Goal: Information Seeking & Learning: Learn about a topic

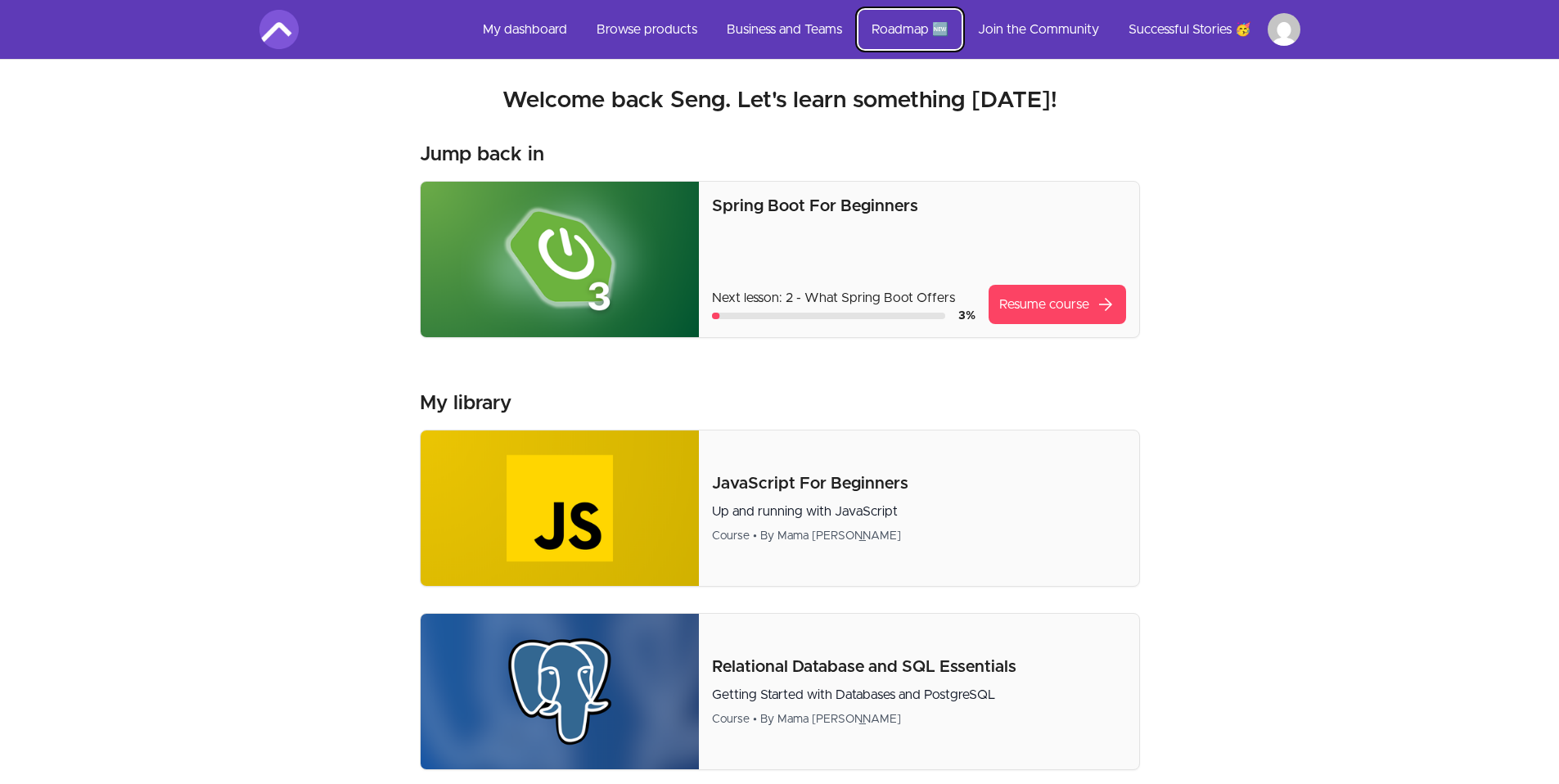
click at [922, 30] on link "Roadmap 🆕" at bounding box center [910, 29] width 103 height 39
click at [913, 29] on link "Roadmap 🆕" at bounding box center [910, 29] width 103 height 39
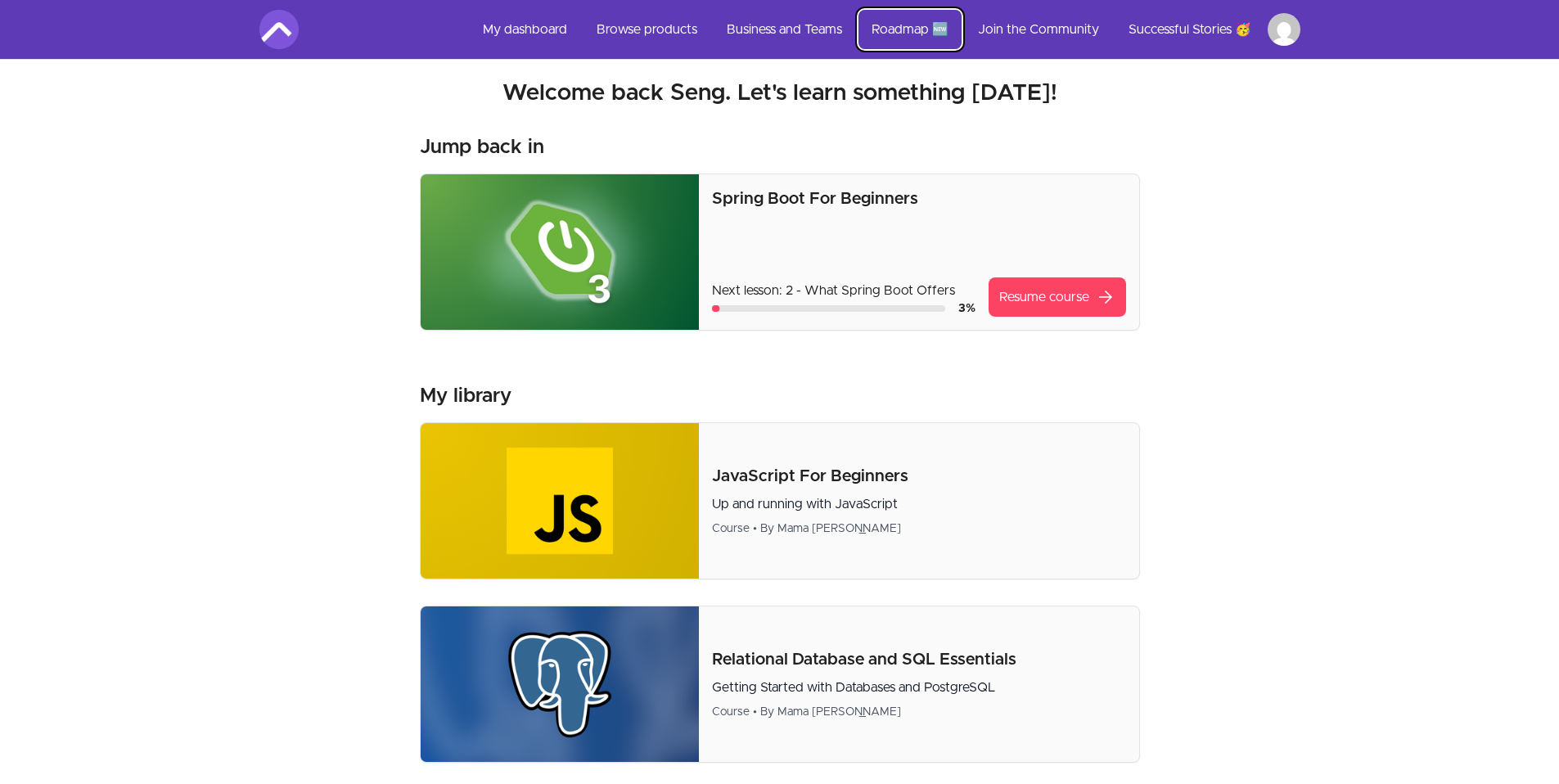
scroll to position [10, 0]
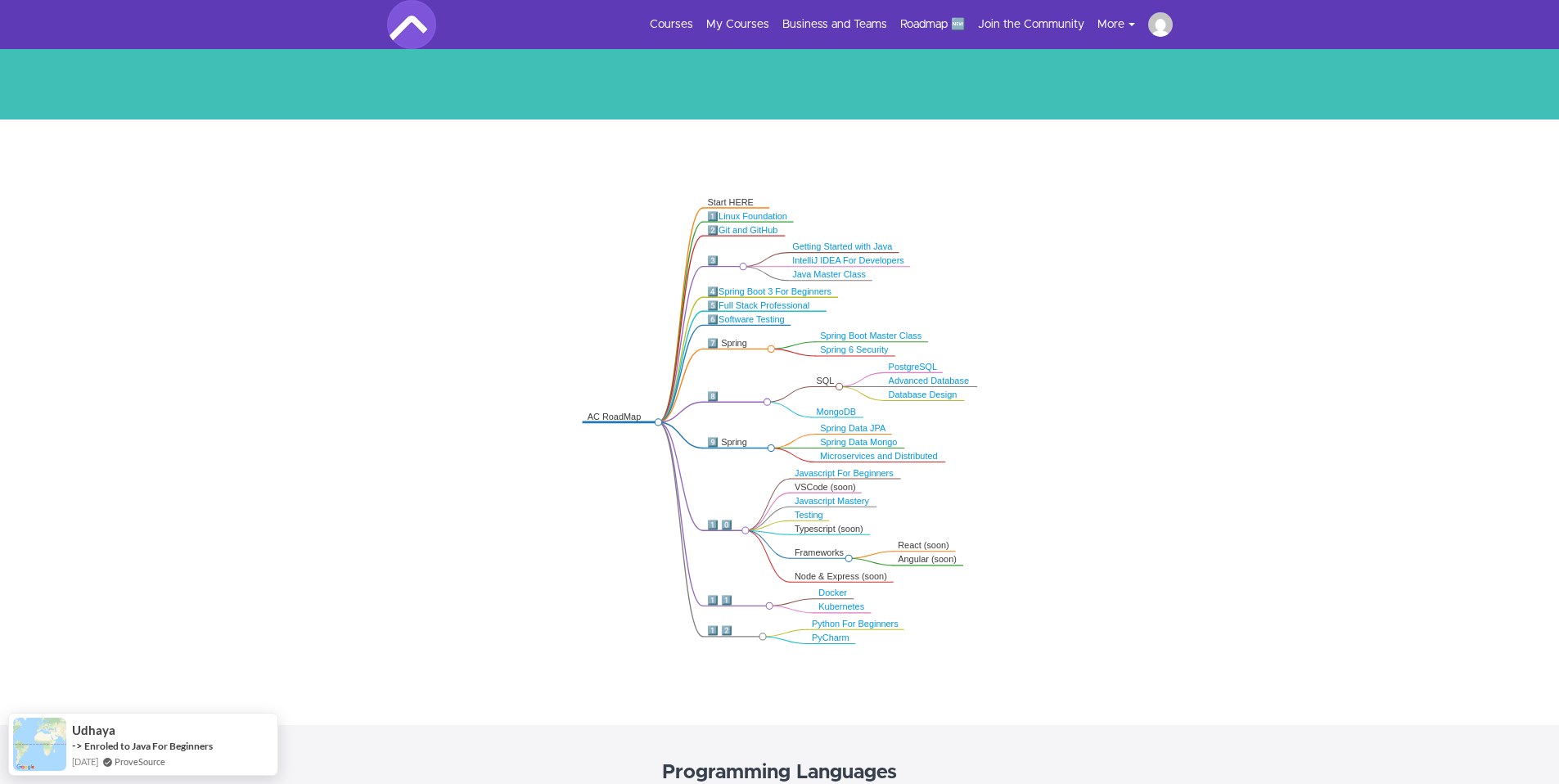
scroll to position [262, 0]
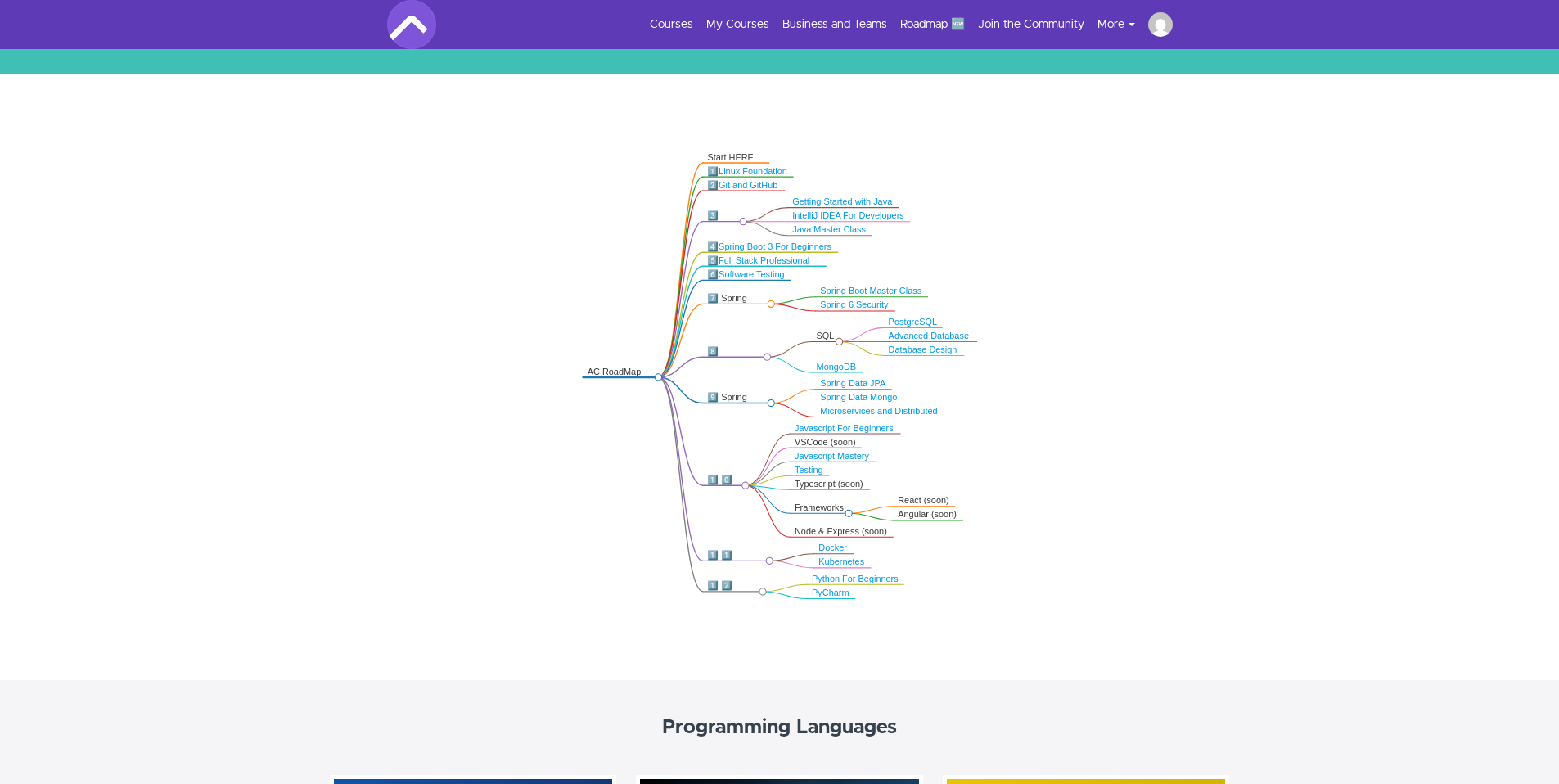
click at [874, 413] on link "Microservices and Distributed" at bounding box center [878, 411] width 117 height 9
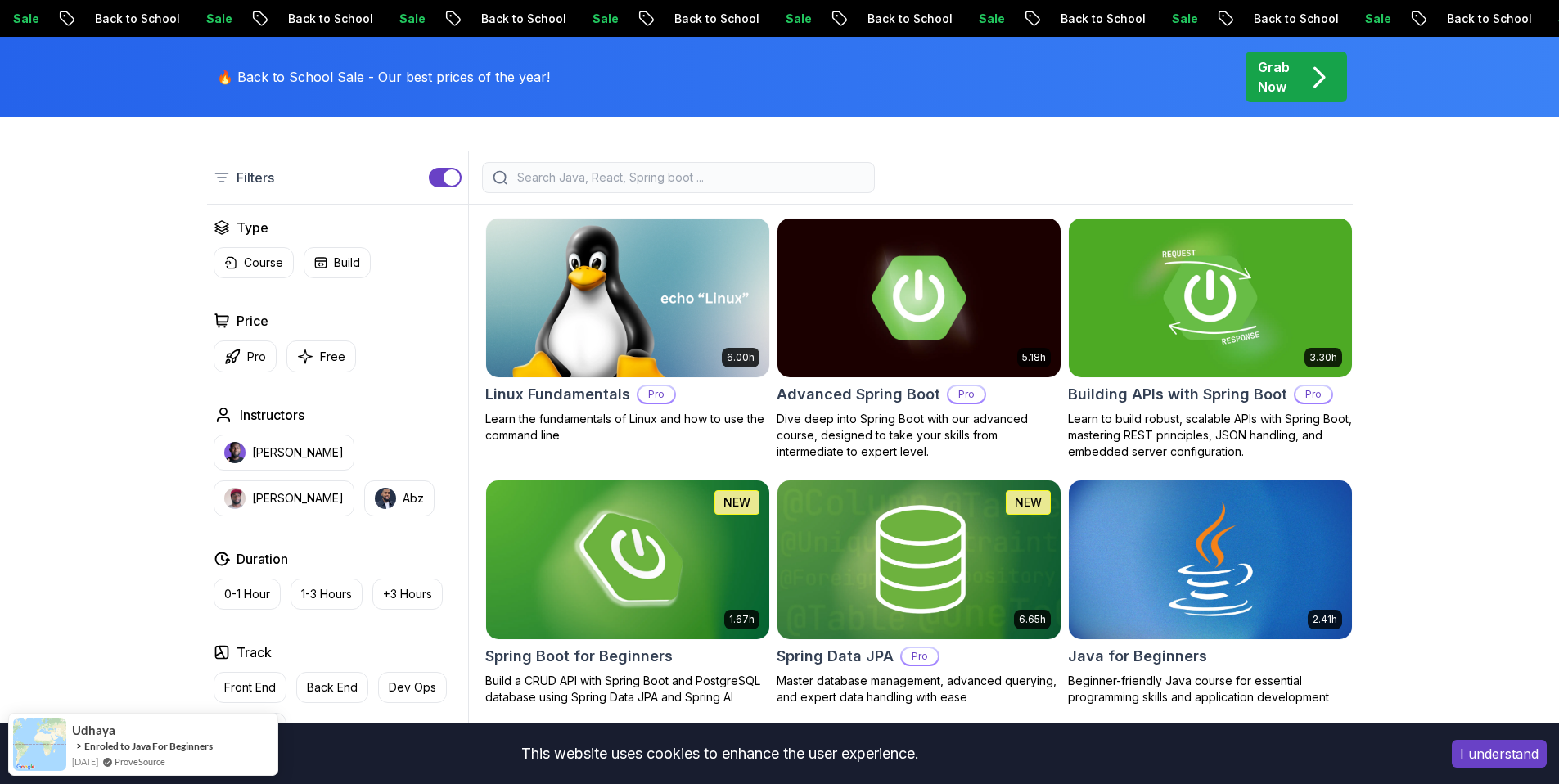
scroll to position [415, 0]
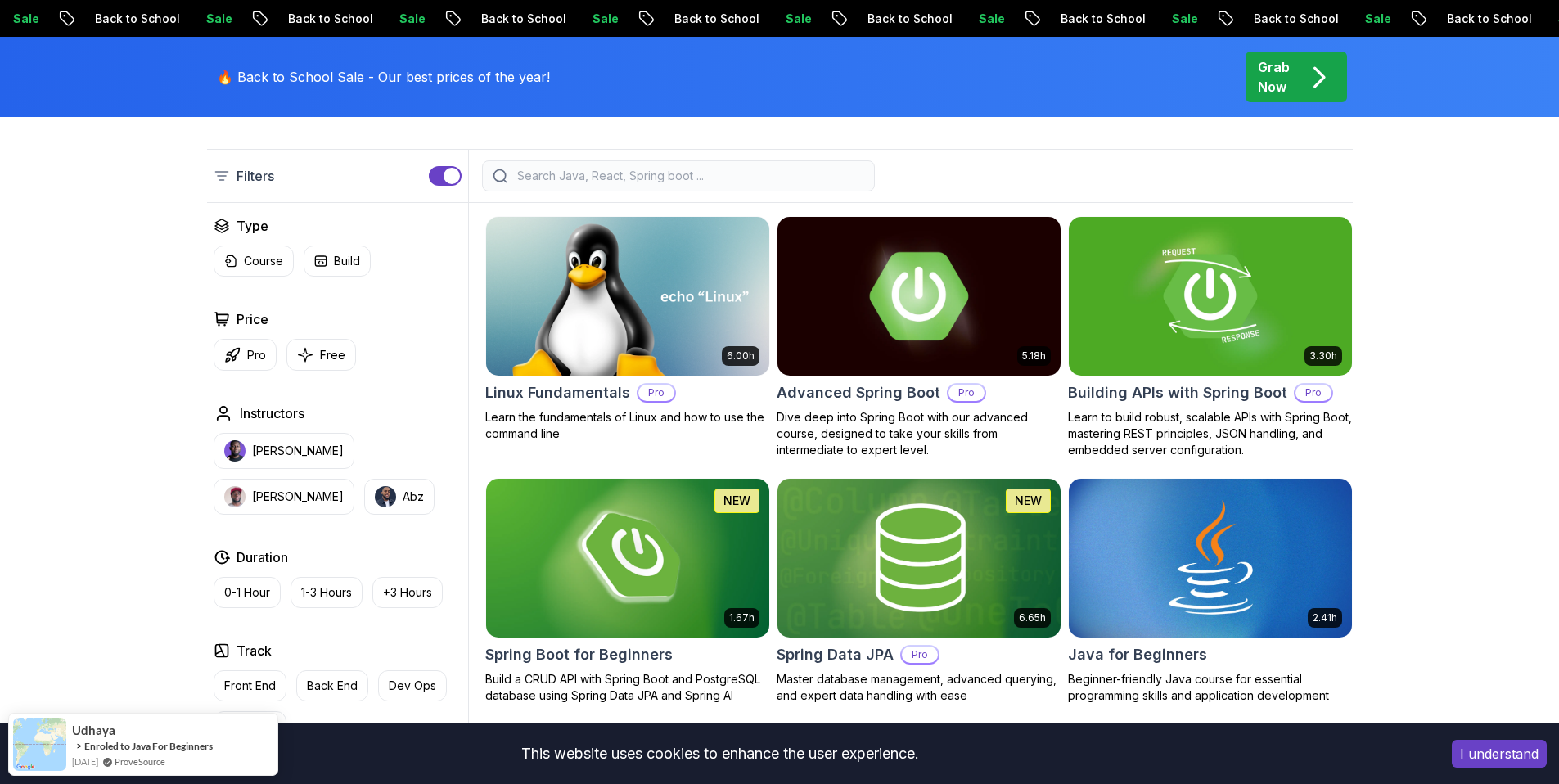
click at [994, 302] on img at bounding box center [919, 296] width 297 height 166
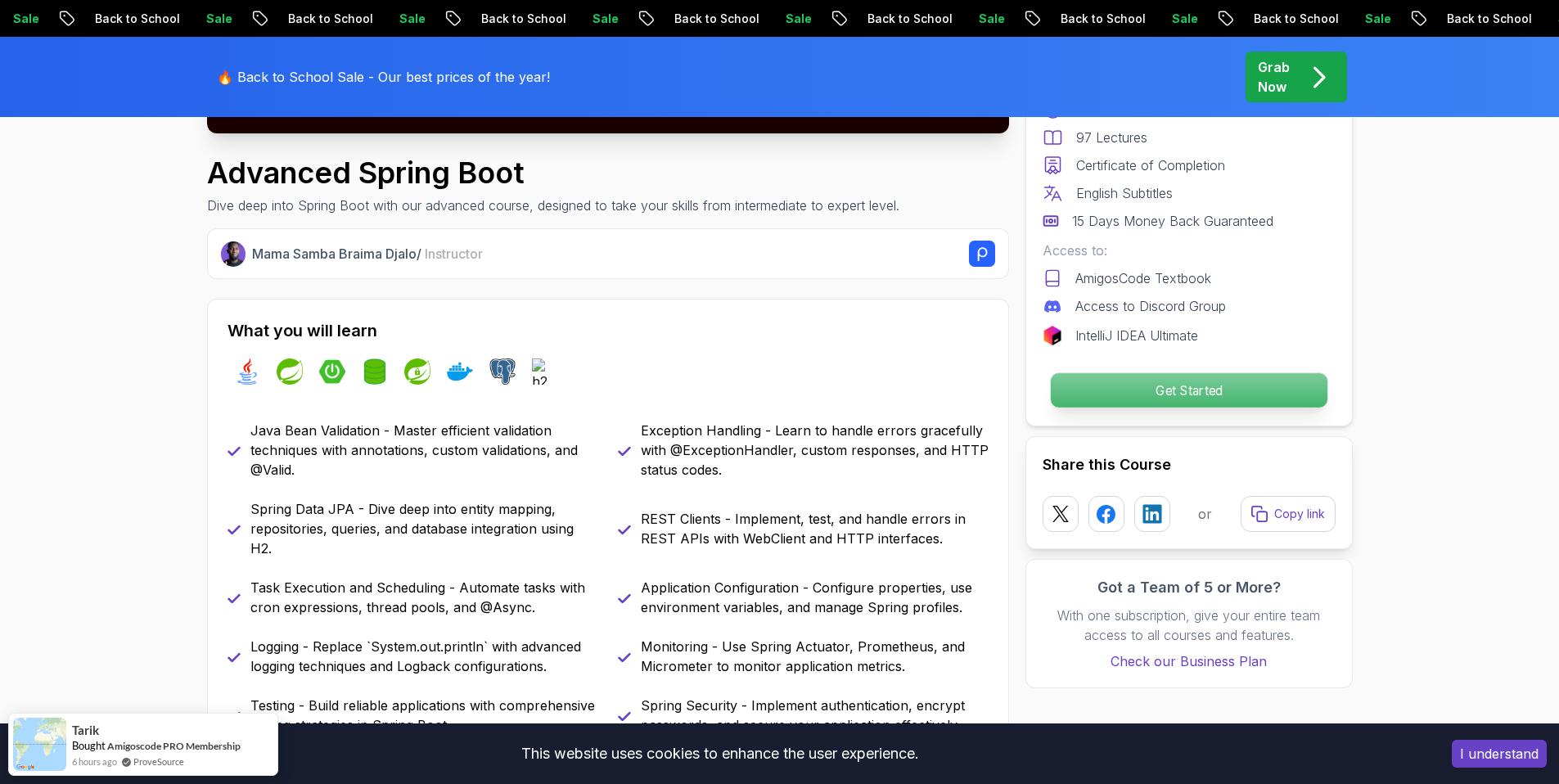
click at [1157, 395] on p "Get Started" at bounding box center [1188, 390] width 277 height 34
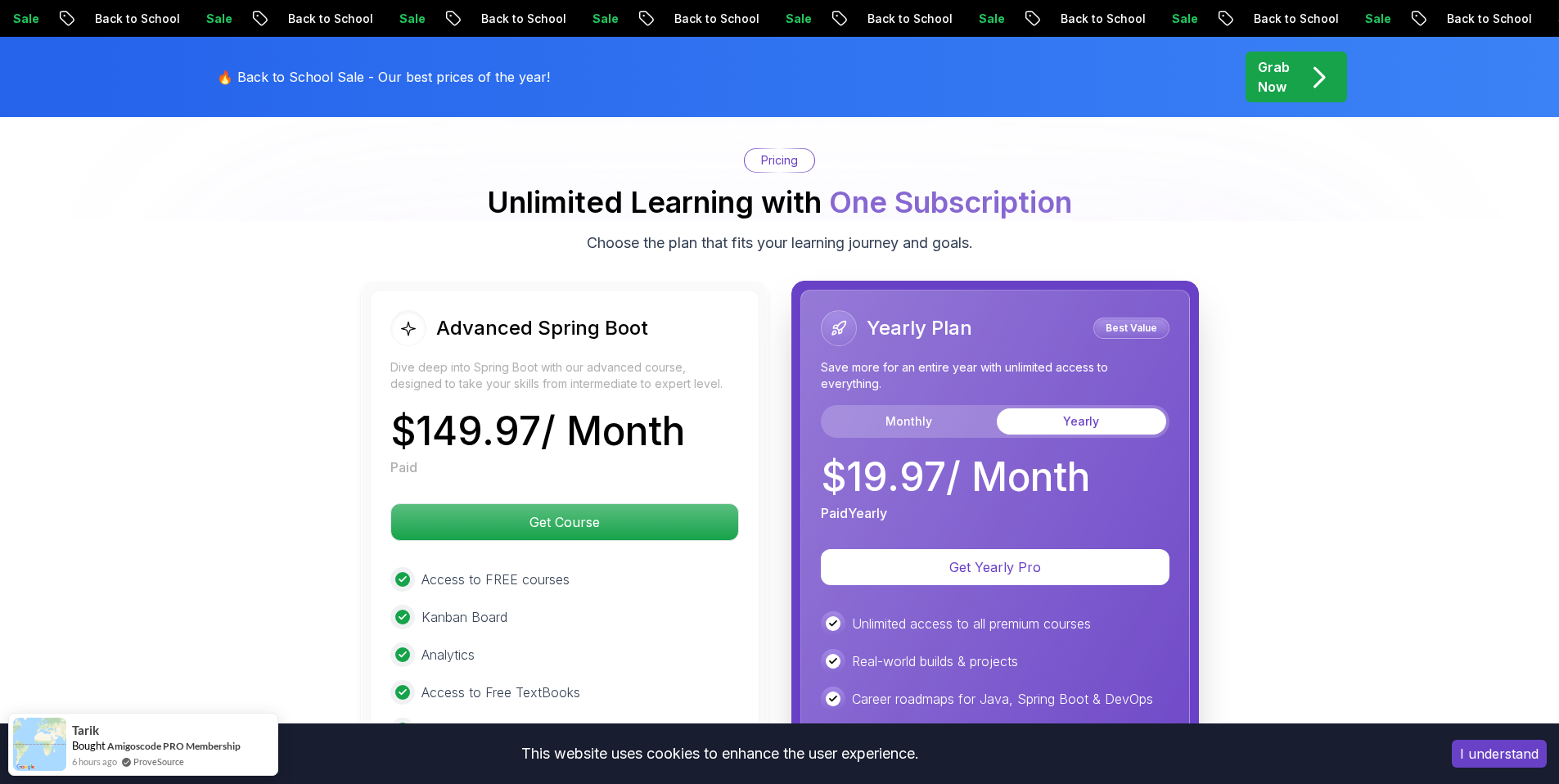
scroll to position [3571, 0]
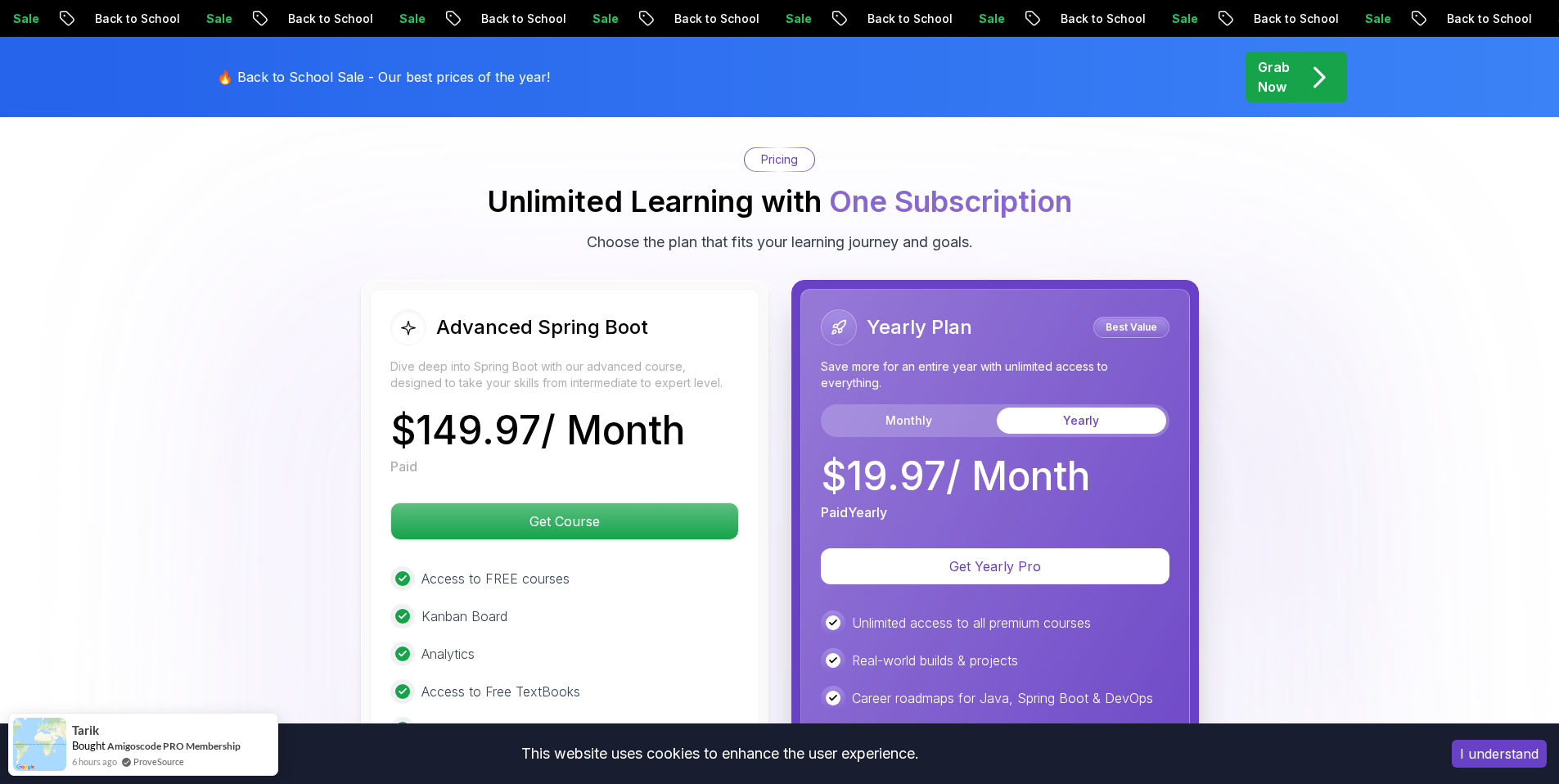
click at [1016, 252] on body "Sale Back to School Sale Back to School Sale Back to School Sale Back to School…" at bounding box center [779, 175] width 1559 height 7491
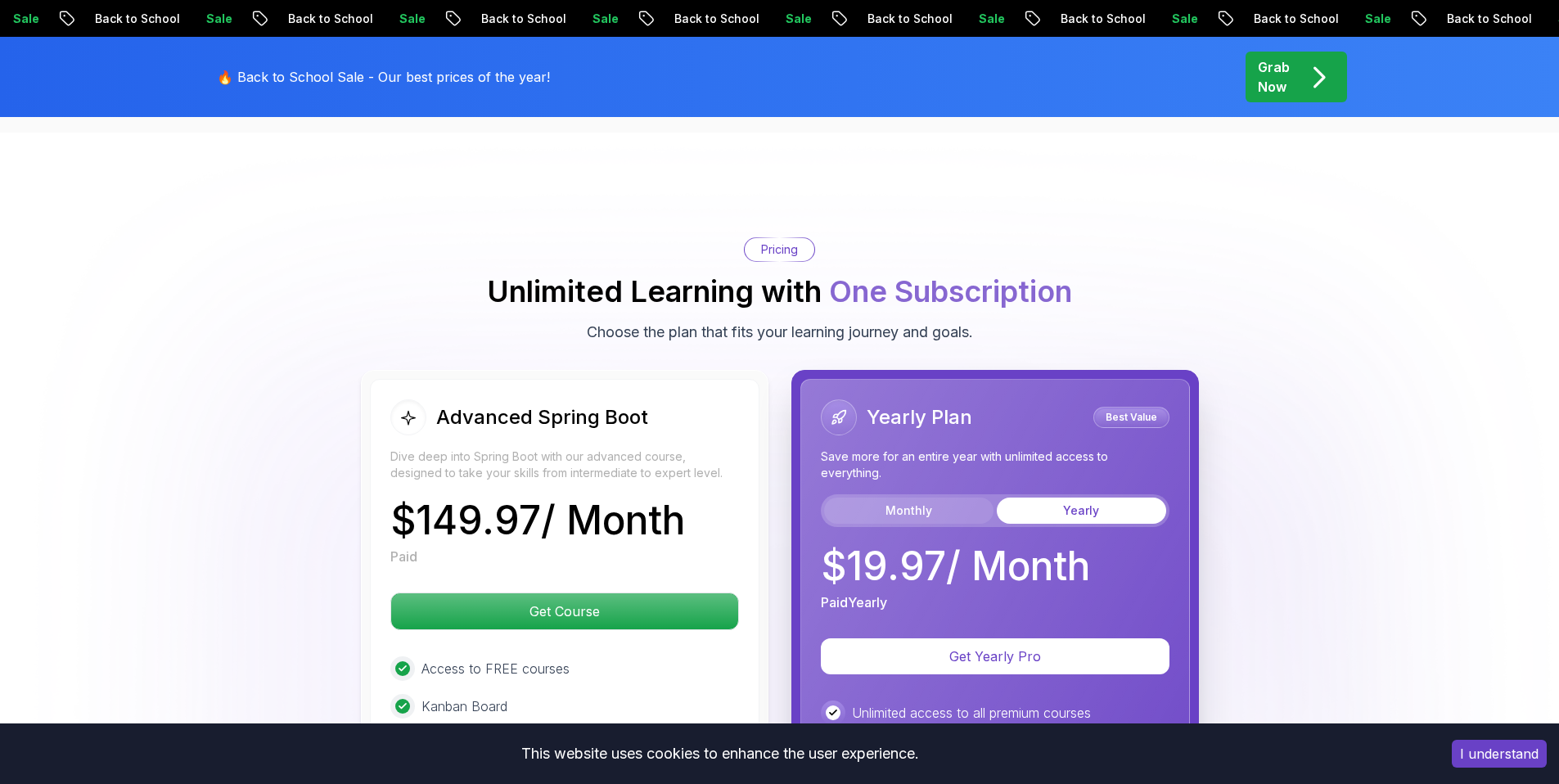
scroll to position [3454, 0]
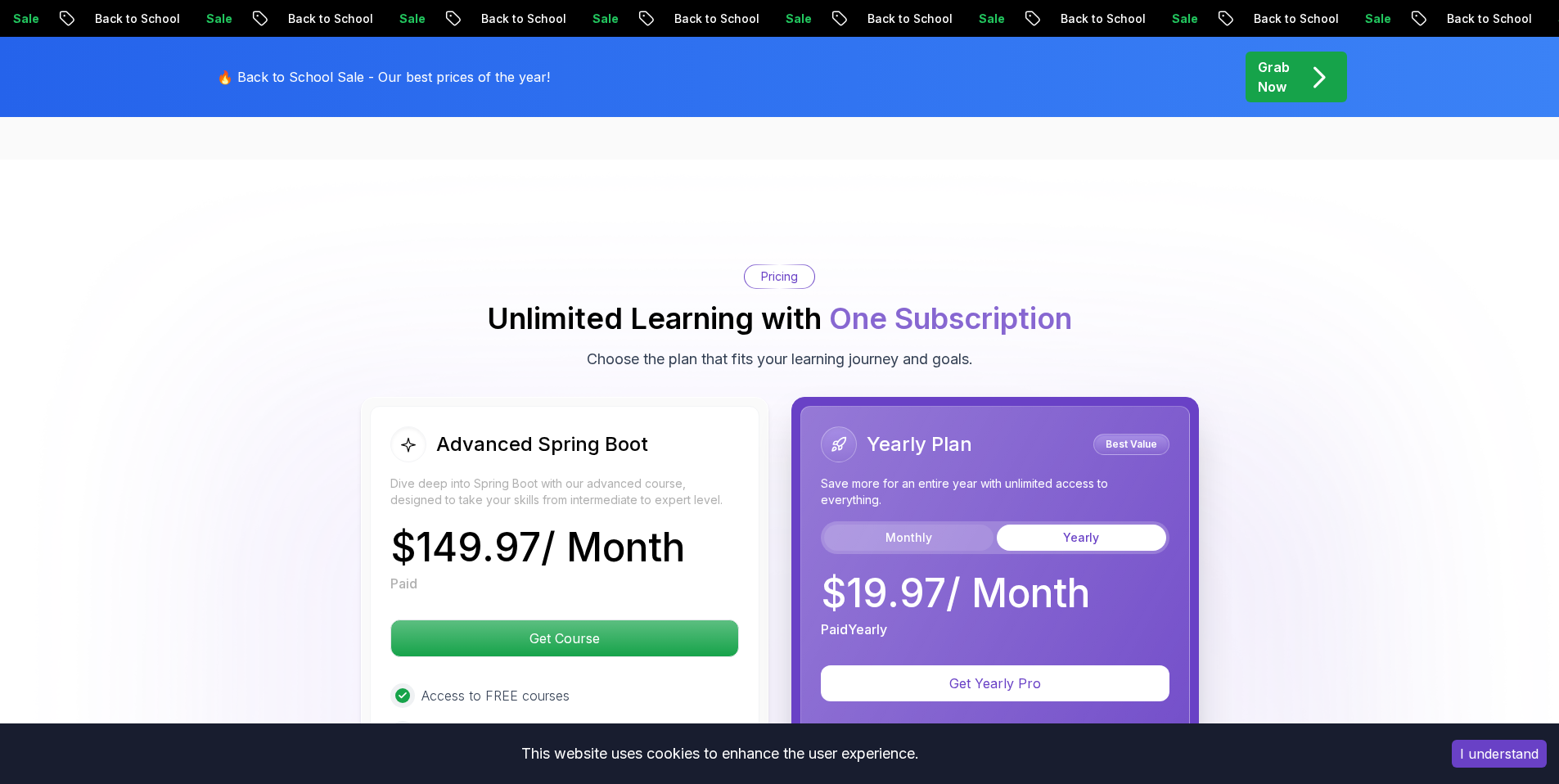
click at [911, 525] on button "Monthly" at bounding box center [909, 538] width 170 height 27
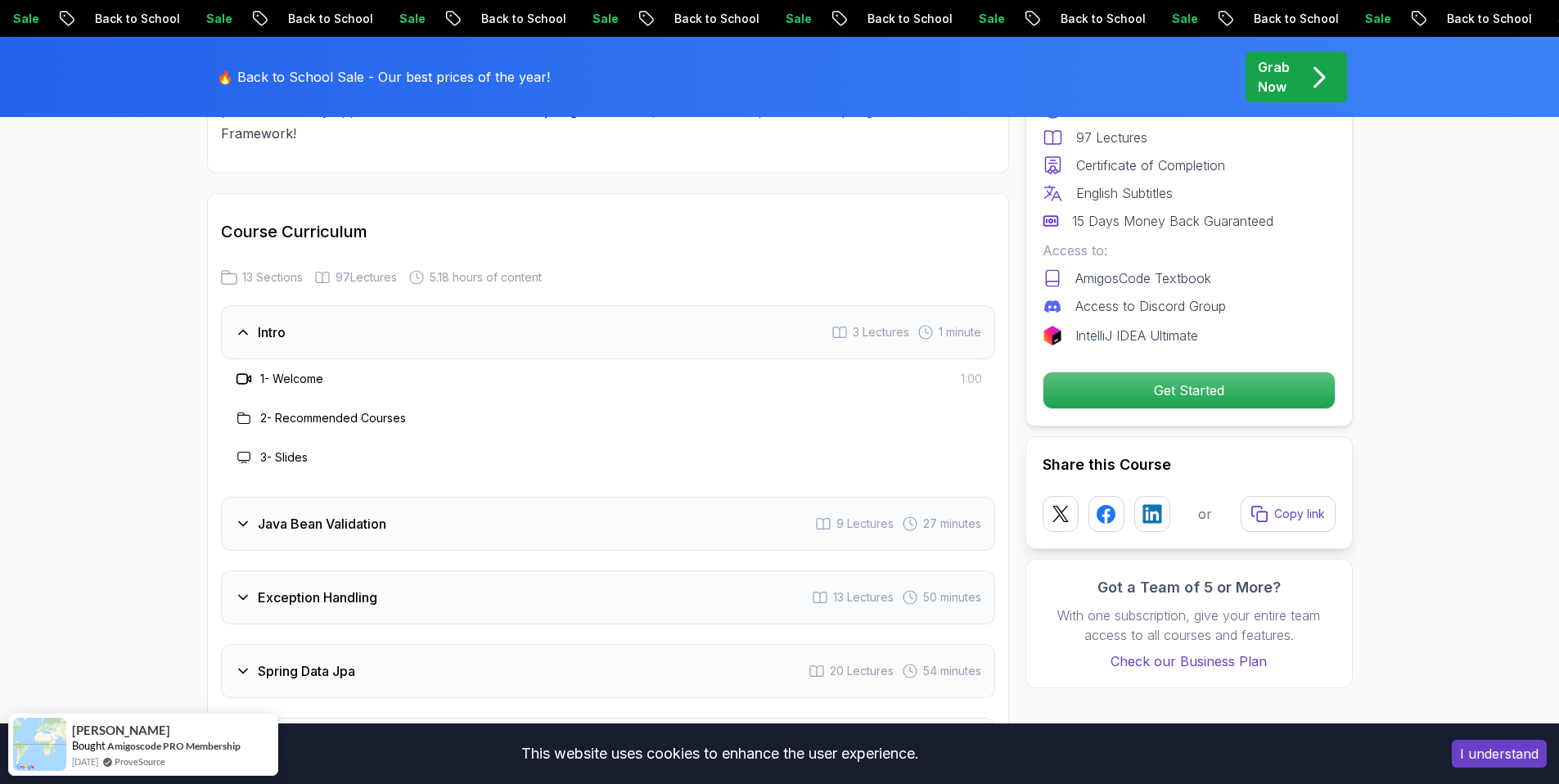
scroll to position [2101, 0]
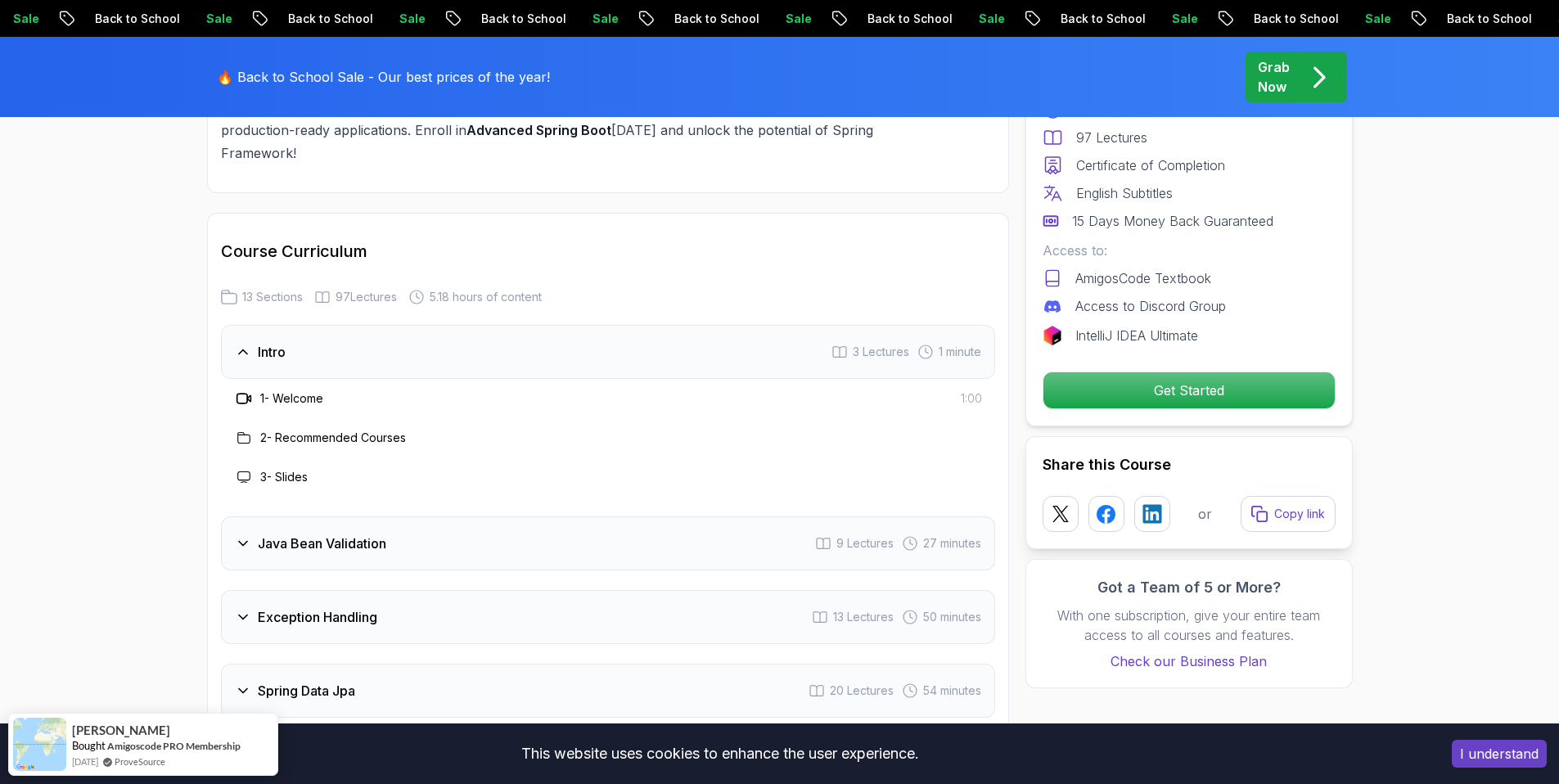
click at [236, 535] on icon at bounding box center [242, 543] width 16 height 16
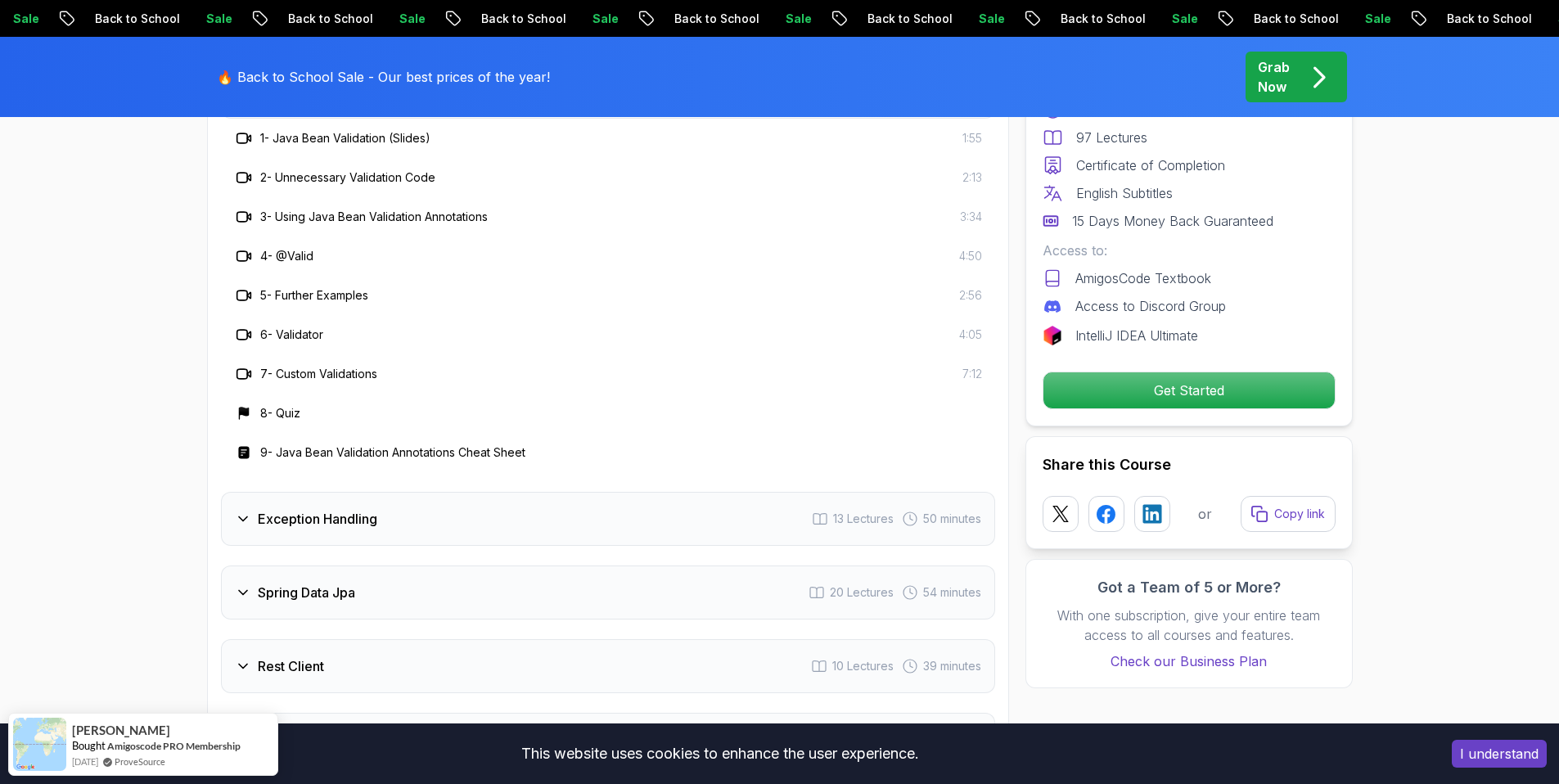
scroll to position [2450, 0]
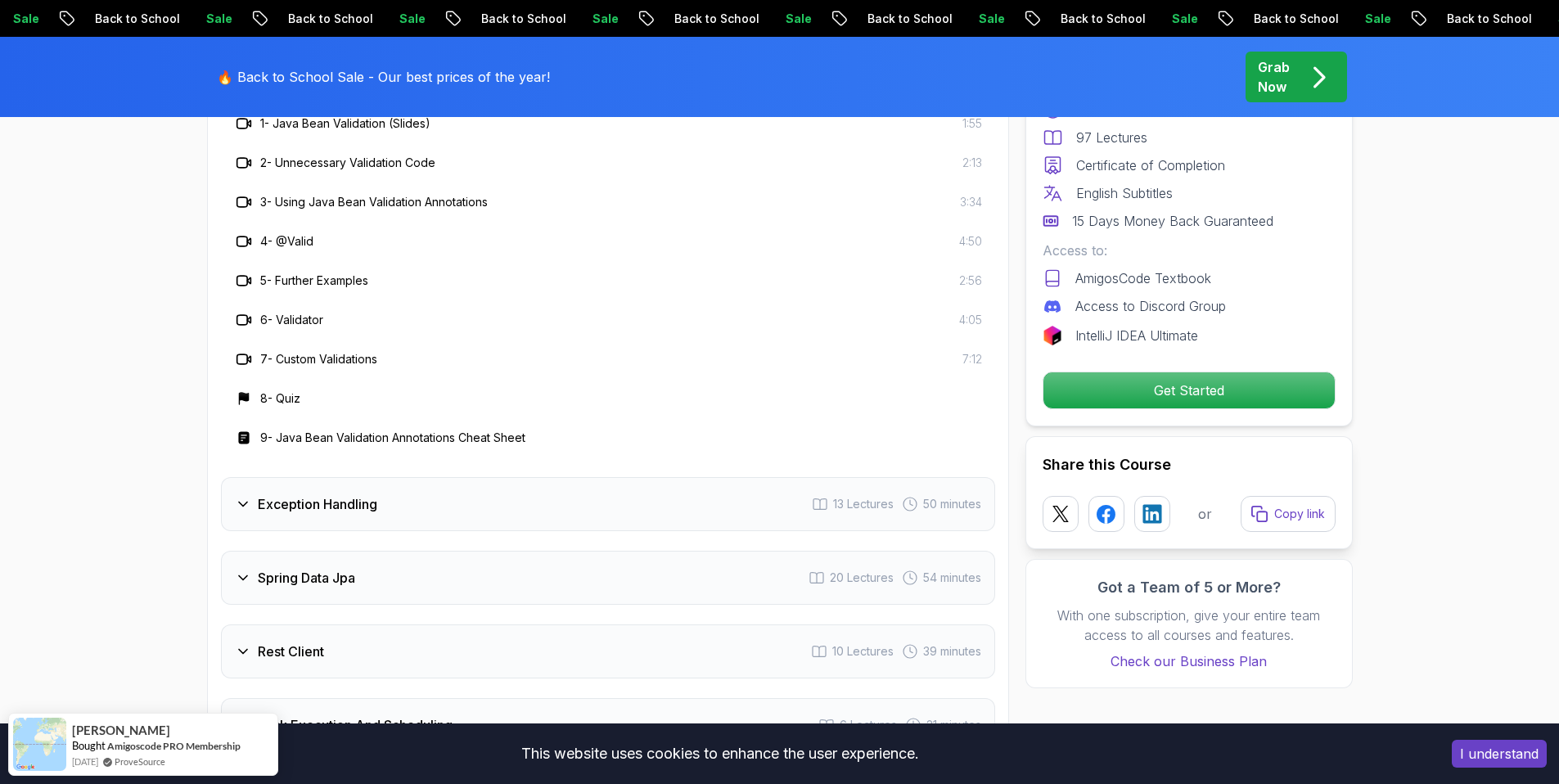
click at [247, 496] on icon at bounding box center [242, 503] width 16 height 16
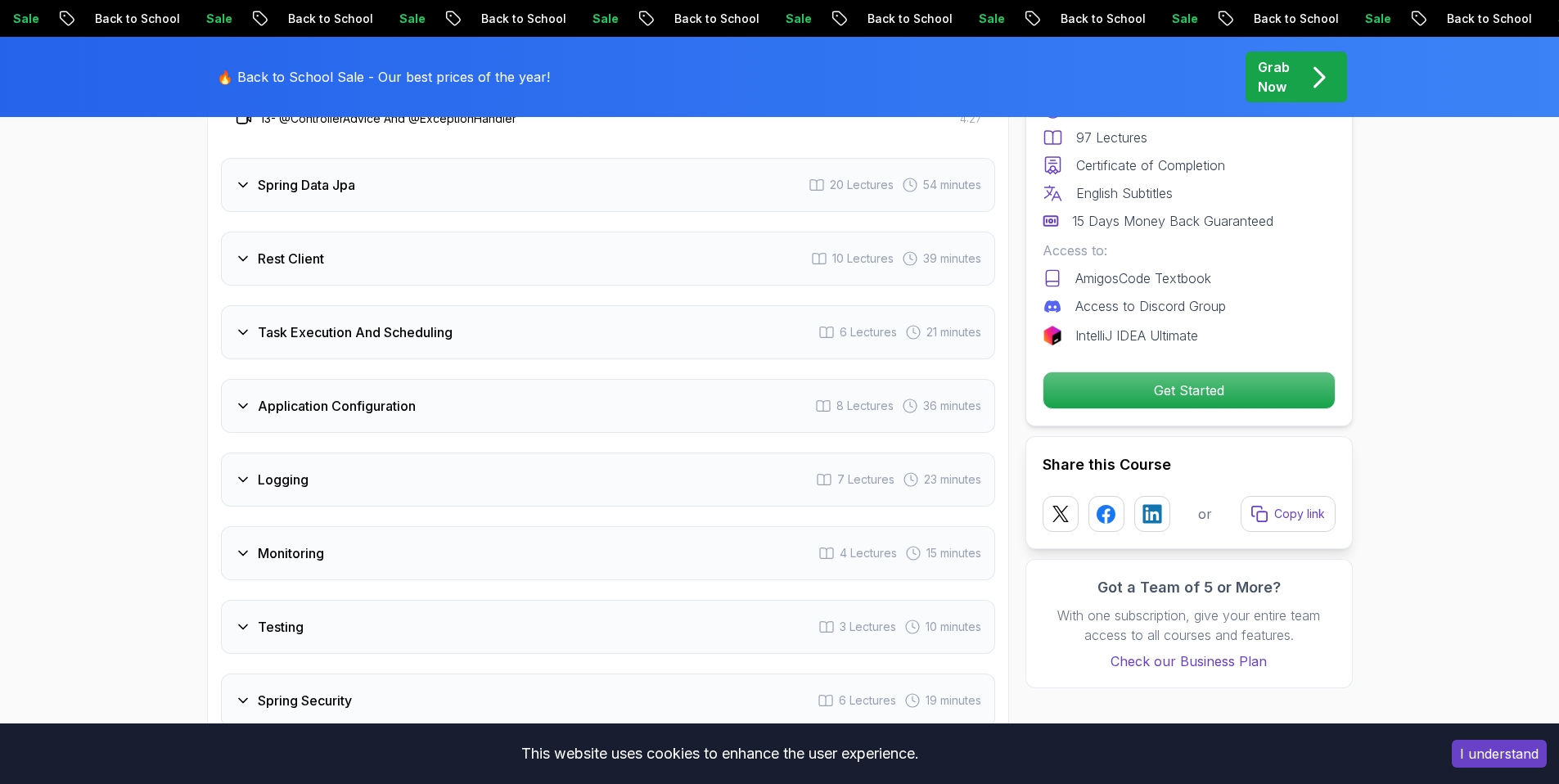
scroll to position [3000, 0]
click at [246, 472] on icon at bounding box center [242, 479] width 16 height 16
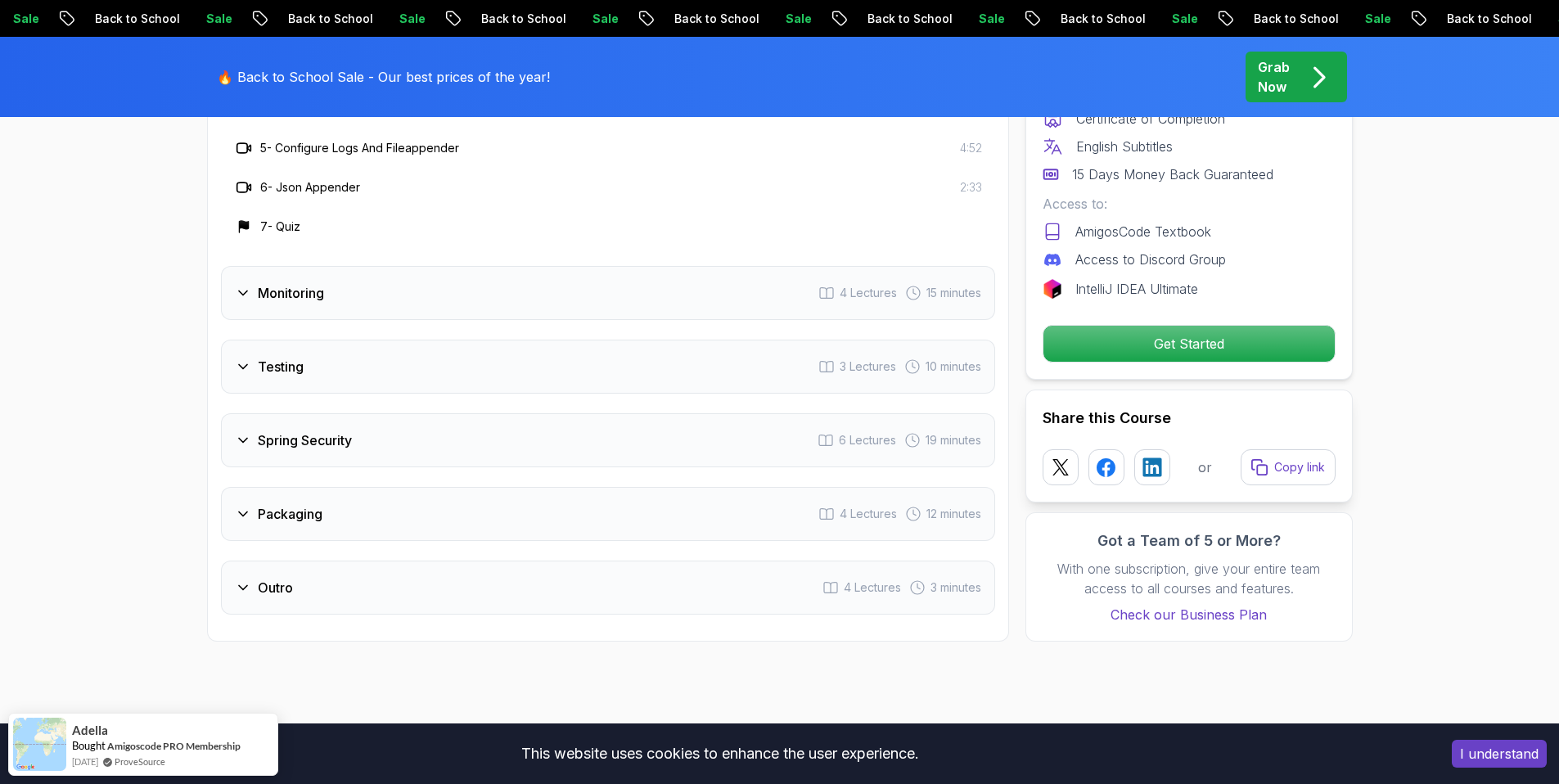
scroll to position [3027, 0]
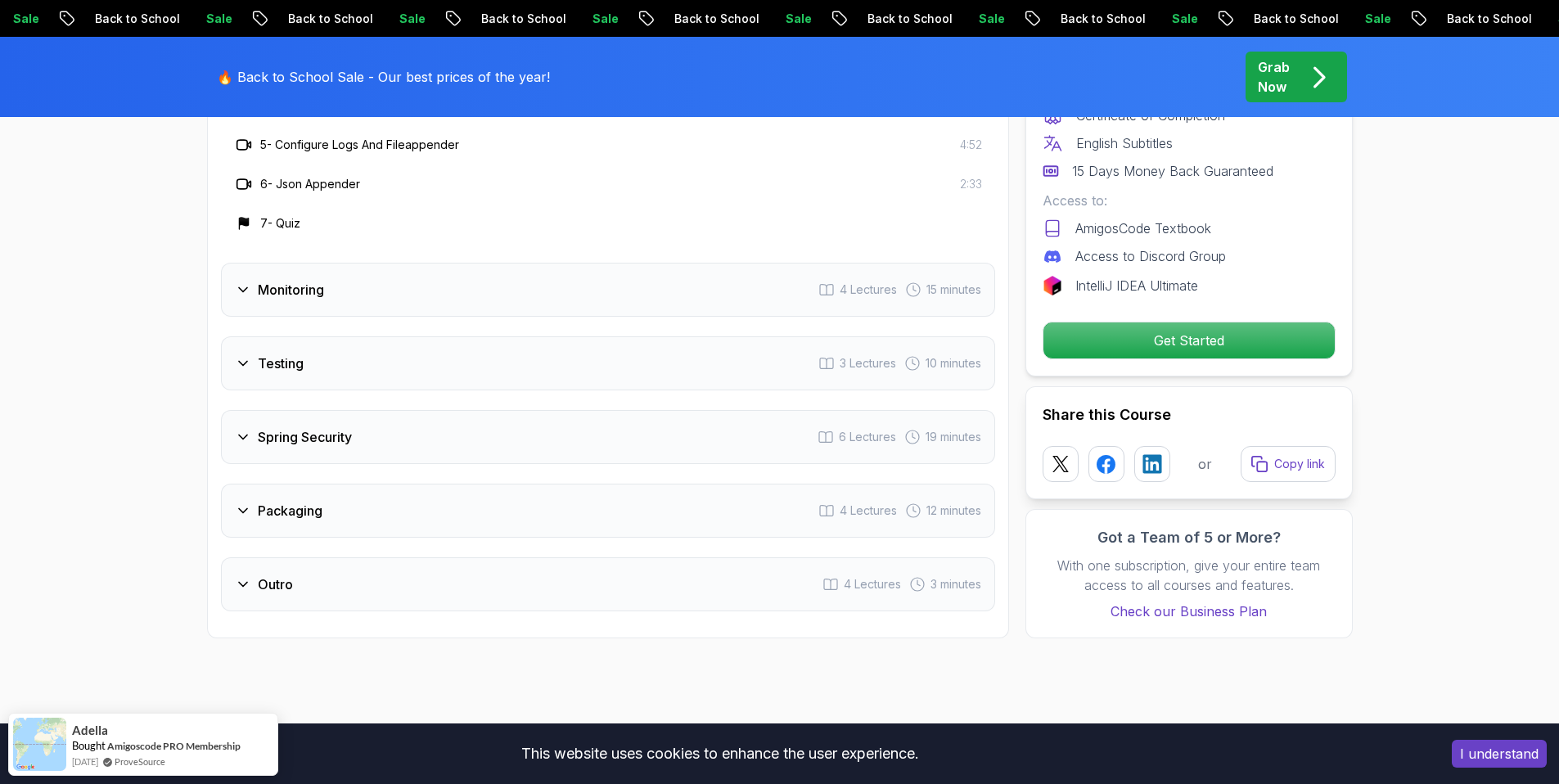
click at [247, 429] on icon at bounding box center [242, 437] width 16 height 16
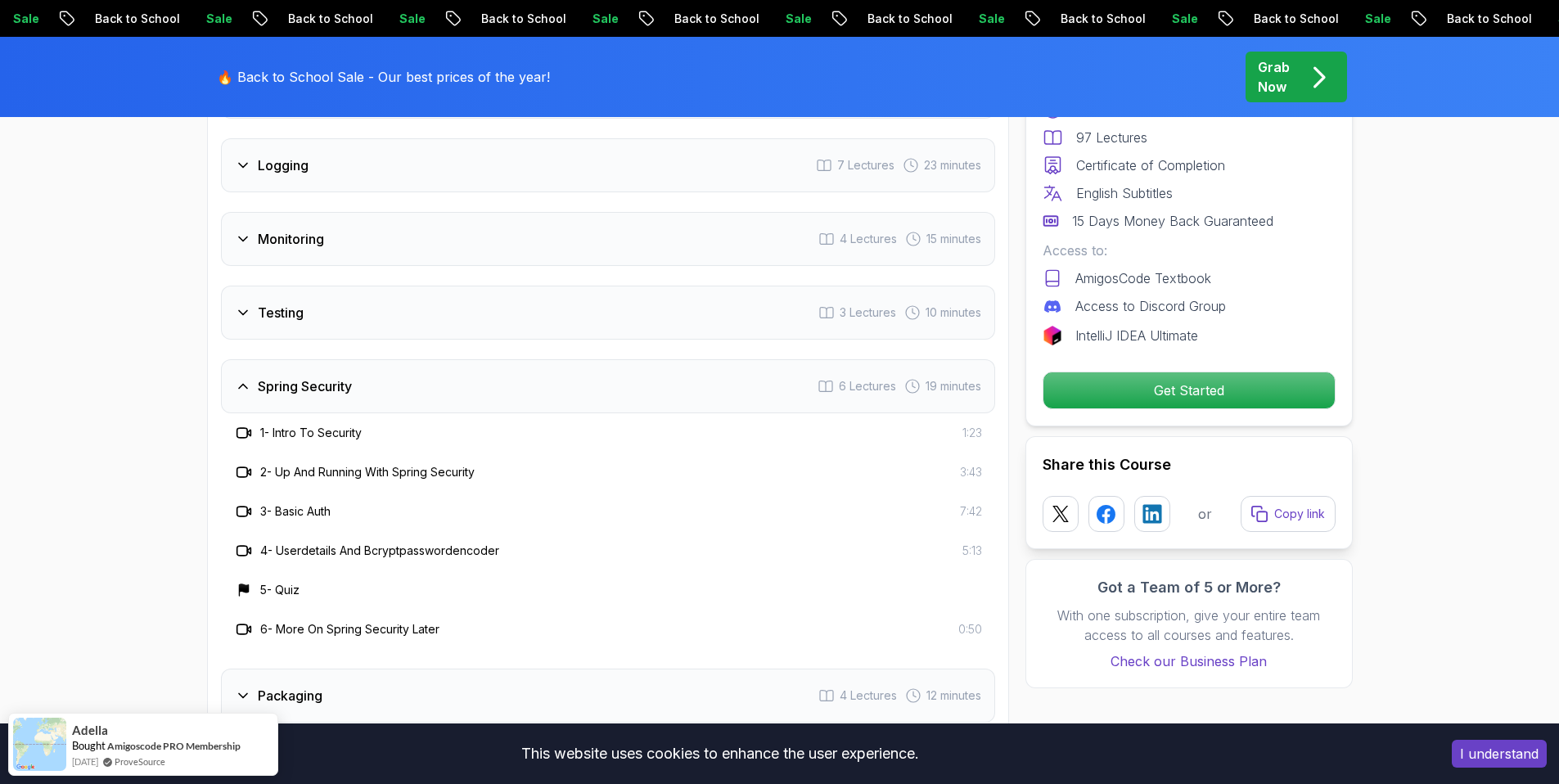
scroll to position [2800, 0]
drag, startPoint x: 259, startPoint y: 463, endPoint x: 386, endPoint y: 475, distance: 127.6
click at [384, 505] on div "3 - Basic Auth 7:42" at bounding box center [608, 514] width 748 height 20
drag, startPoint x: 284, startPoint y: 516, endPoint x: 562, endPoint y: 530, distance: 278.4
click at [570, 534] on div "4 - Userdetails And Bcryptpasswordencoder 5:13" at bounding box center [608, 554] width 774 height 39
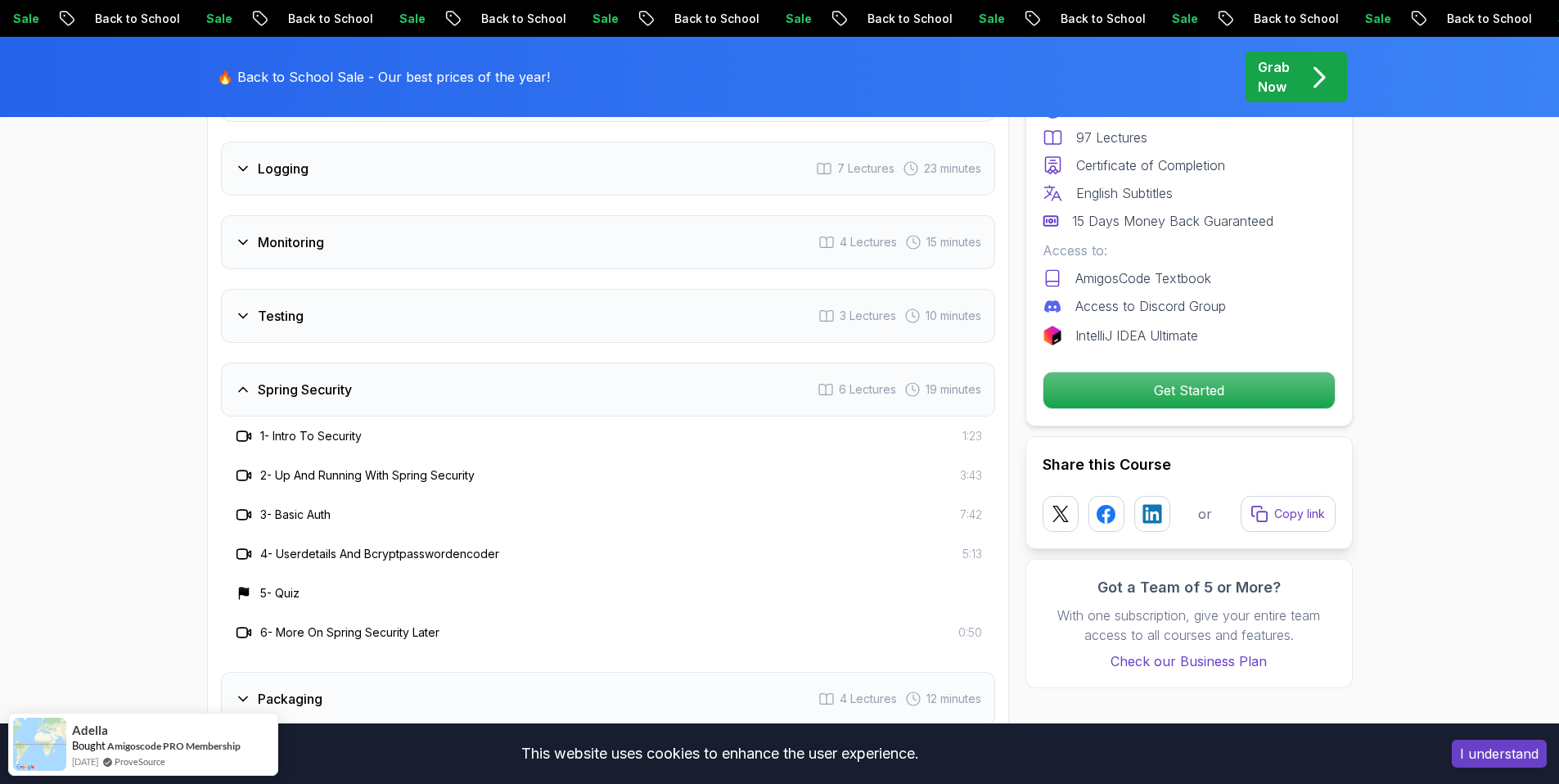
click at [440, 534] on div "4 - Userdetails And Bcryptpasswordencoder 5:13" at bounding box center [608, 554] width 774 height 39
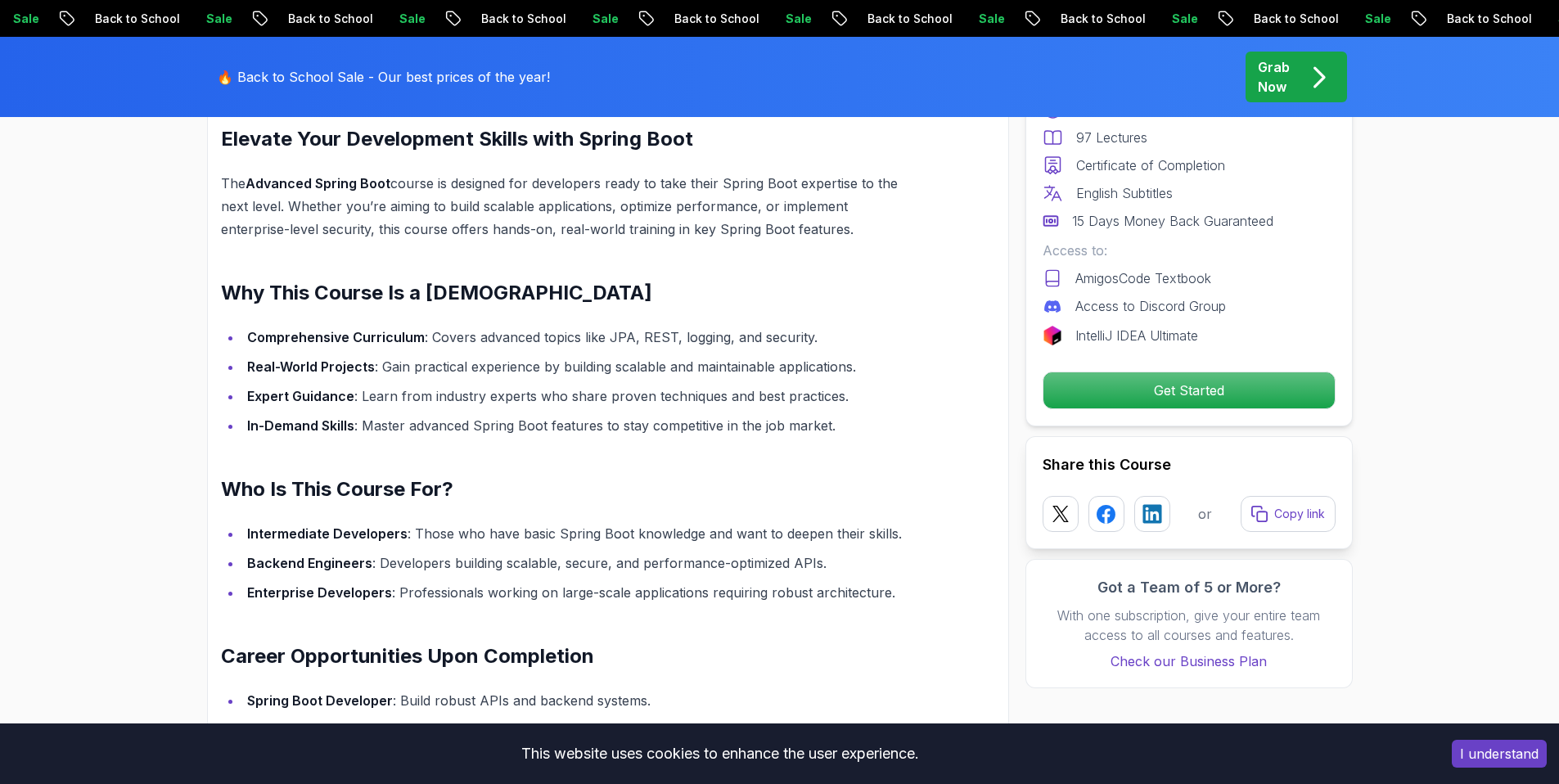
scroll to position [1222, 0]
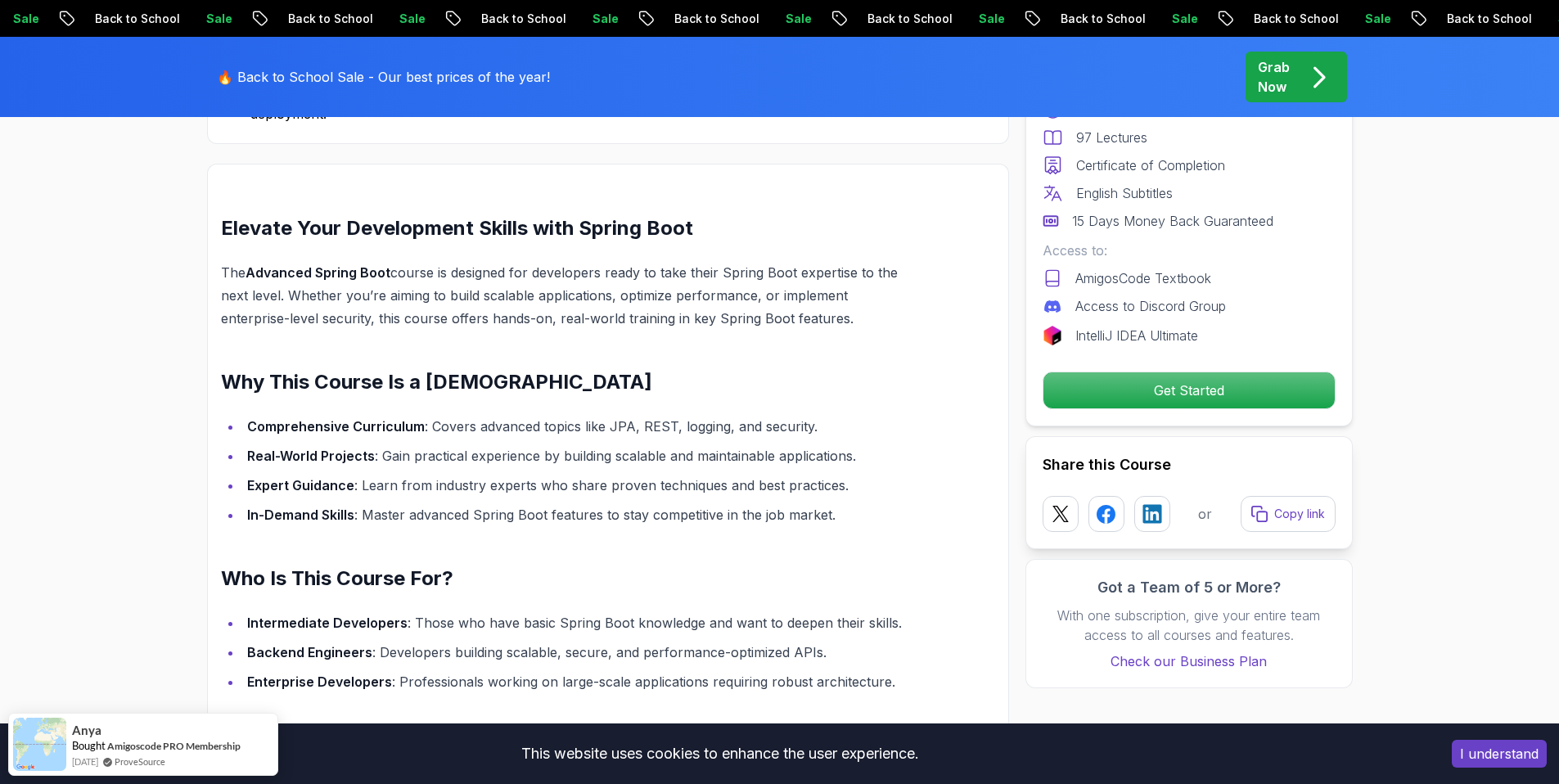
click at [1276, 72] on p "Grab Now" at bounding box center [1273, 77] width 32 height 39
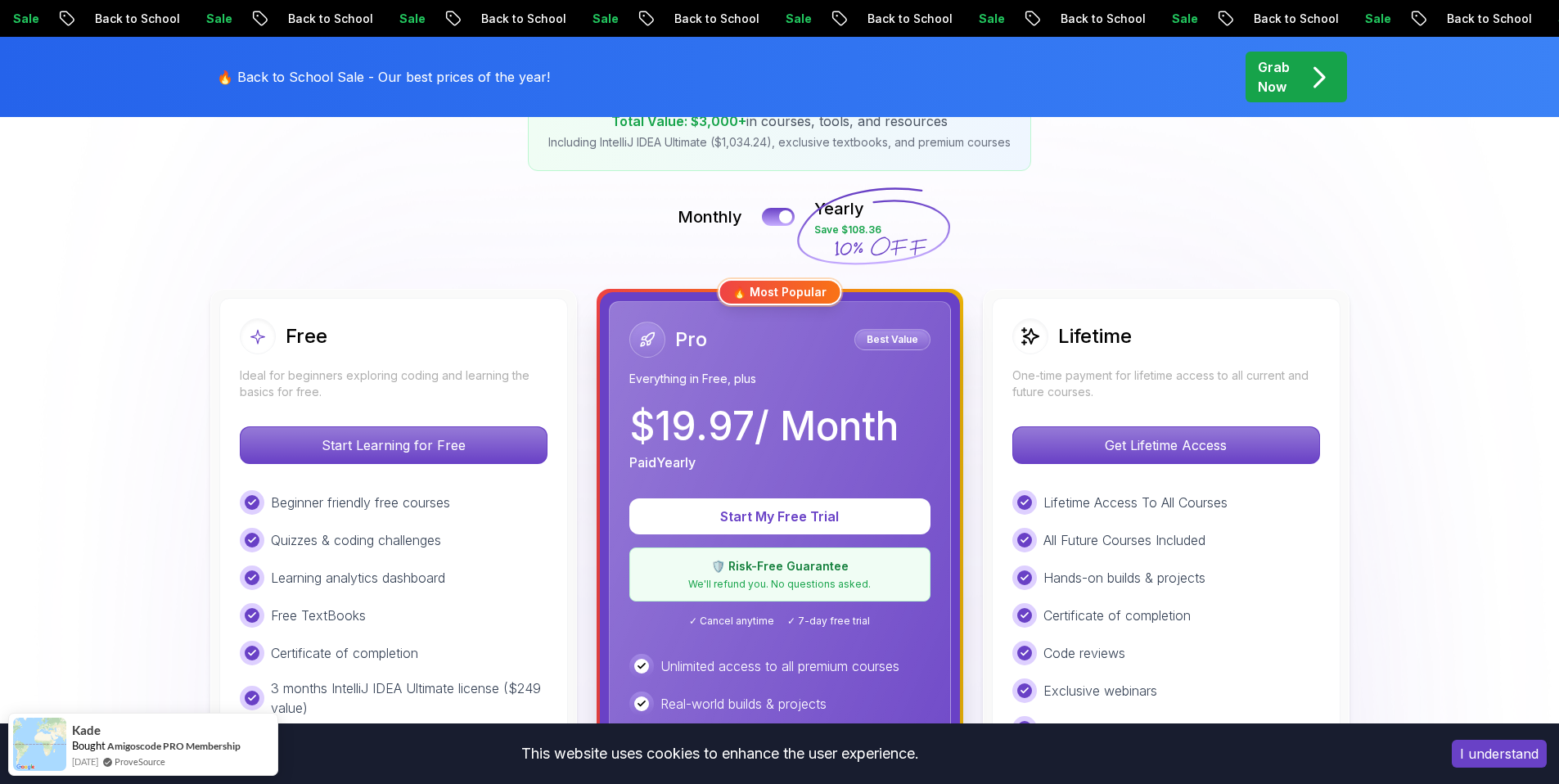
scroll to position [310, 0]
click at [336, 442] on p "Start Learning for Free" at bounding box center [393, 444] width 290 height 34
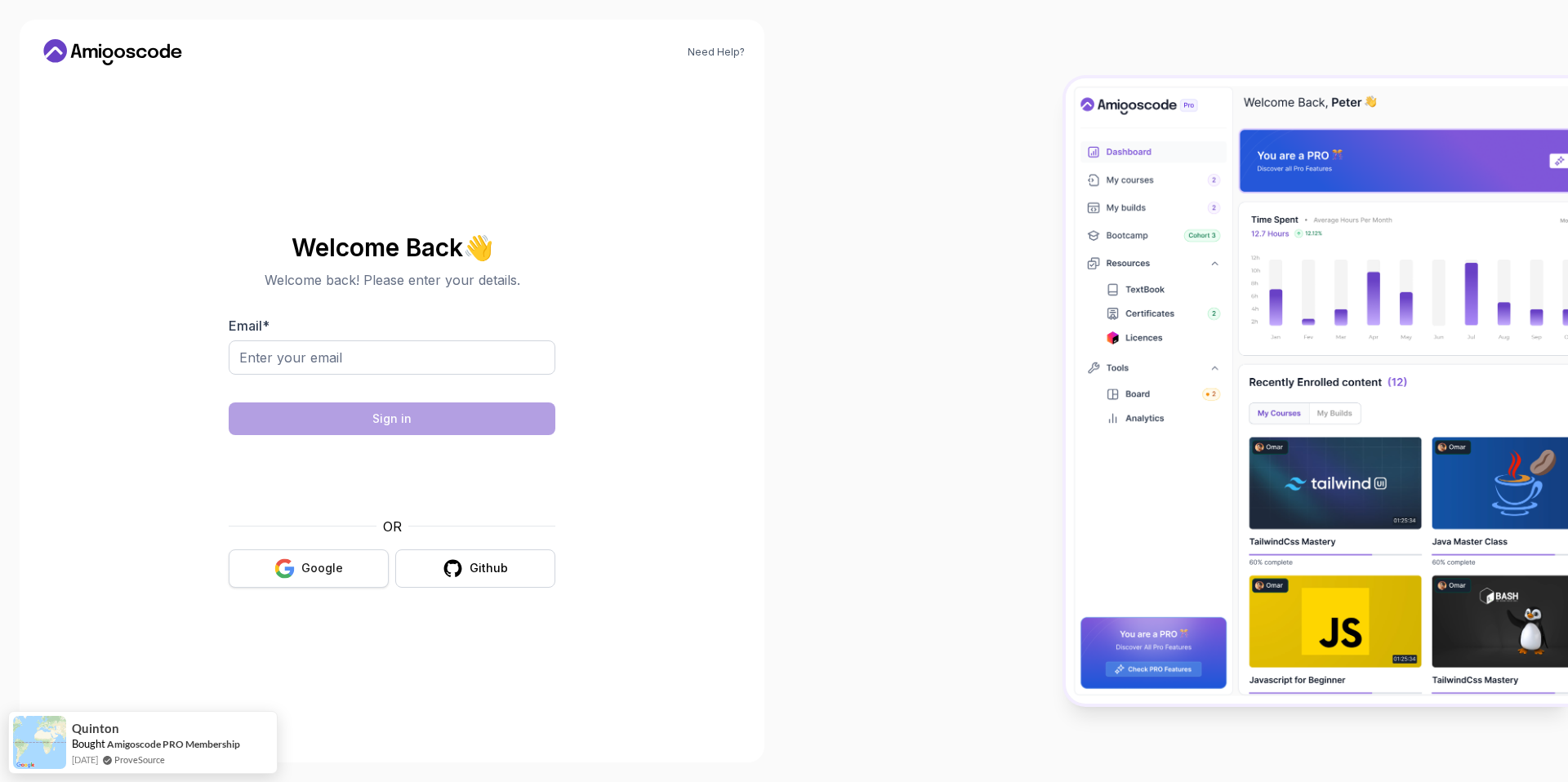
click at [317, 569] on div "Google" at bounding box center [322, 568] width 42 height 16
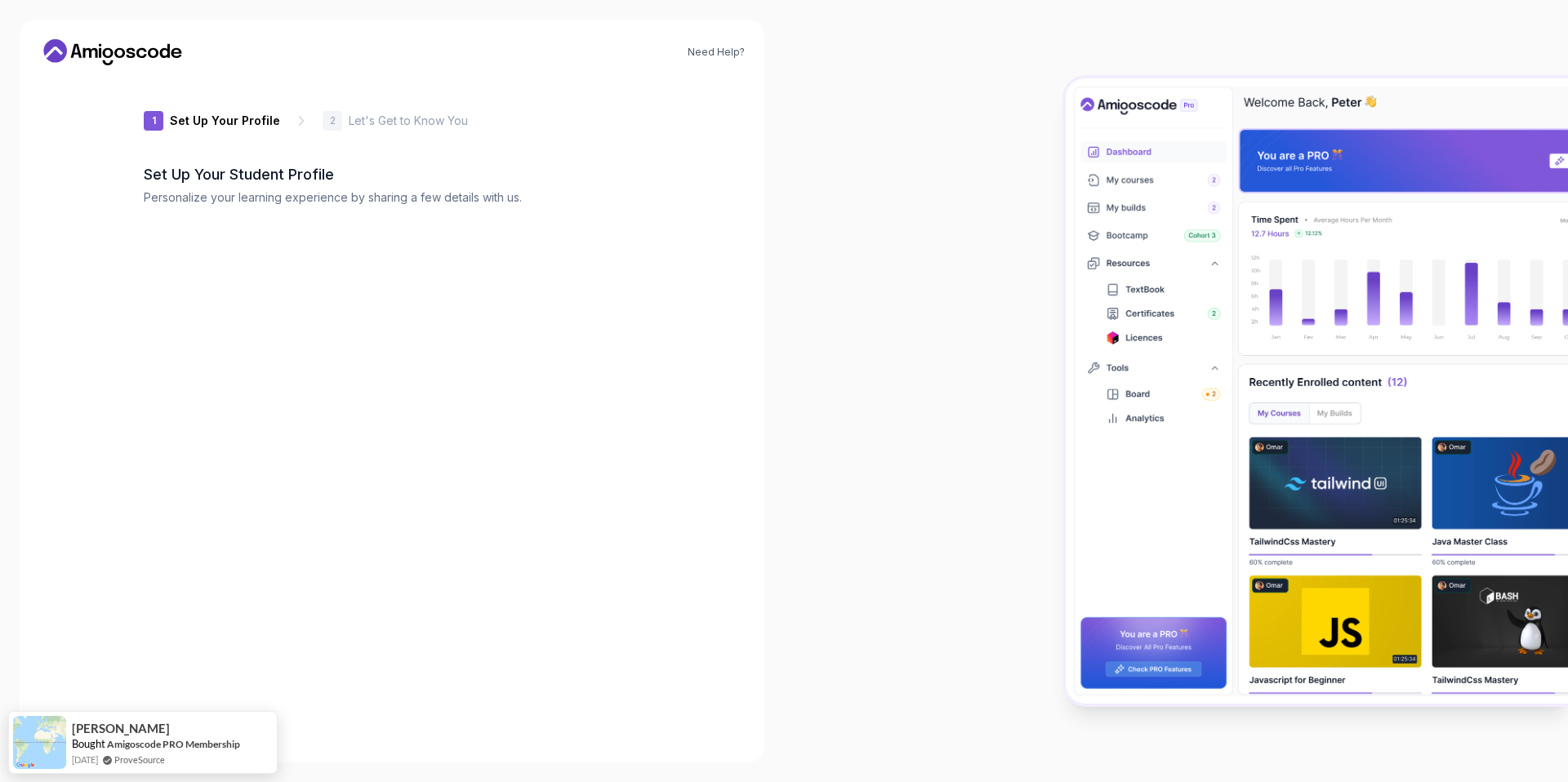
type input "royalsquirrel2af9e"
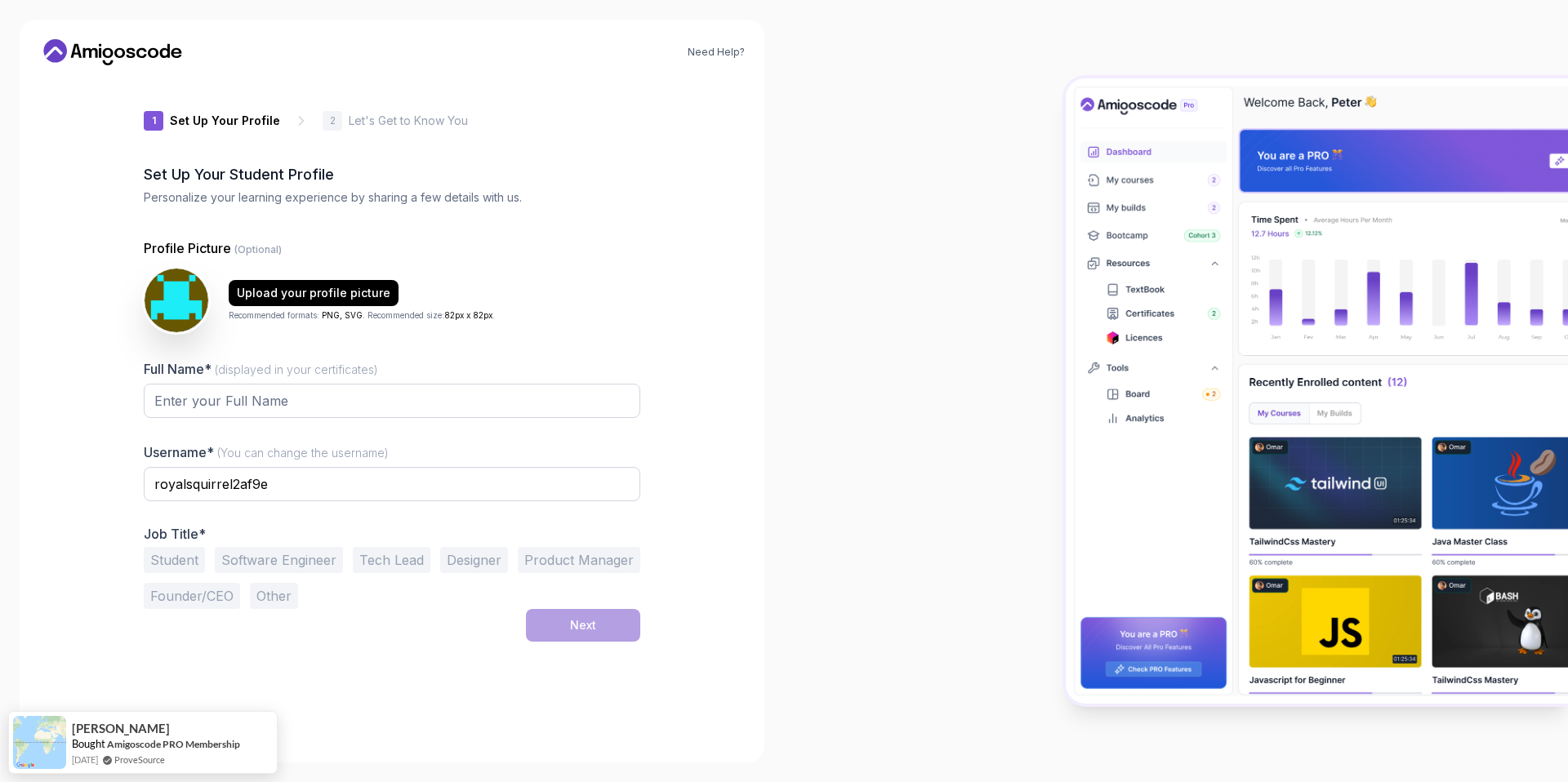
click at [807, 384] on div at bounding box center [1176, 391] width 784 height 782
click at [198, 392] on input "Full Name* (displayed in your certificates)" at bounding box center [391, 400] width 496 height 34
type input "Diploma"
click at [249, 476] on input "royalsquirrel2af9e" at bounding box center [391, 484] width 496 height 34
click at [334, 488] on input "royalsquirrel2af9e" at bounding box center [391, 484] width 496 height 34
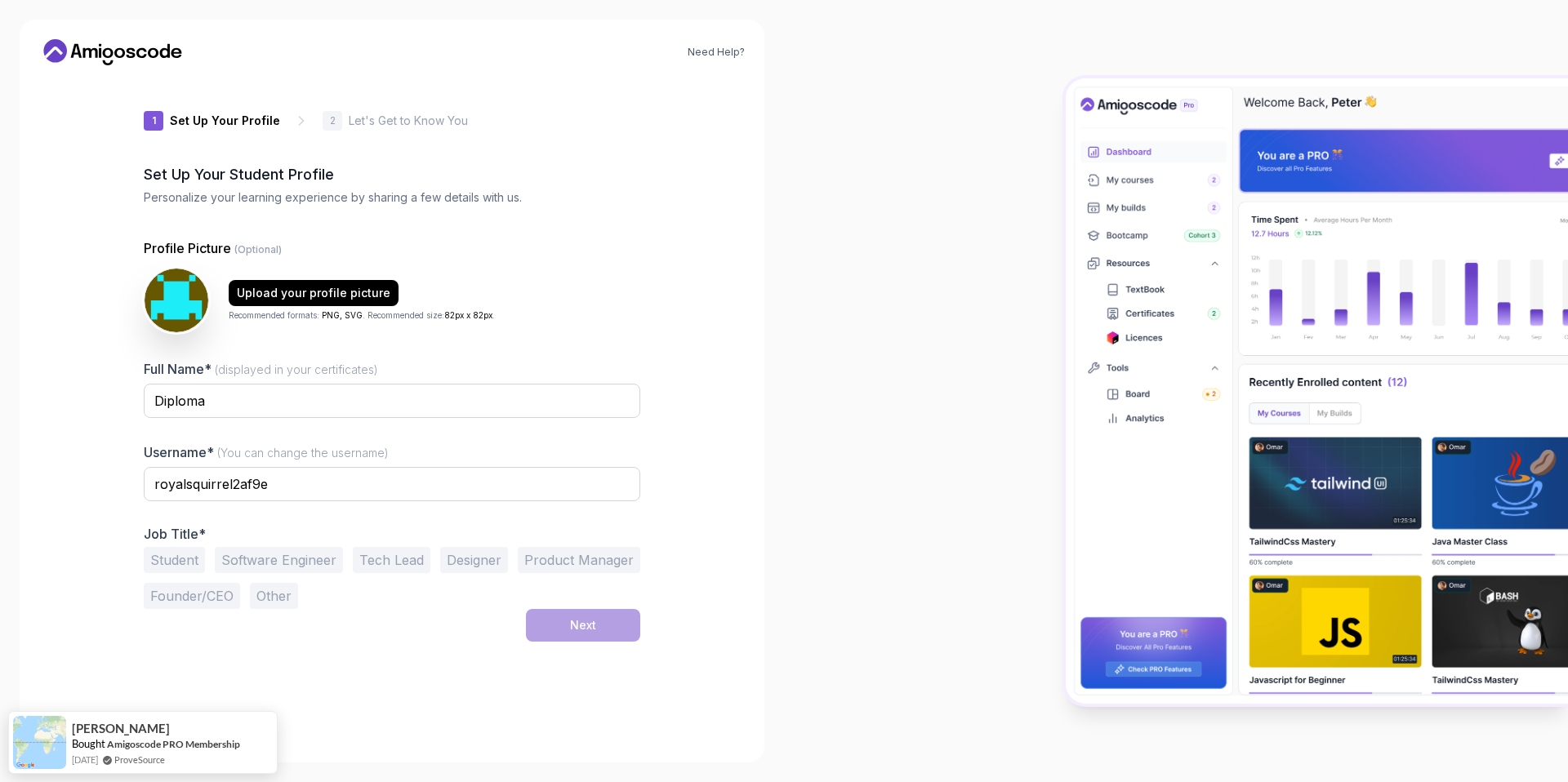
click at [188, 544] on div "Job Title* Student Software Engineer Tech Lead Designer Product Manager Founder…" at bounding box center [391, 568] width 496 height 84
drag, startPoint x: 177, startPoint y: 552, endPoint x: 189, endPoint y: 552, distance: 12.0
click at [178, 552] on button "Student" at bounding box center [174, 560] width 61 height 26
click at [297, 556] on button "Software Engineer" at bounding box center [278, 560] width 128 height 26
drag, startPoint x: 166, startPoint y: 559, endPoint x: 210, endPoint y: 561, distance: 44.0
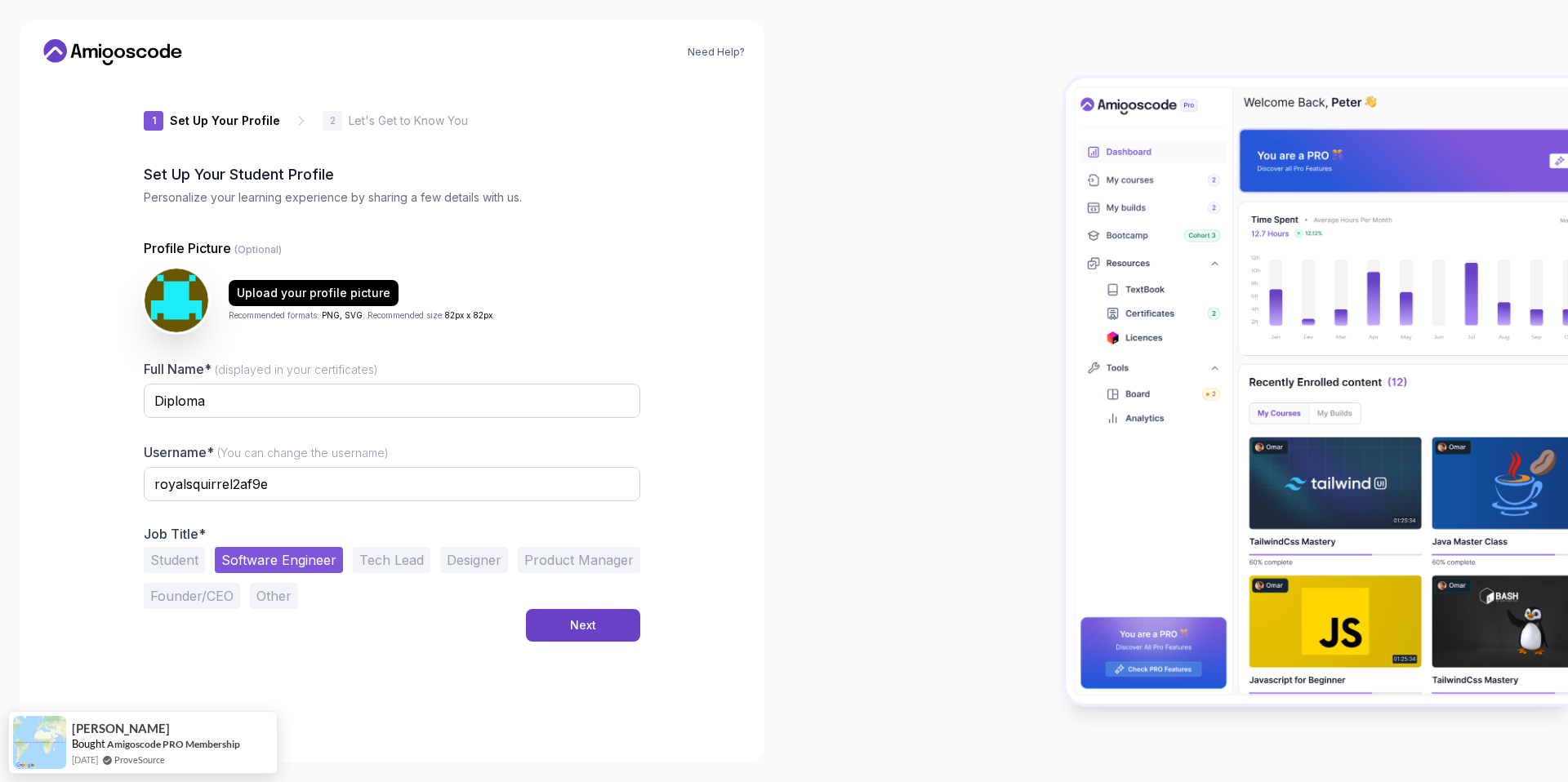
click at [165, 559] on button "Student" at bounding box center [174, 560] width 61 height 26
click at [567, 627] on button "Next" at bounding box center [583, 625] width 114 height 32
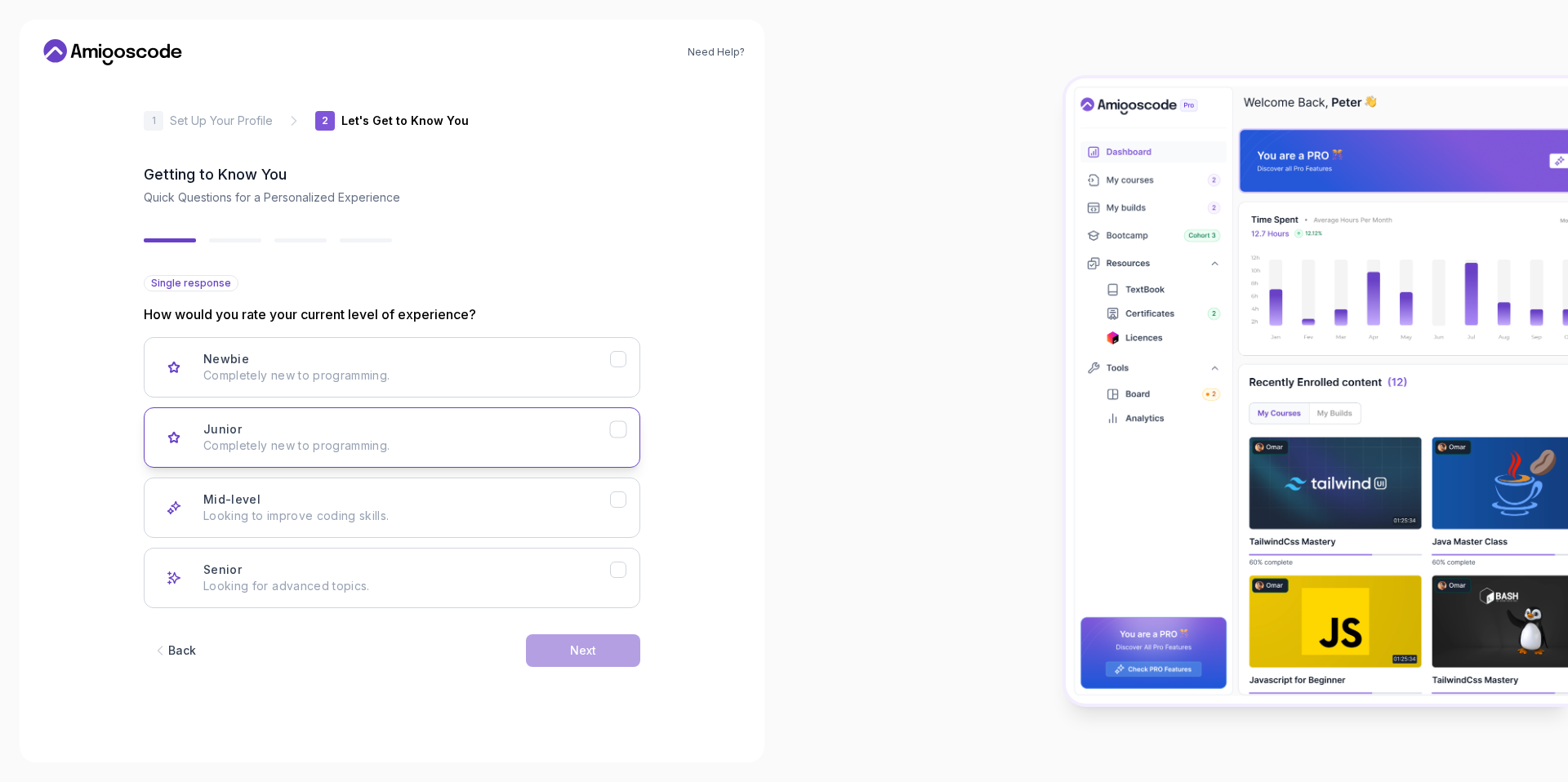
click at [409, 437] on p "Completely new to programming." at bounding box center [407, 445] width 407 height 16
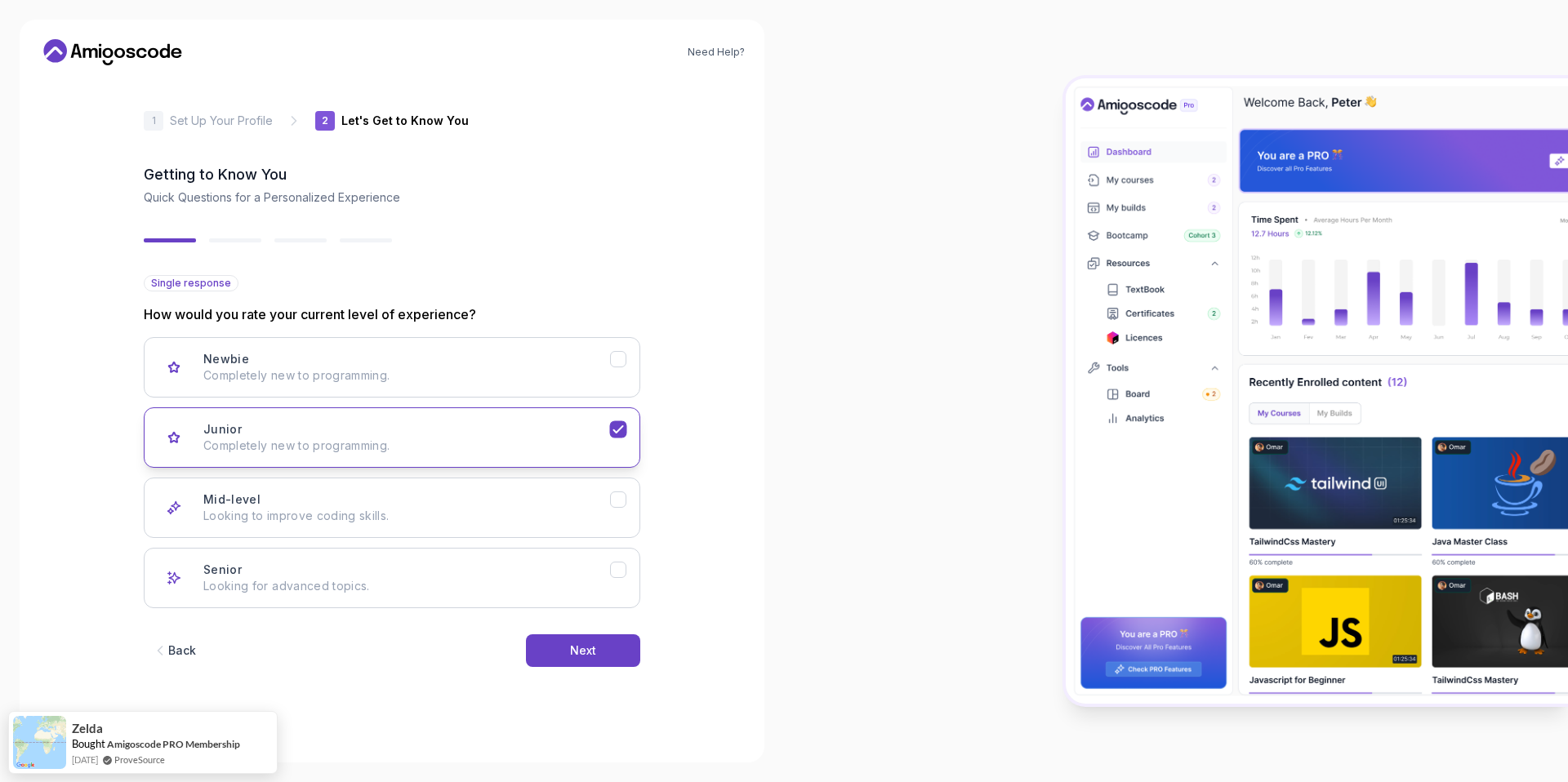
click at [515, 429] on div "Junior Completely new to programming." at bounding box center [407, 437] width 407 height 32
click at [564, 660] on button "Next" at bounding box center [583, 651] width 114 height 32
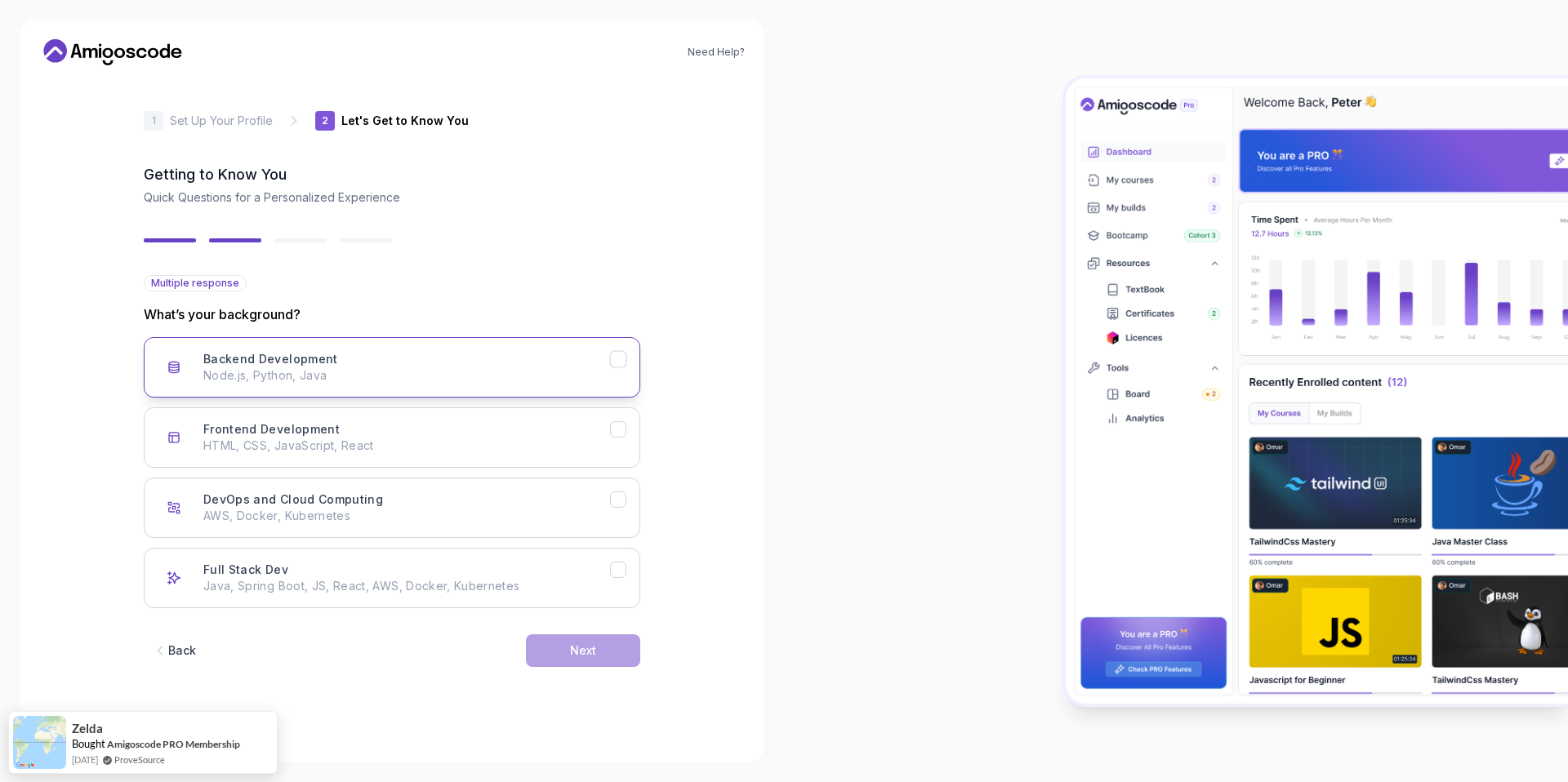
click at [317, 390] on button "Backend Development Node.js, Python, Java" at bounding box center [391, 367] width 496 height 61
click at [570, 654] on div "Next" at bounding box center [582, 650] width 26 height 16
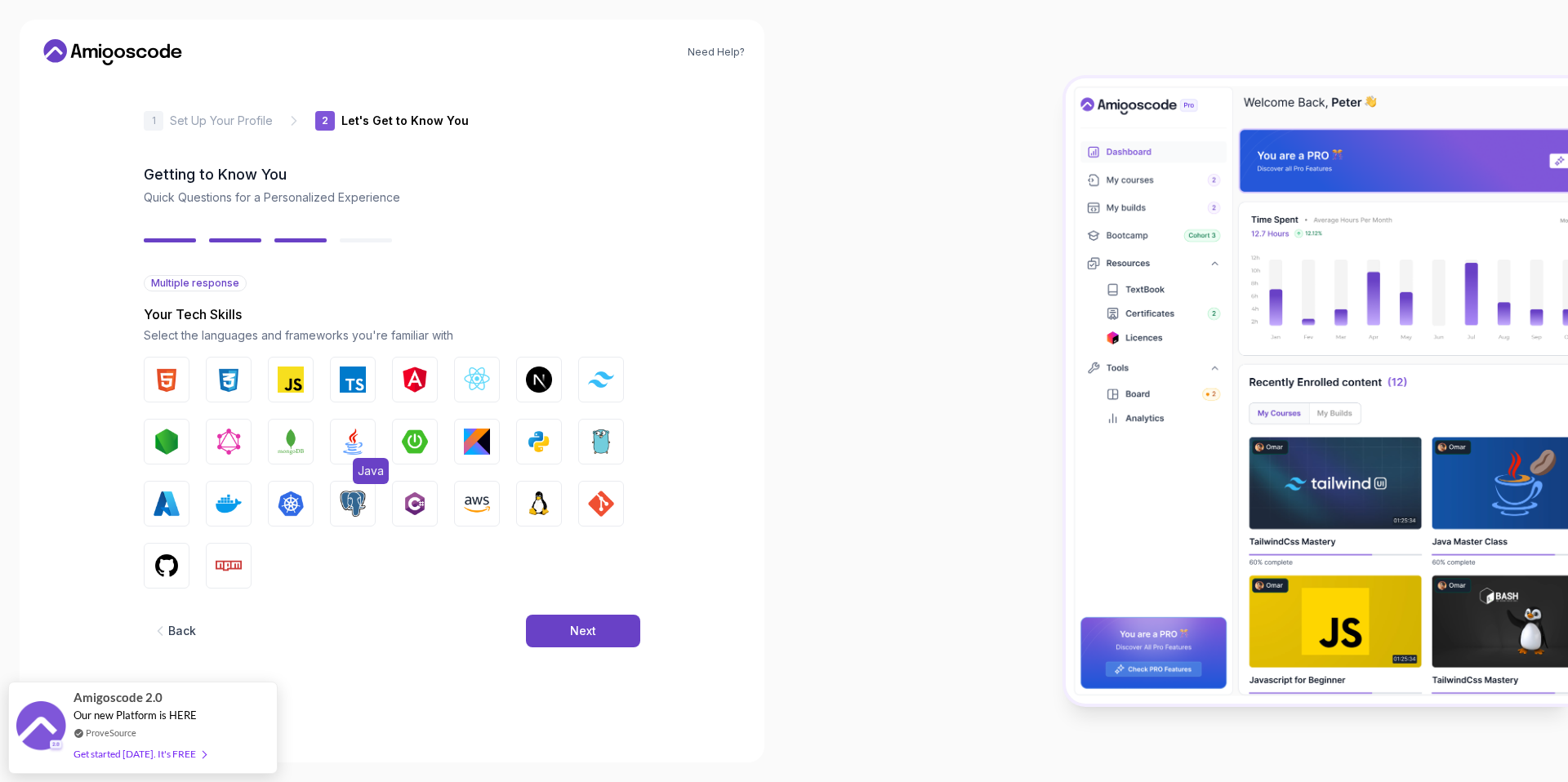
click at [334, 446] on button "Java" at bounding box center [353, 441] width 46 height 46
click at [359, 485] on div "HTML CSS JavaScript TypeScript Angular React.js Next.js Tailwind CSS Node.js Gr…" at bounding box center [391, 473] width 496 height 232
click at [354, 495] on img "button" at bounding box center [353, 504] width 26 height 26
click at [354, 438] on img "button" at bounding box center [353, 441] width 26 height 26
click at [603, 626] on button "Next" at bounding box center [583, 631] width 114 height 32
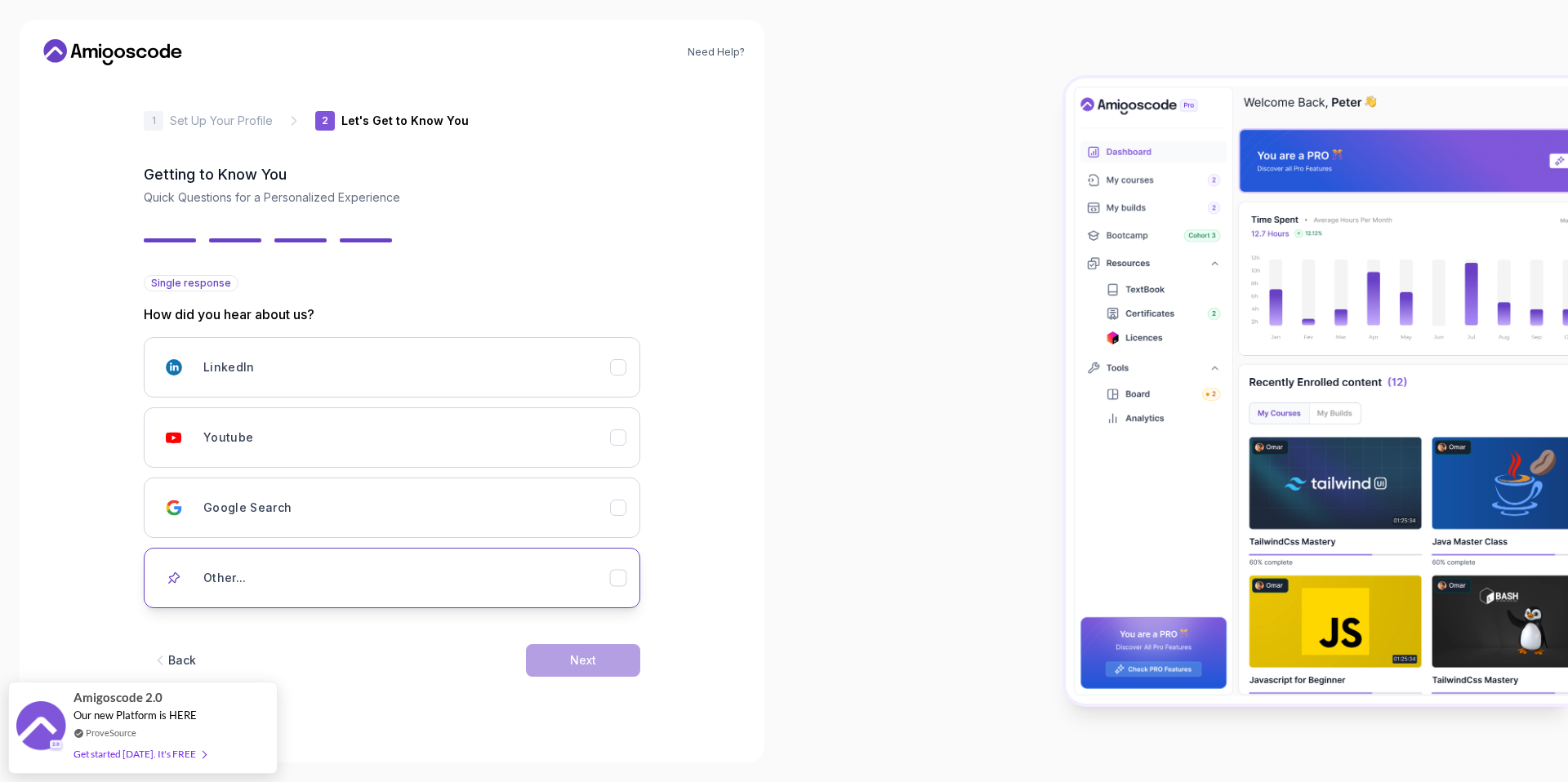
click at [244, 592] on div "Other..." at bounding box center [407, 578] width 407 height 32
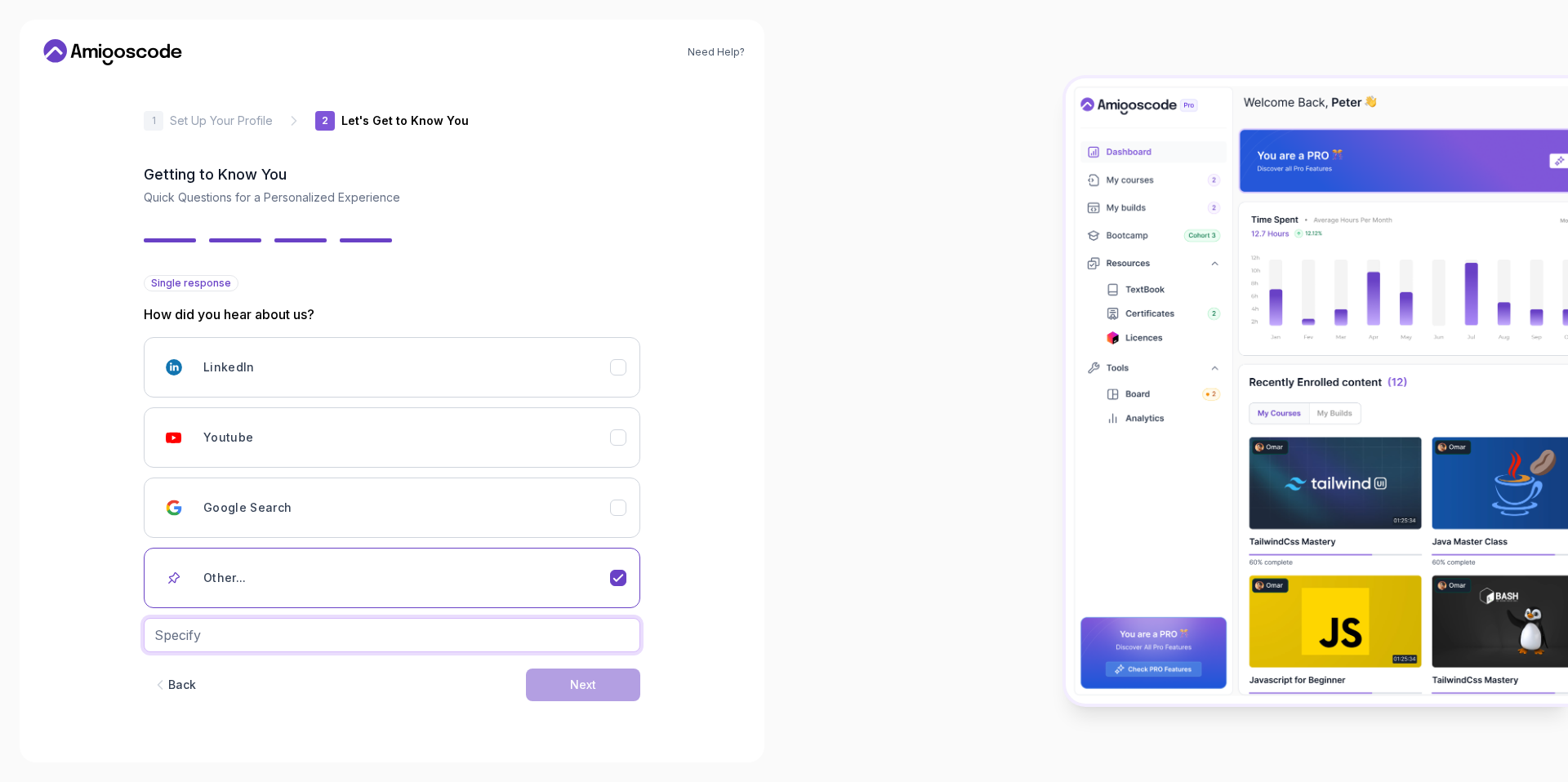
click at [279, 640] on input "text" at bounding box center [391, 635] width 496 height 34
type input "Telegram"
click at [576, 688] on div "Next" at bounding box center [582, 685] width 26 height 16
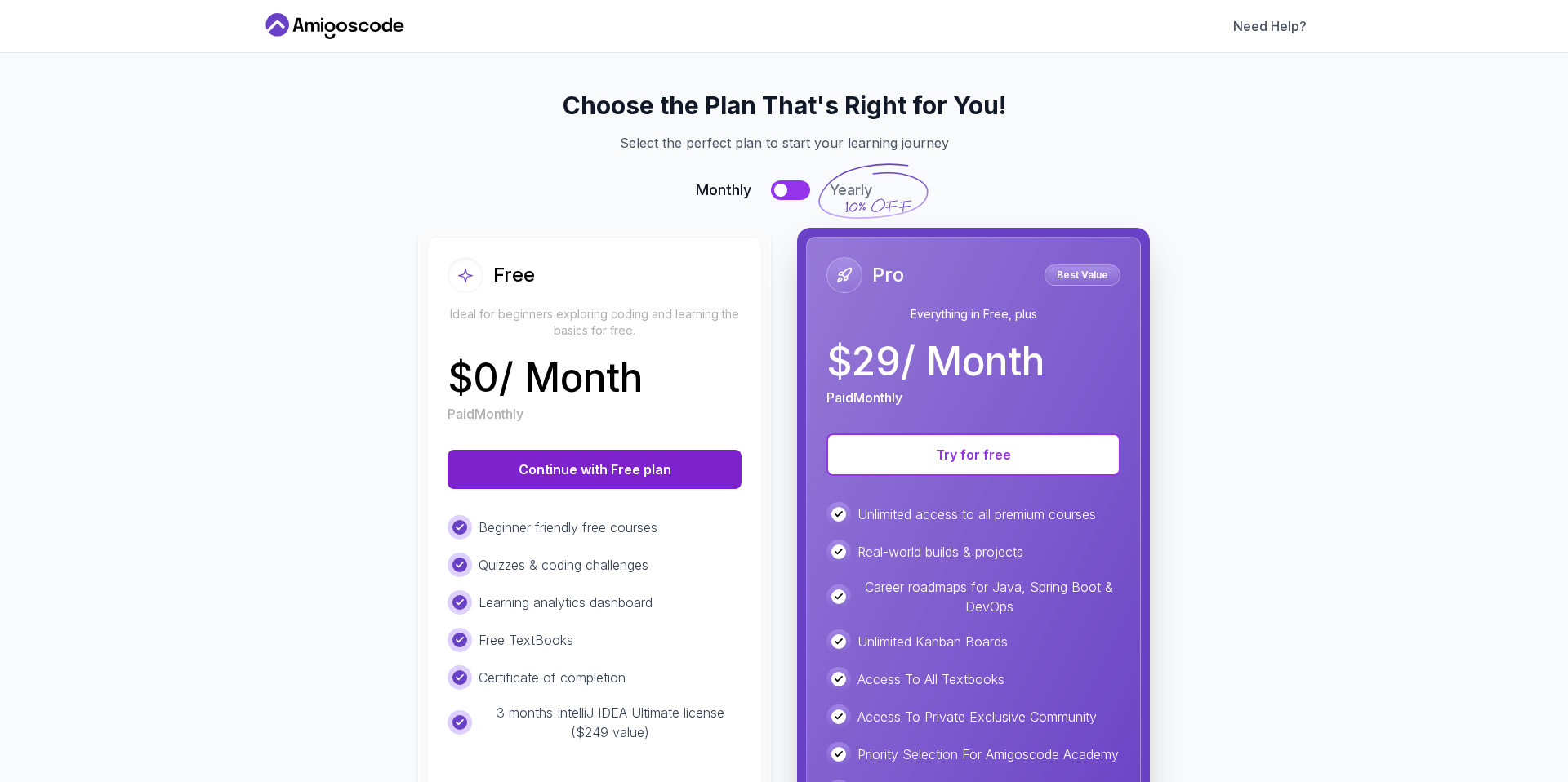
scroll to position [3, 0]
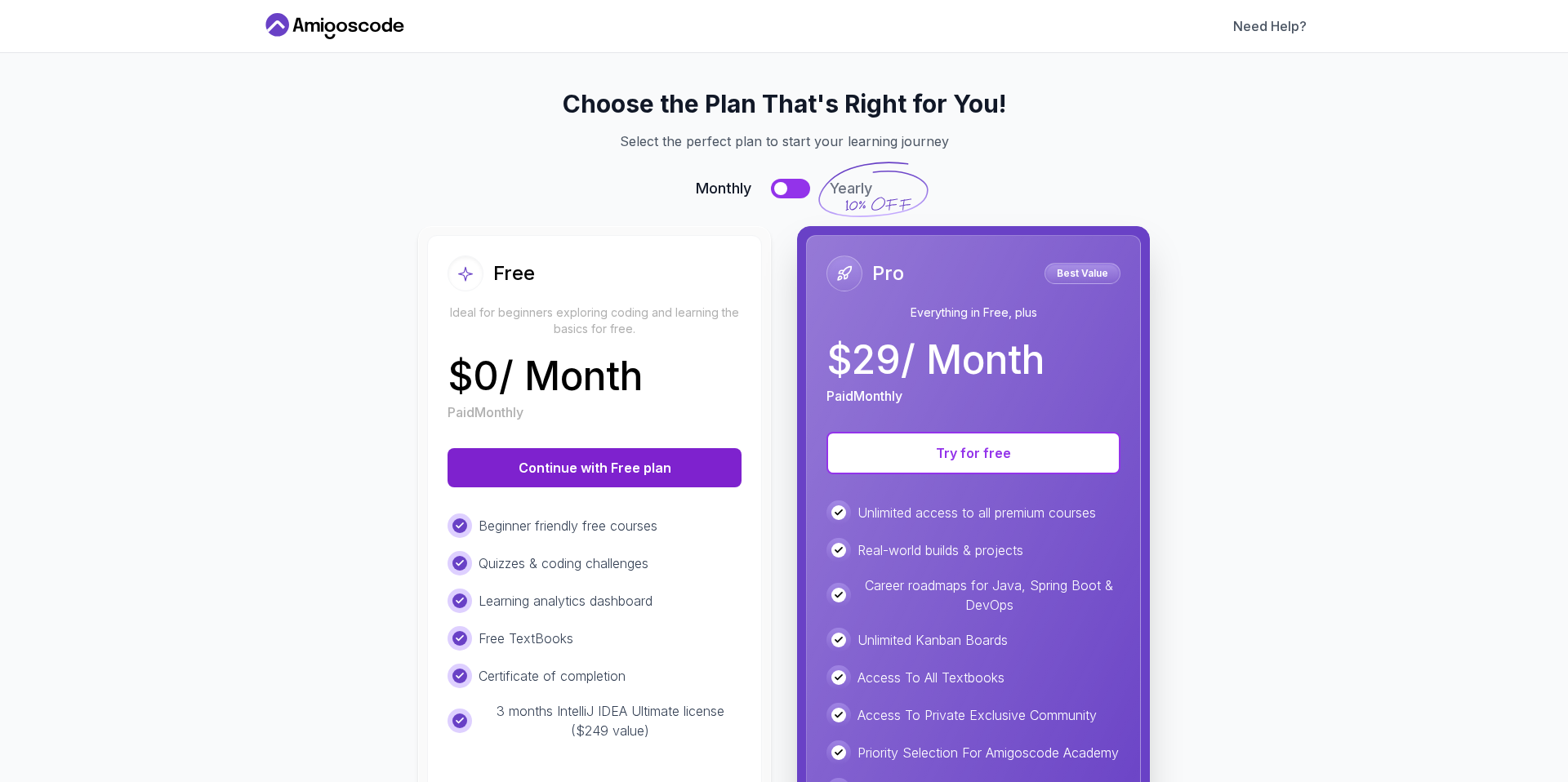
click at [554, 476] on button "Continue with Free plan" at bounding box center [594, 468] width 294 height 39
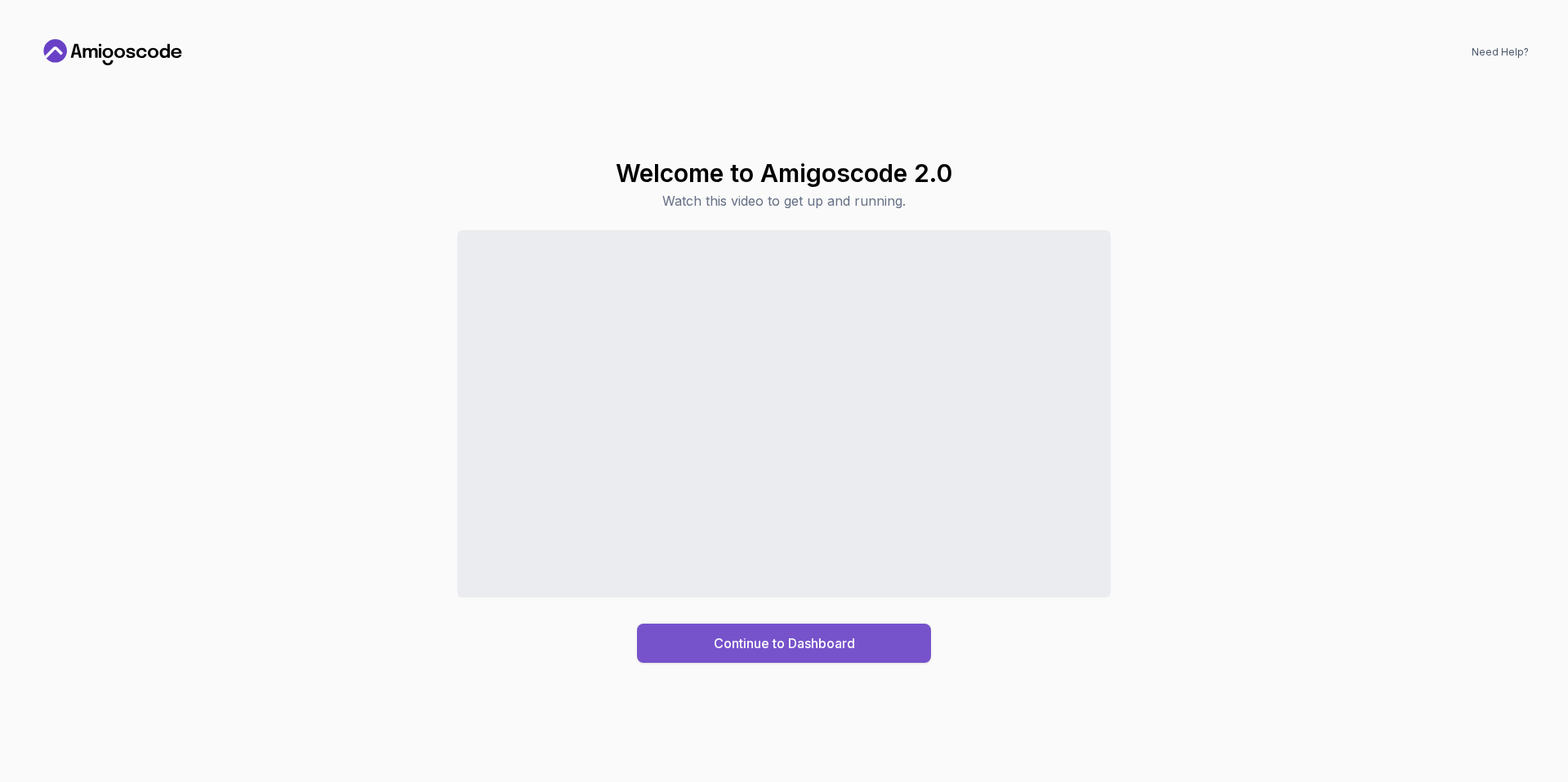
click at [813, 643] on div "Continue to Dashboard" at bounding box center [784, 643] width 141 height 20
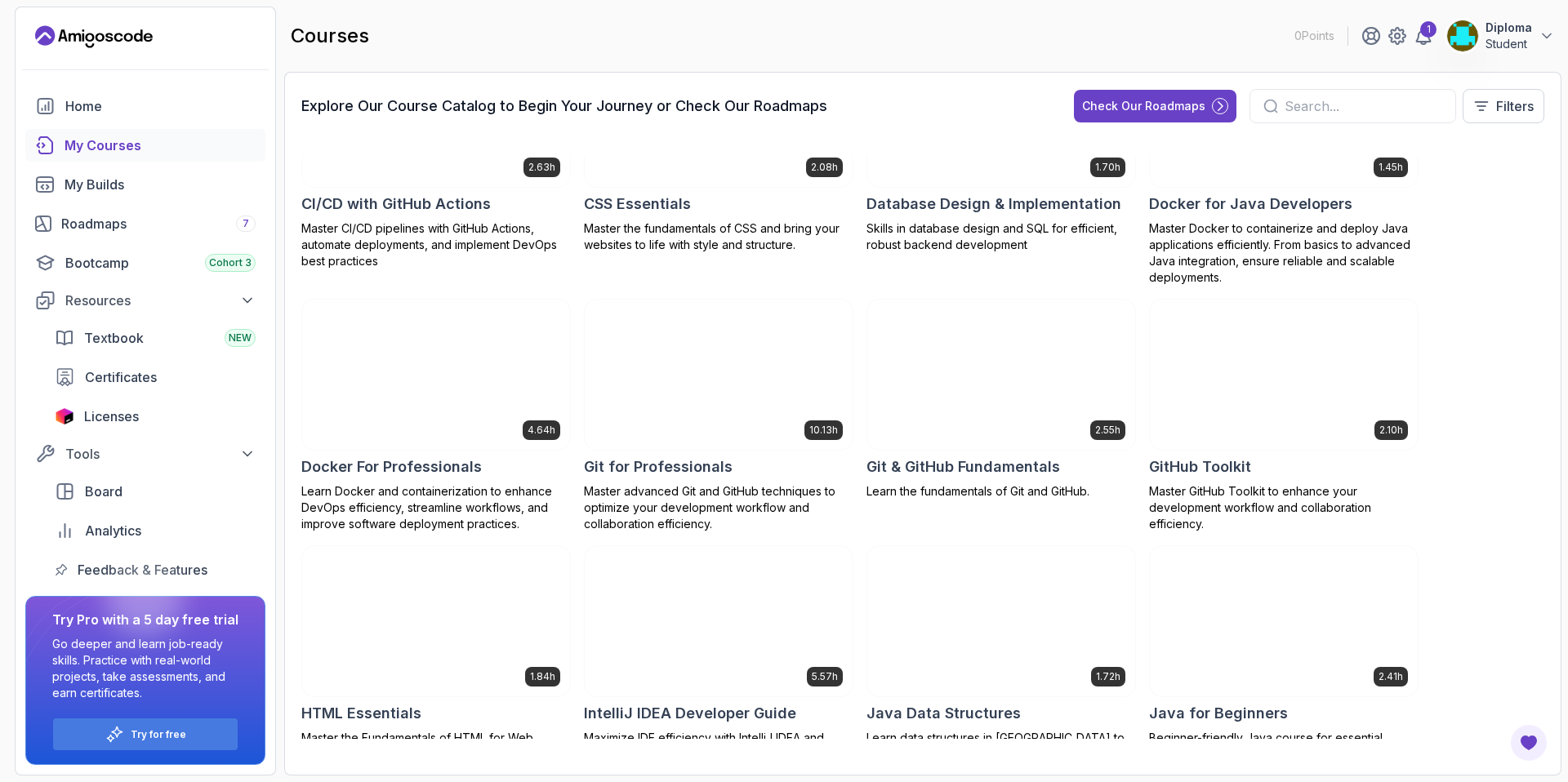
scroll to position [380, 0]
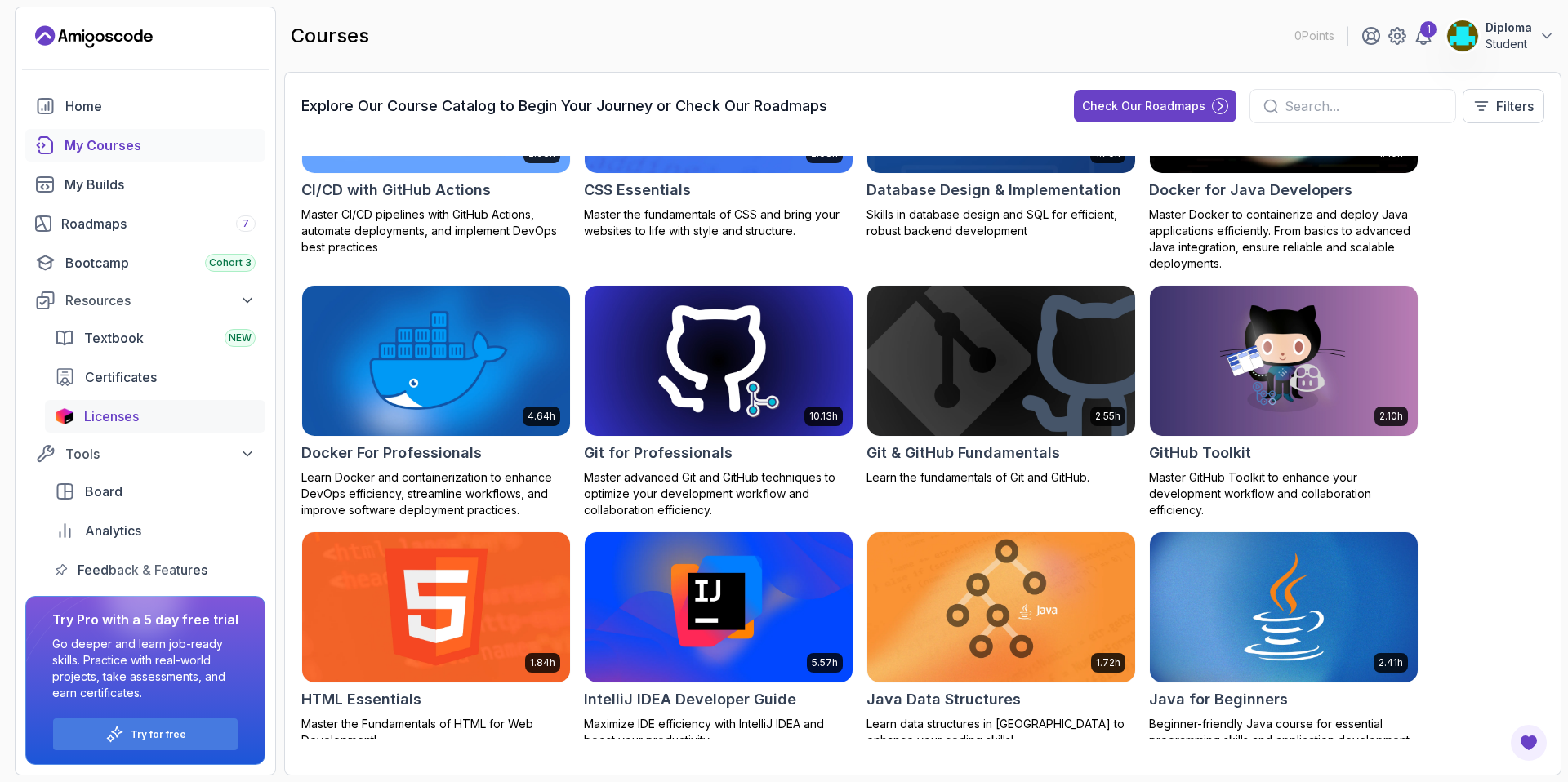
click at [165, 426] on link "Licenses" at bounding box center [155, 416] width 220 height 32
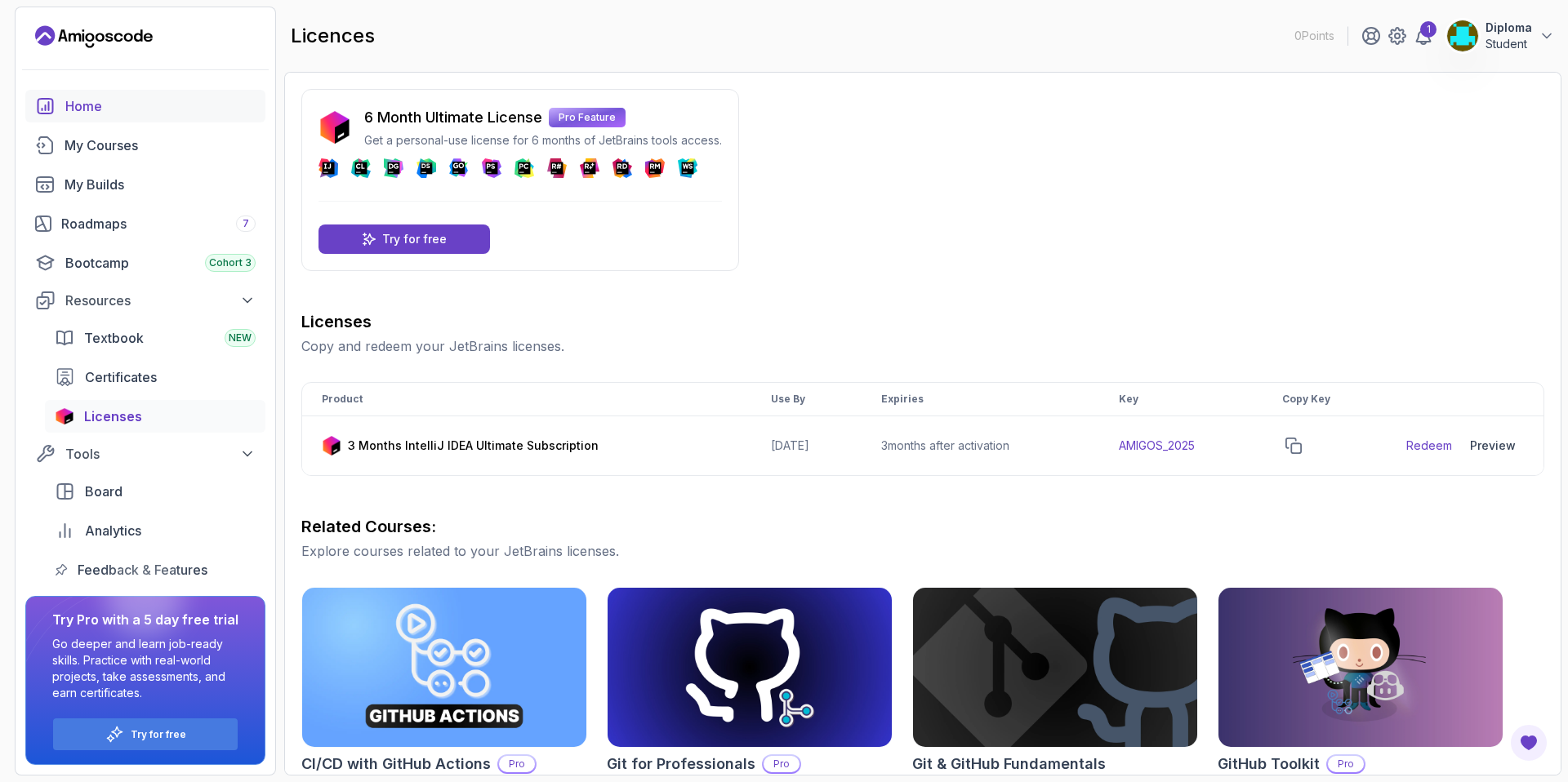
click at [102, 108] on div "Home" at bounding box center [160, 106] width 190 height 20
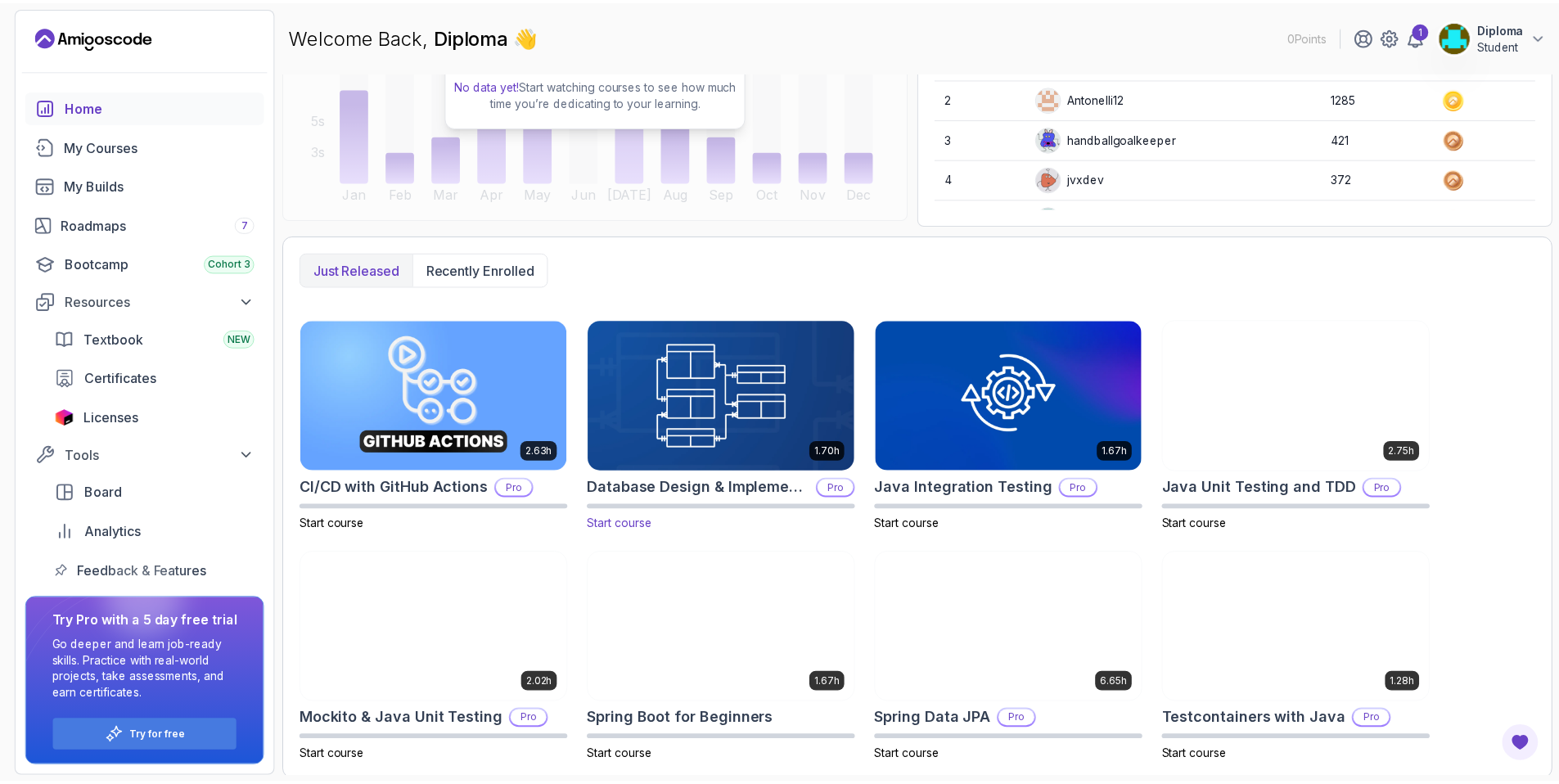
scroll to position [265, 0]
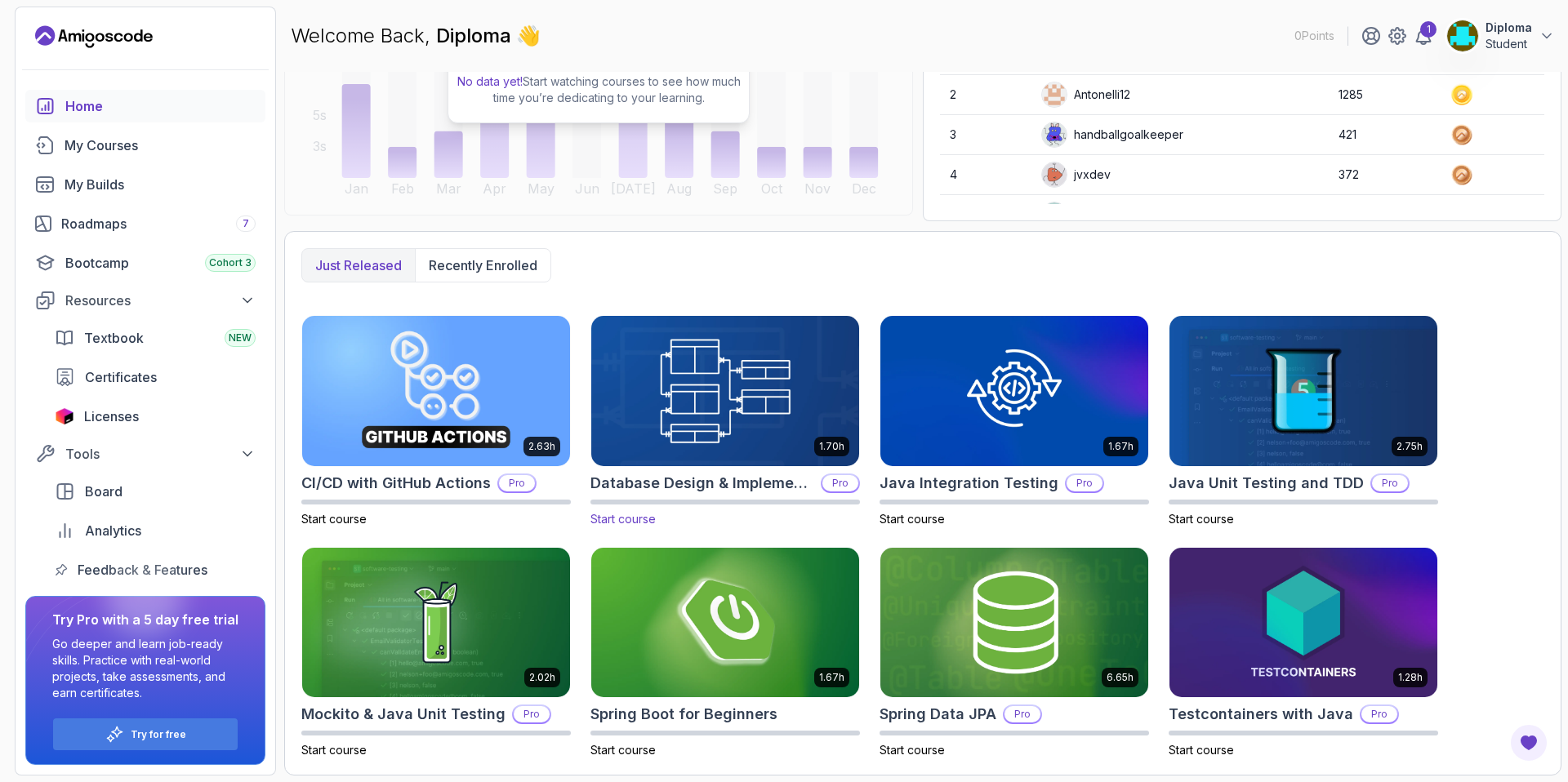
click at [724, 443] on img at bounding box center [725, 390] width 281 height 158
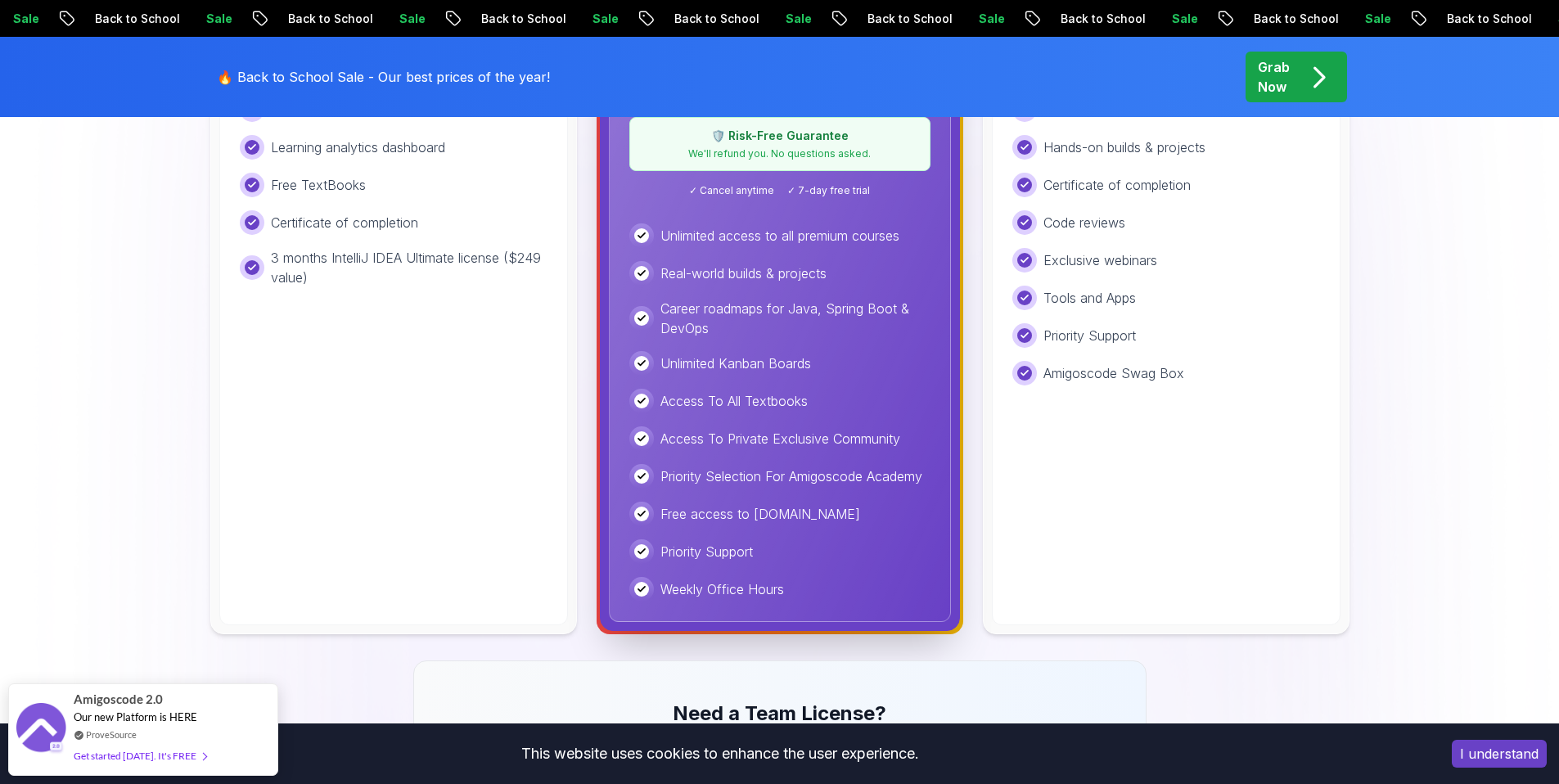
scroll to position [423, 0]
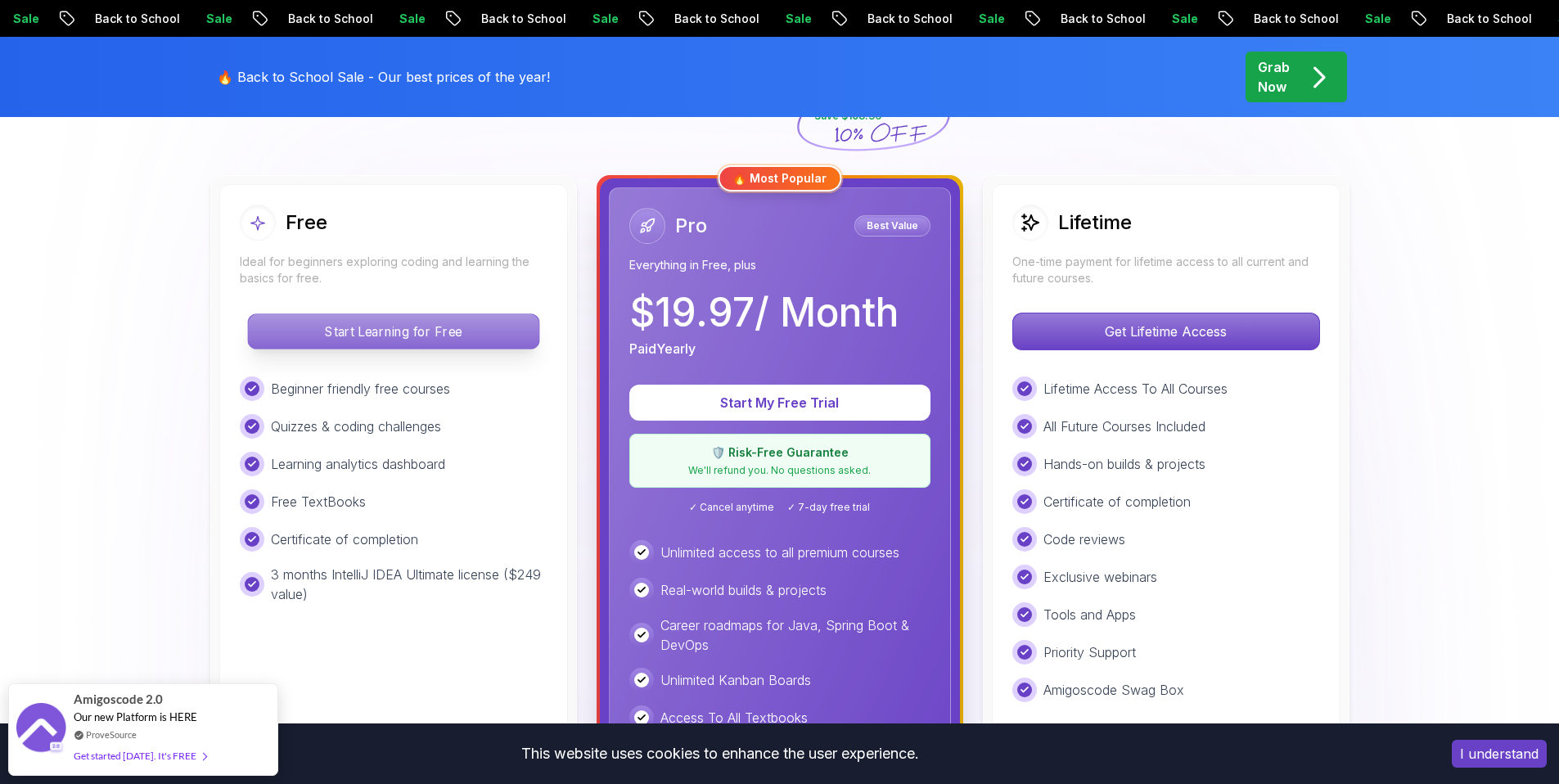
click at [402, 342] on p "Start Learning for Free" at bounding box center [393, 331] width 290 height 34
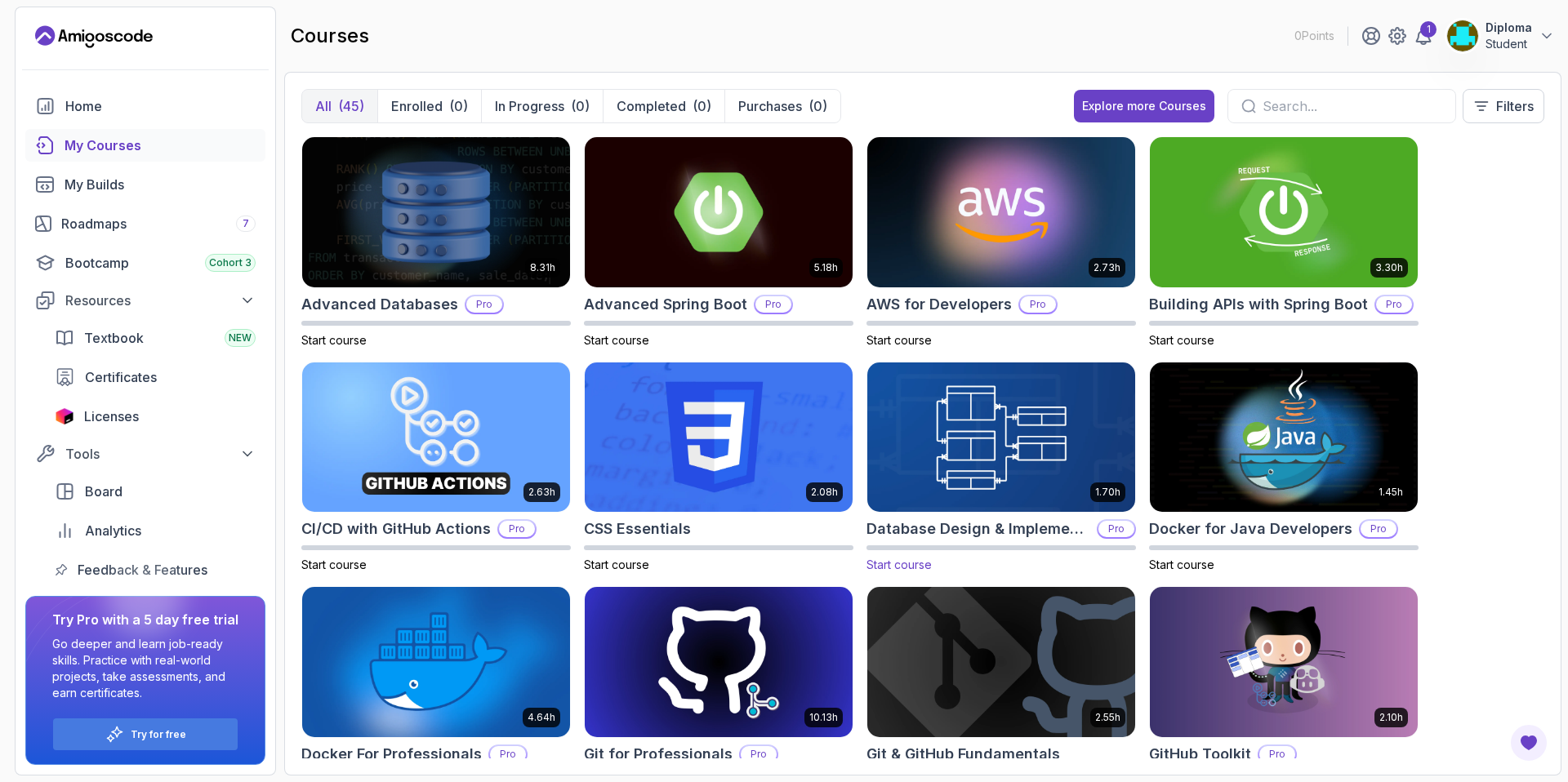
click at [967, 461] on img at bounding box center [1001, 437] width 281 height 158
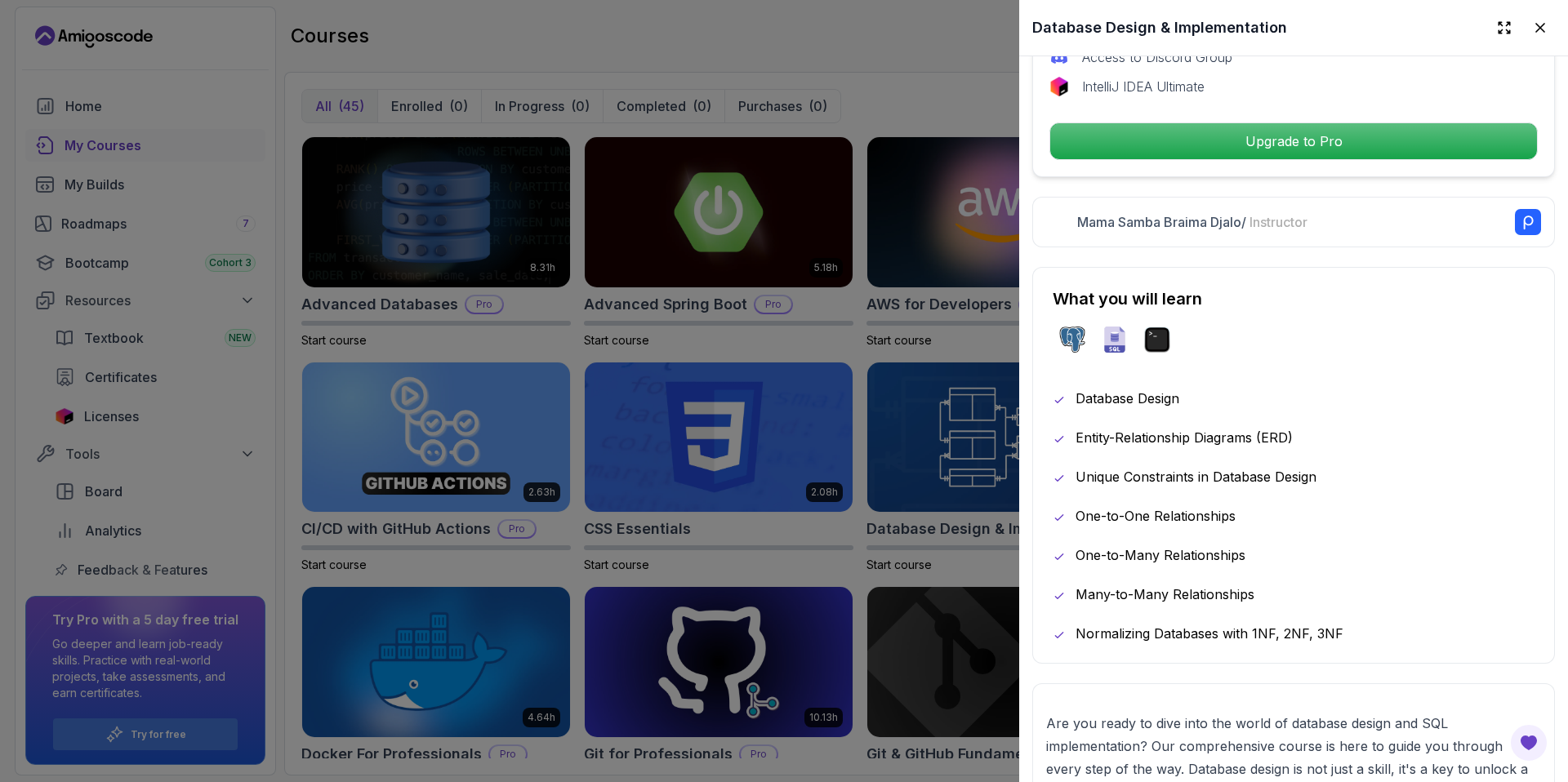
scroll to position [638, 0]
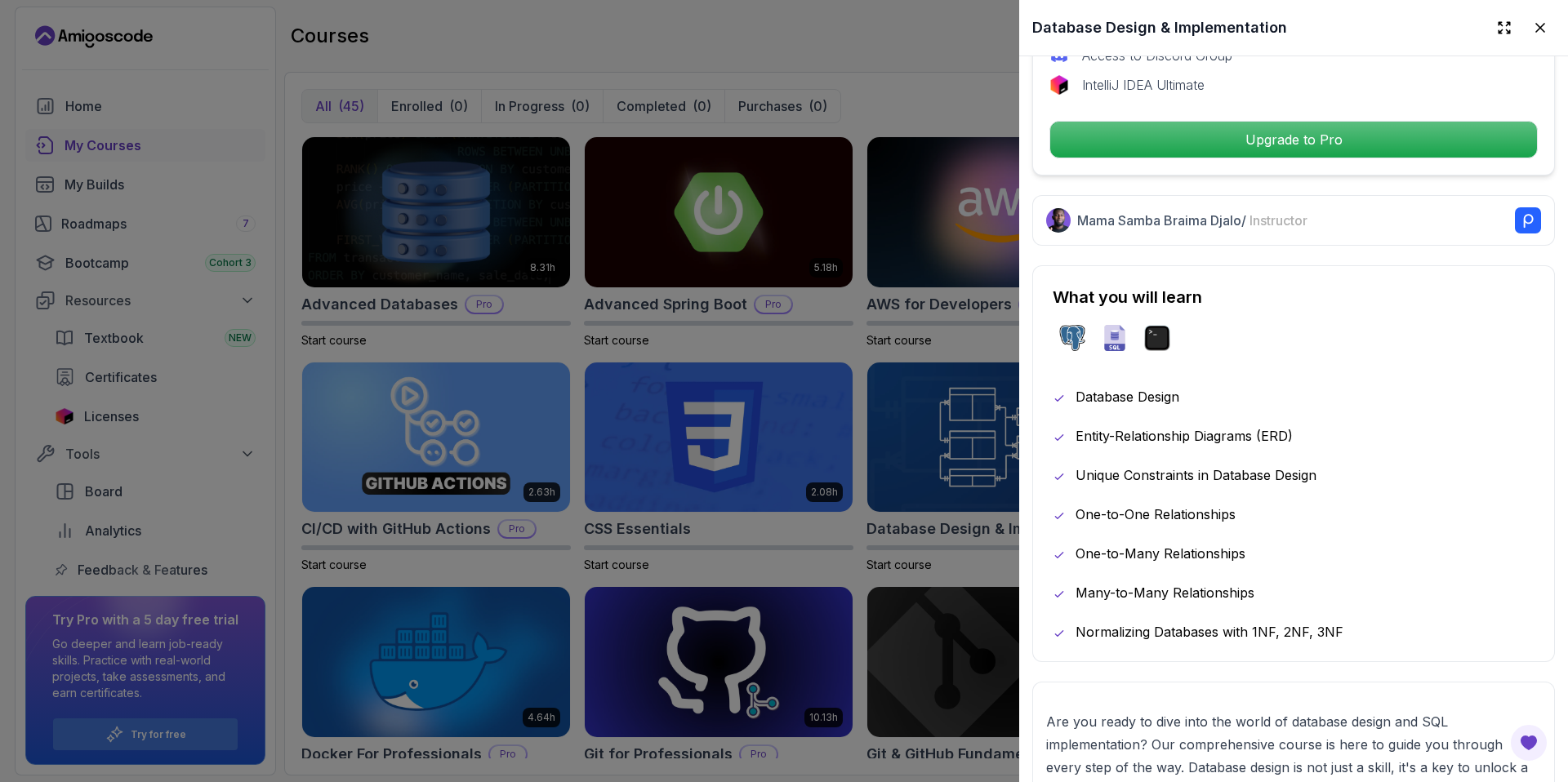
click at [606, 57] on div at bounding box center [784, 391] width 1568 height 782
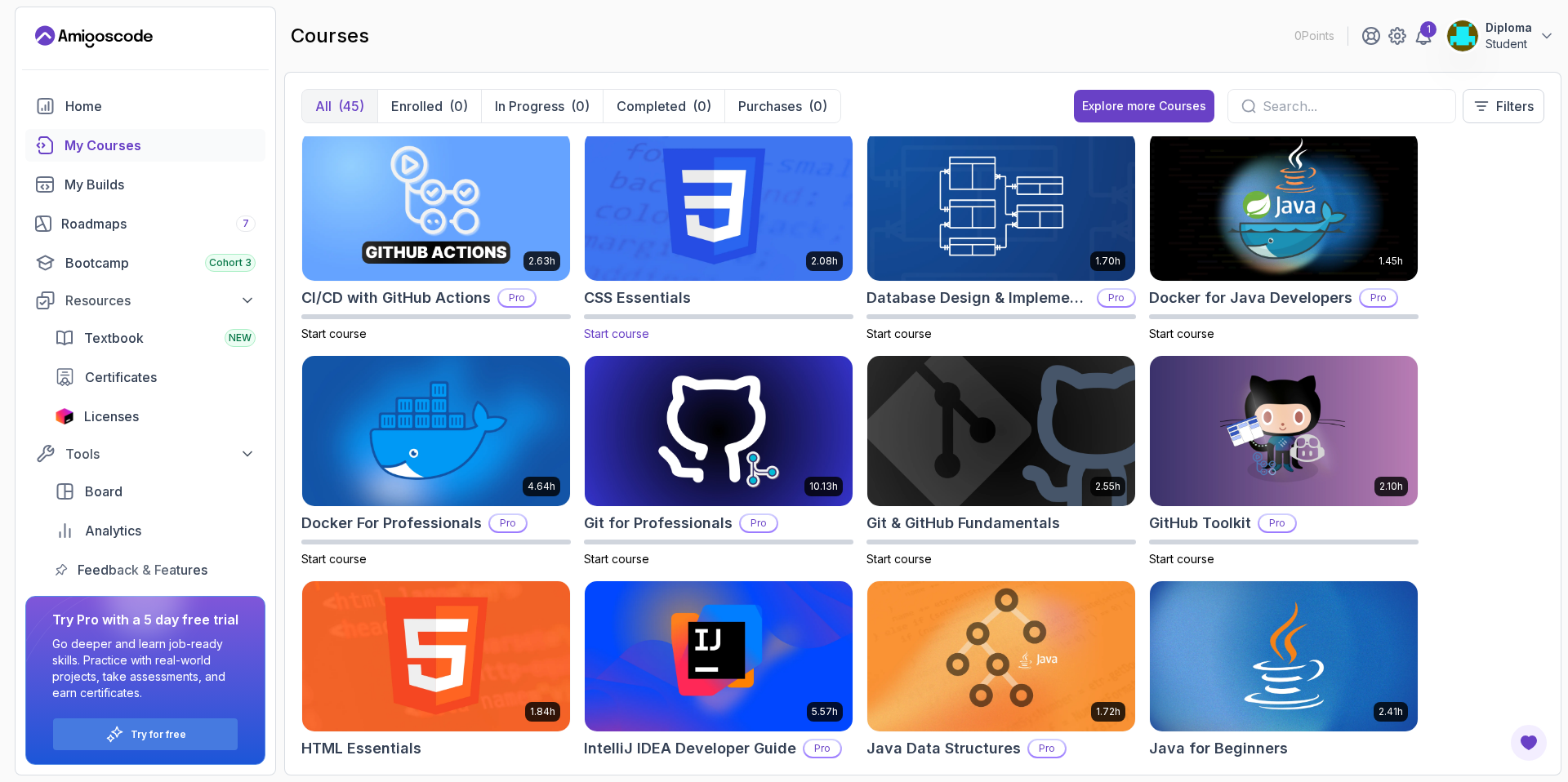
scroll to position [277, 0]
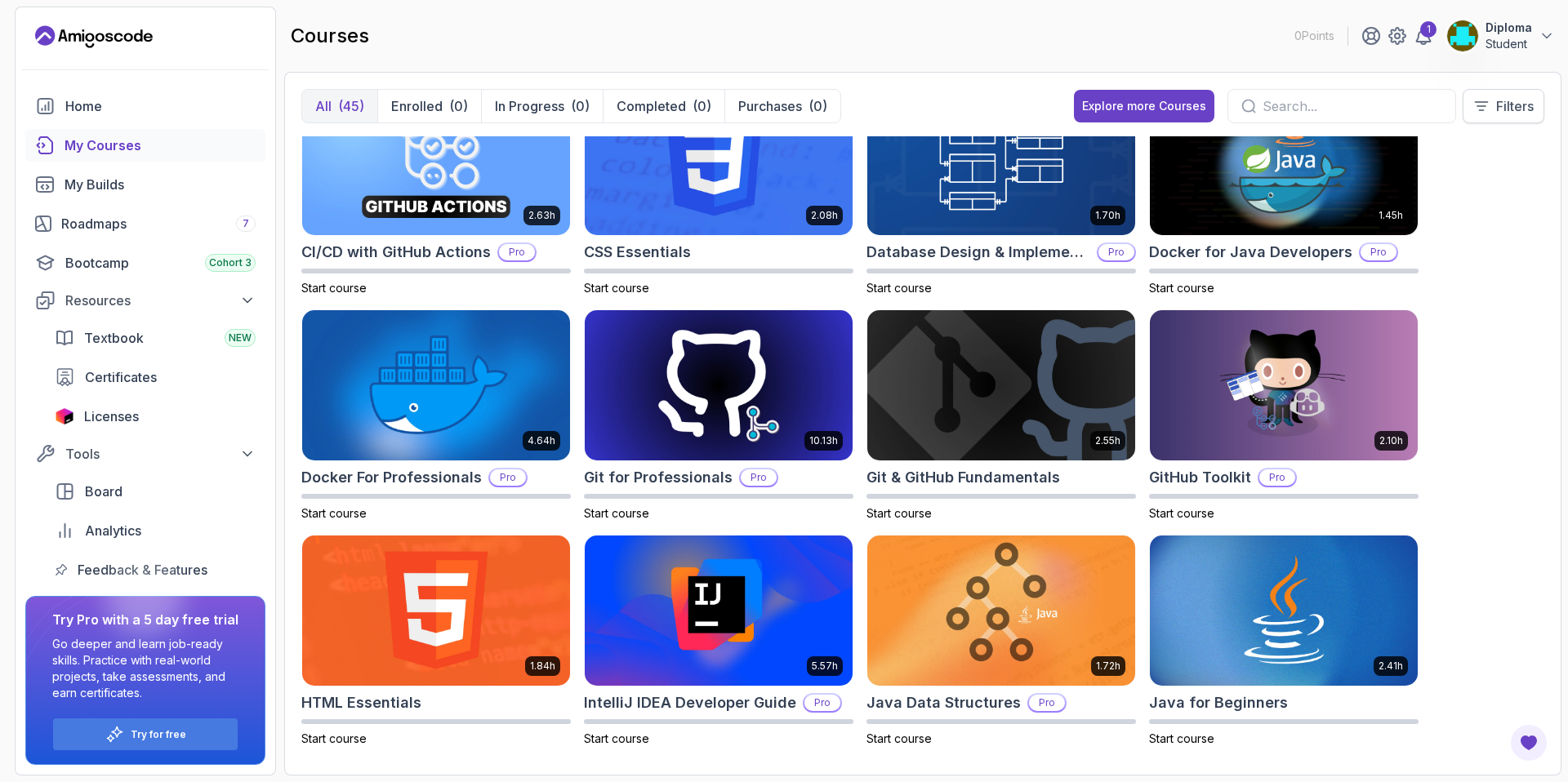
click at [1500, 105] on p "Filters" at bounding box center [1514, 106] width 38 height 20
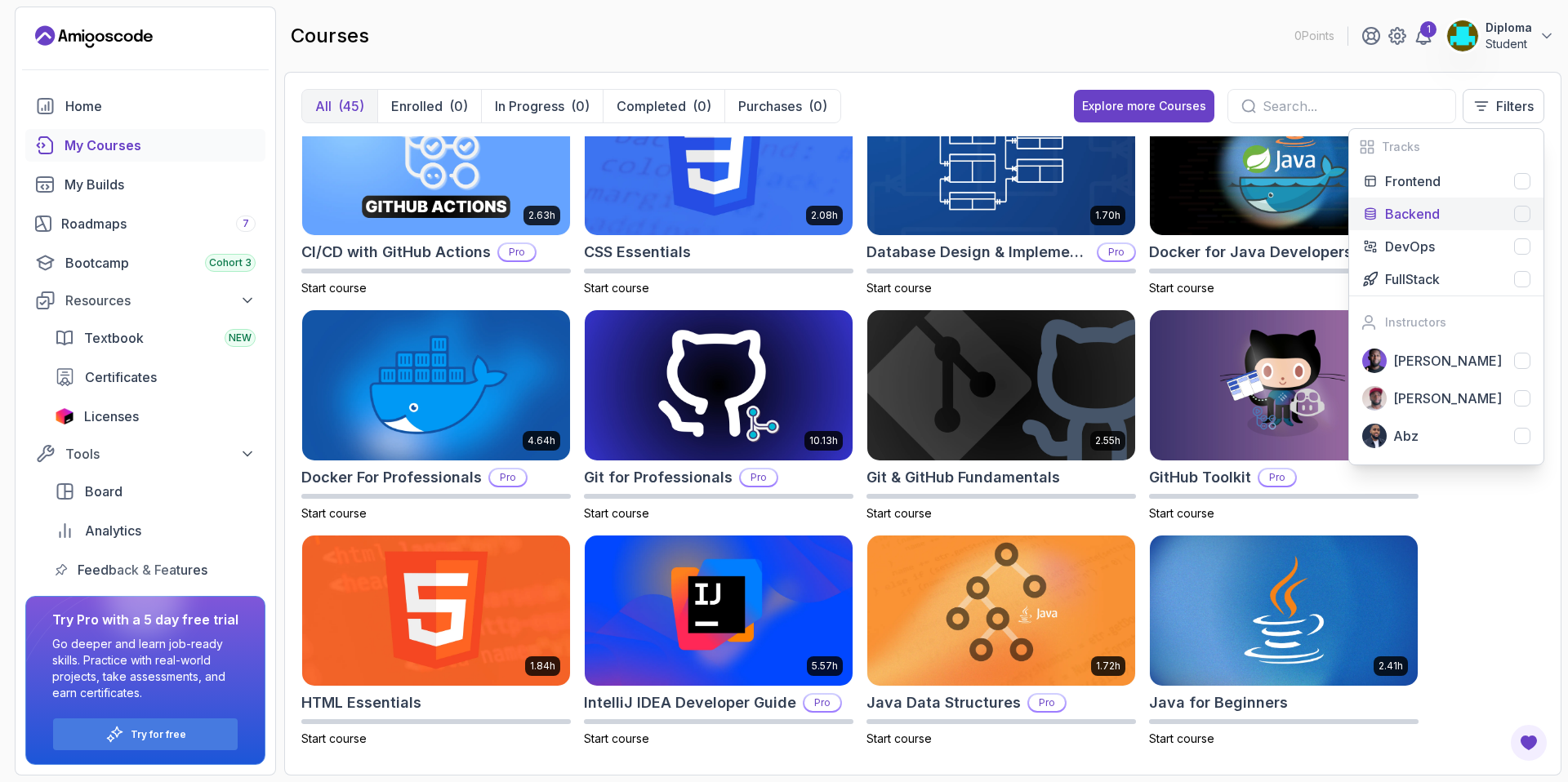
click at [1424, 213] on p "Backend" at bounding box center [1412, 213] width 55 height 20
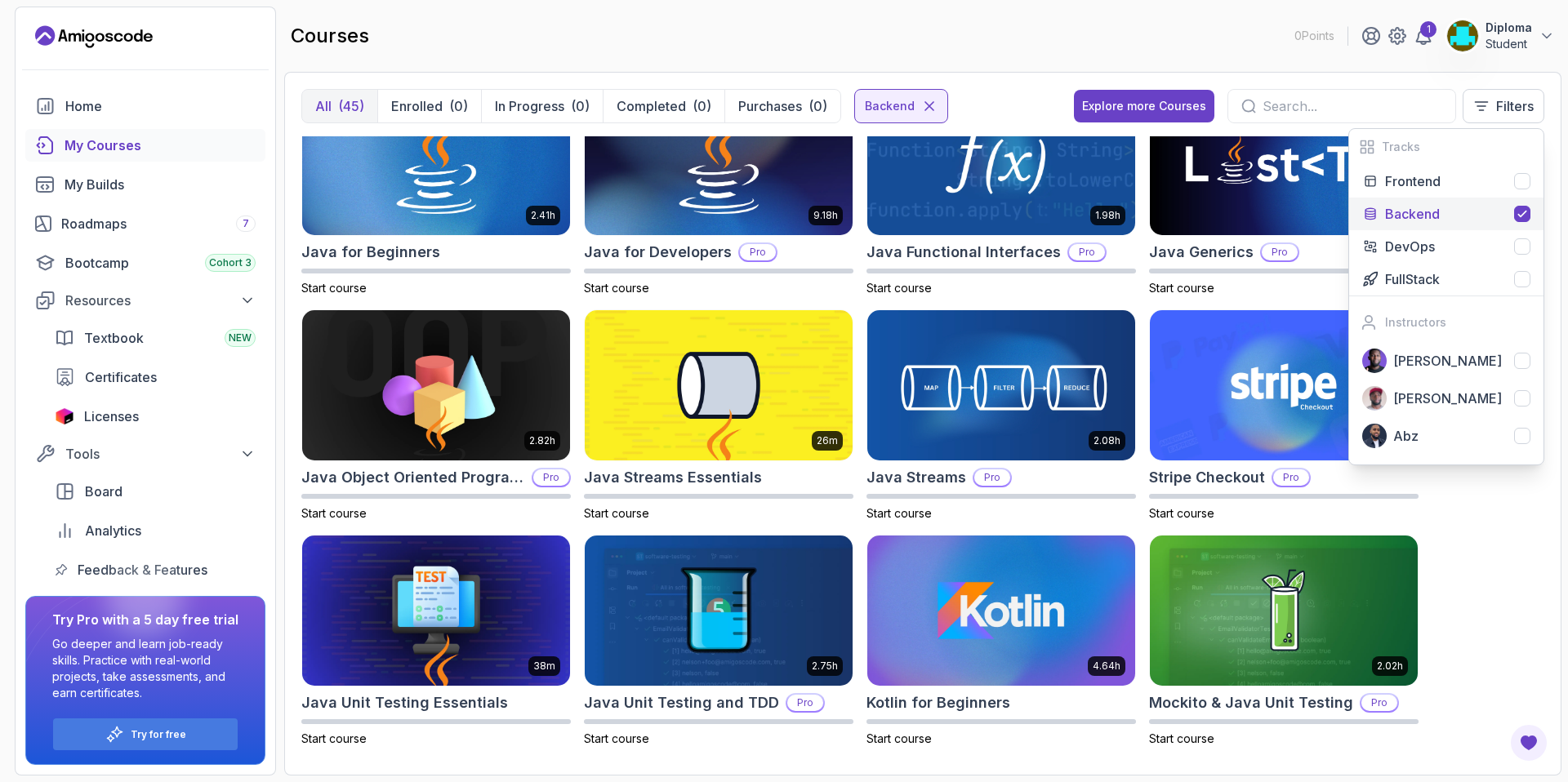
click at [714, 39] on div "courses 0 Points 1 Diploma Student" at bounding box center [922, 36] width 1277 height 59
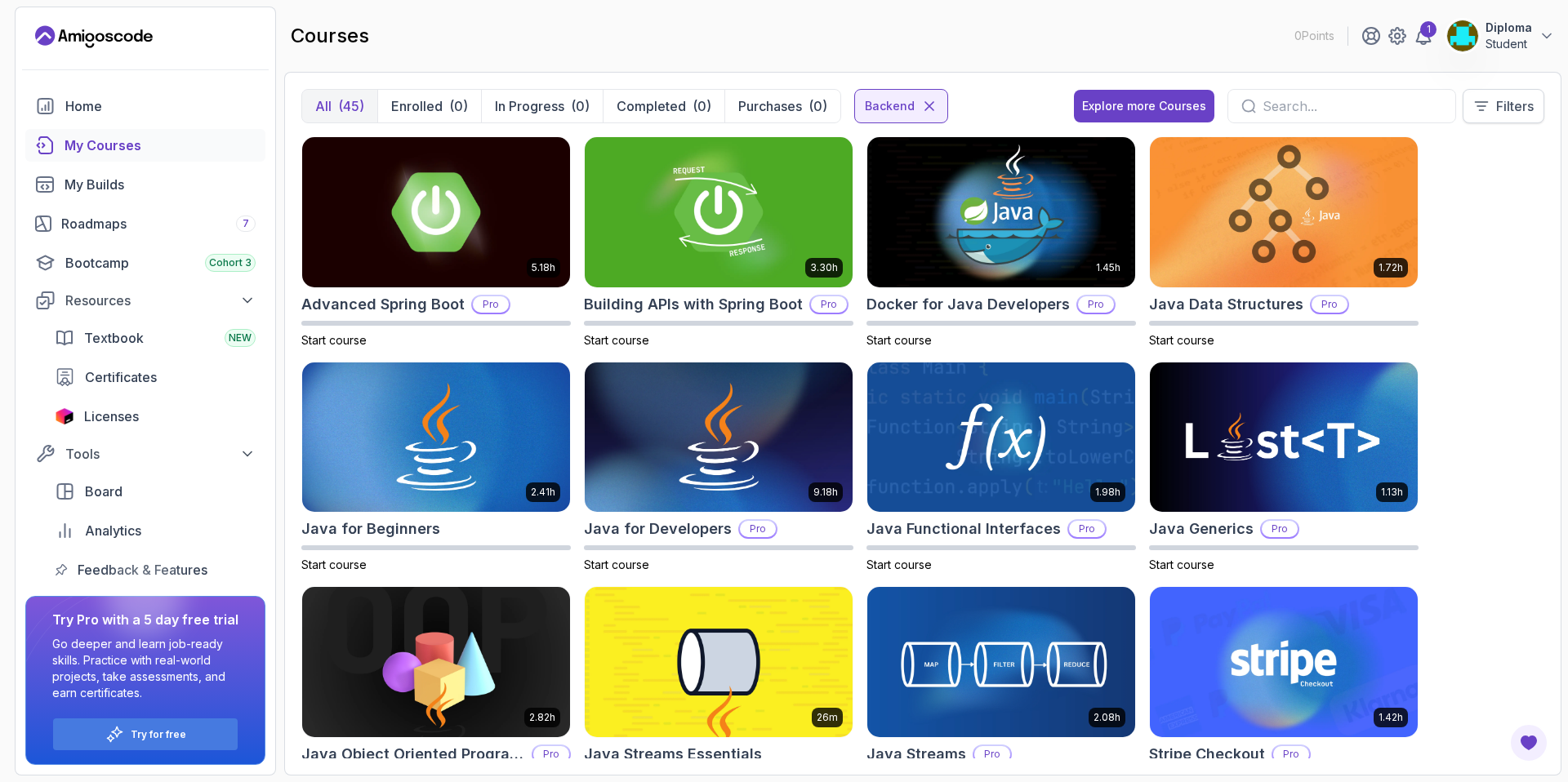
click at [1497, 111] on p "Filters" at bounding box center [1514, 106] width 38 height 20
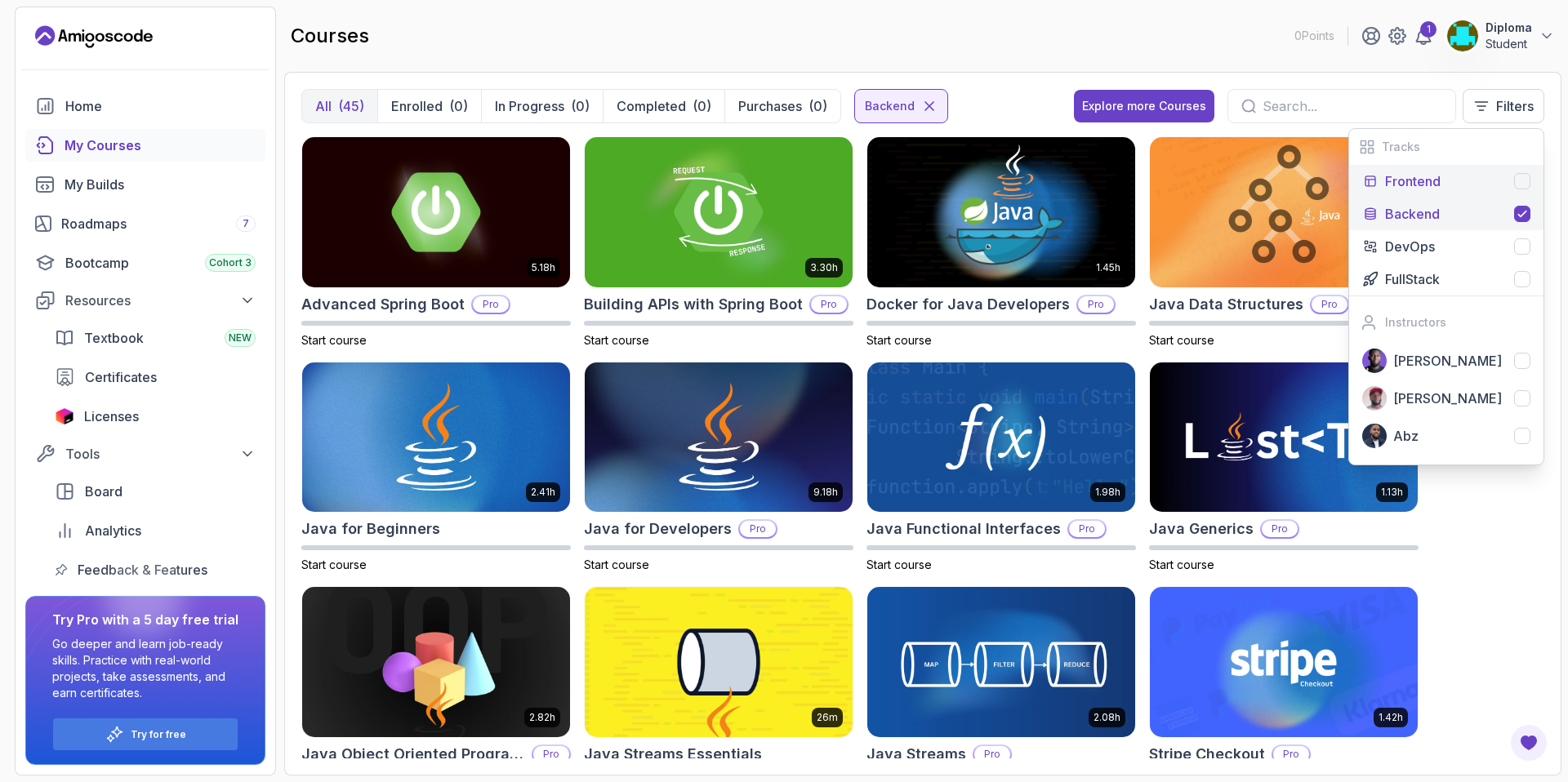
click at [1396, 179] on p "Frontend" at bounding box center [1412, 181] width 56 height 20
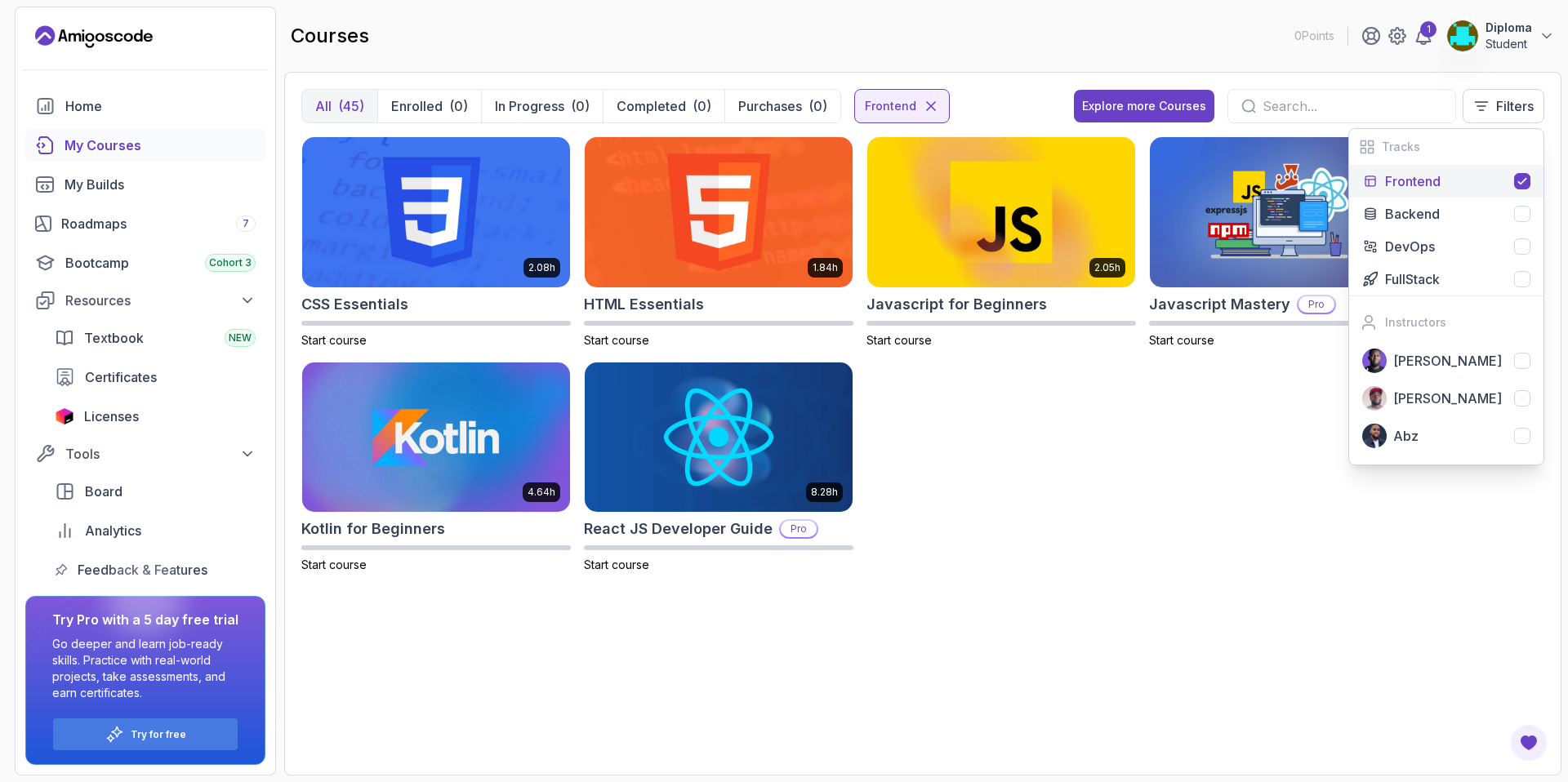
click at [1243, 405] on div "2.08h CSS Essentials Start course 1.84h HTML Essentials Start course 2.05h Java…" at bounding box center [922, 365] width 1243 height 456
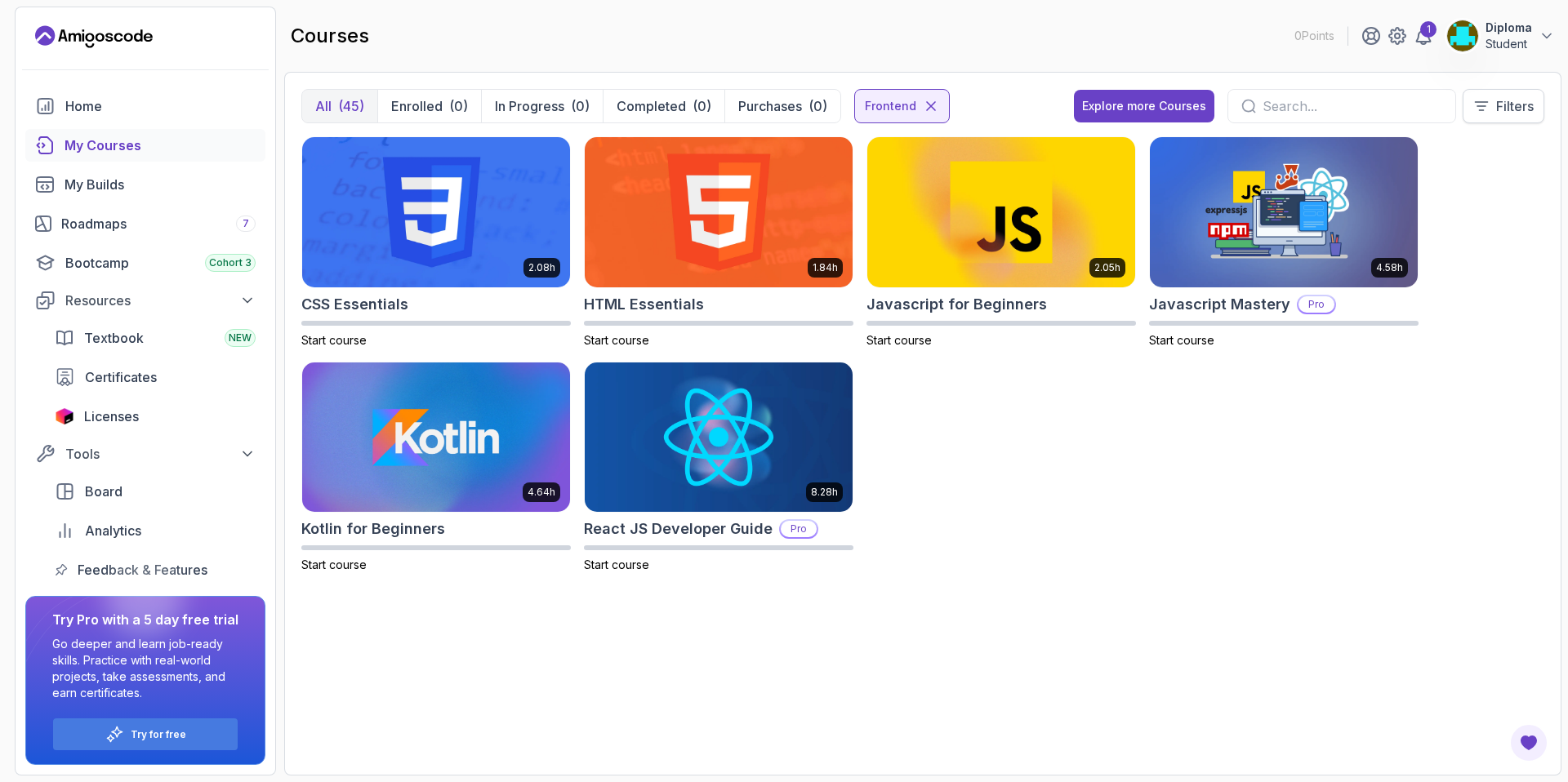
click at [1501, 97] on p "Filters" at bounding box center [1514, 106] width 38 height 20
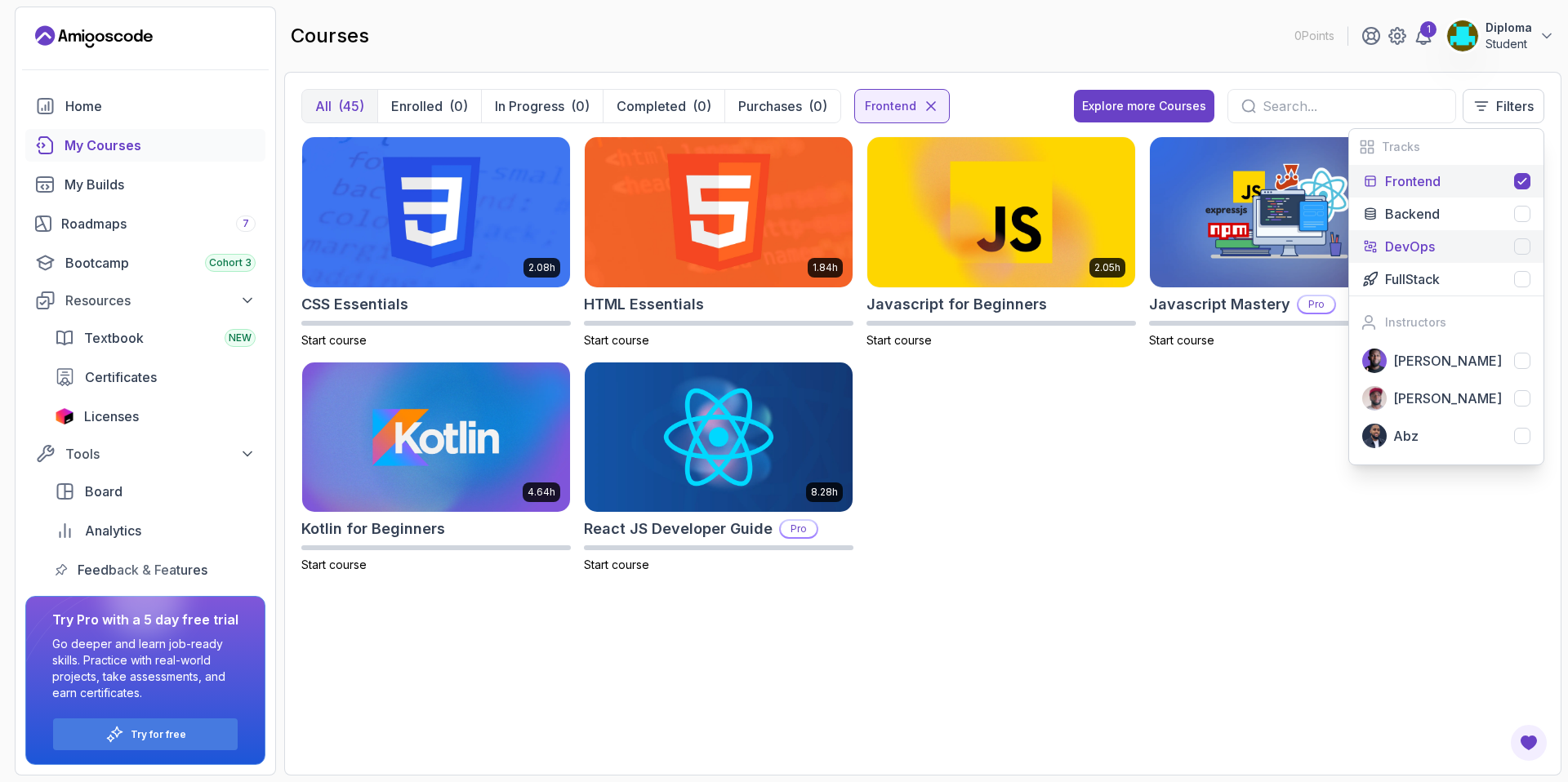
click at [1420, 250] on p "DevOps" at bounding box center [1409, 246] width 50 height 20
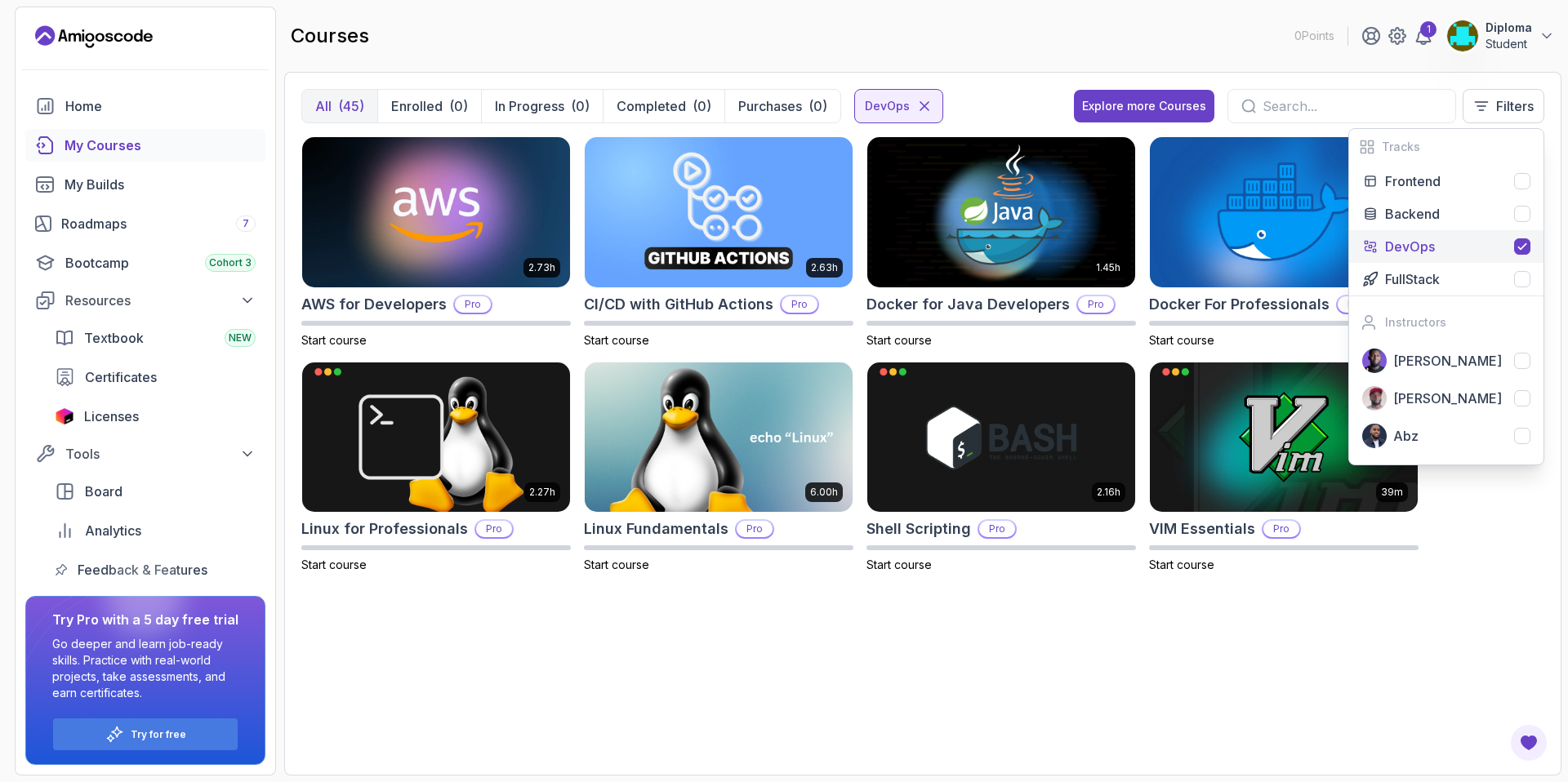
click at [1082, 695] on div "2.73h AWS for Developers Pro Start course 2.63h CI/CD with GitHub Actions Pro S…" at bounding box center [922, 447] width 1243 height 622
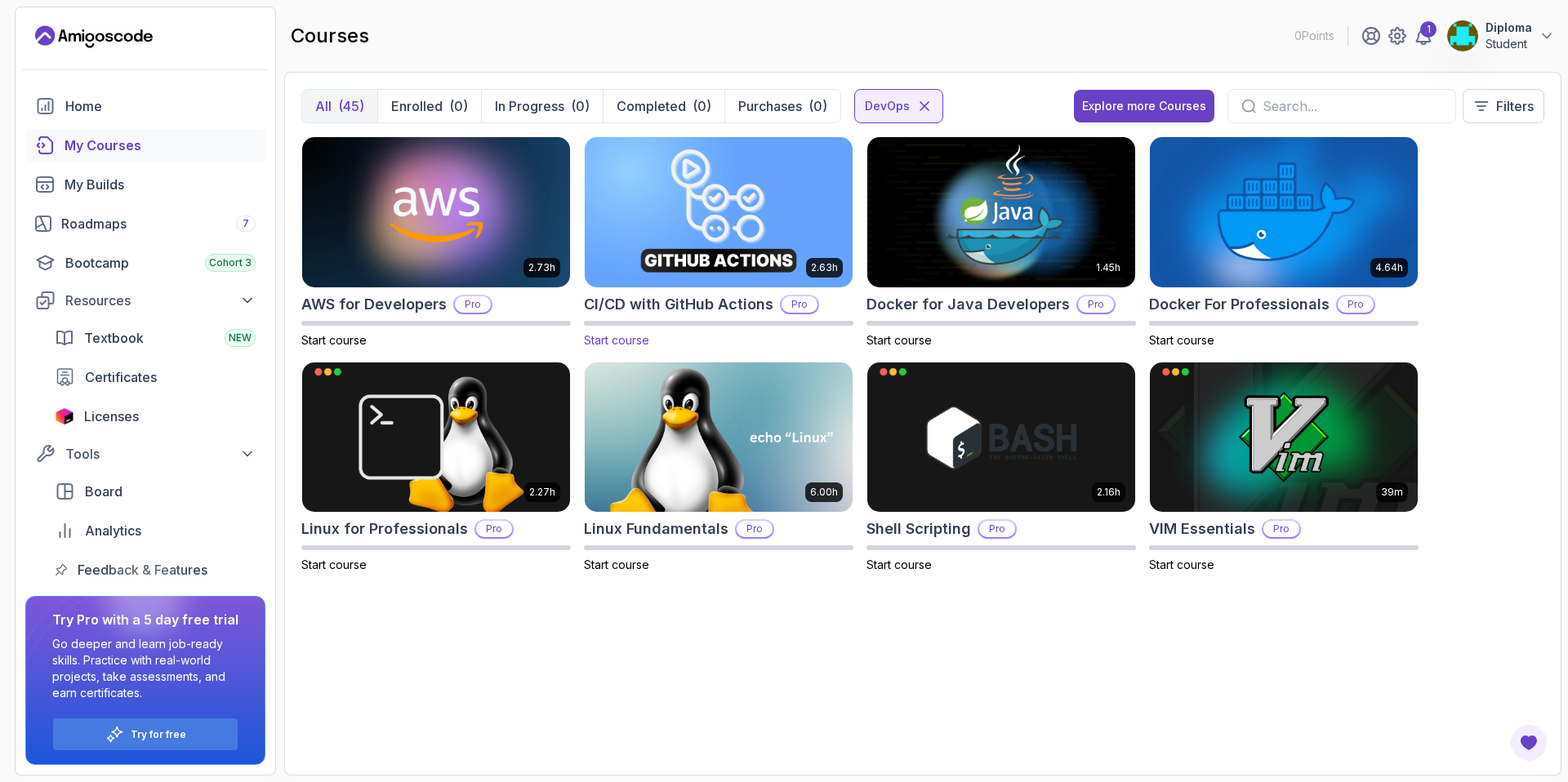
click at [682, 203] on img at bounding box center [718, 212] width 281 height 158
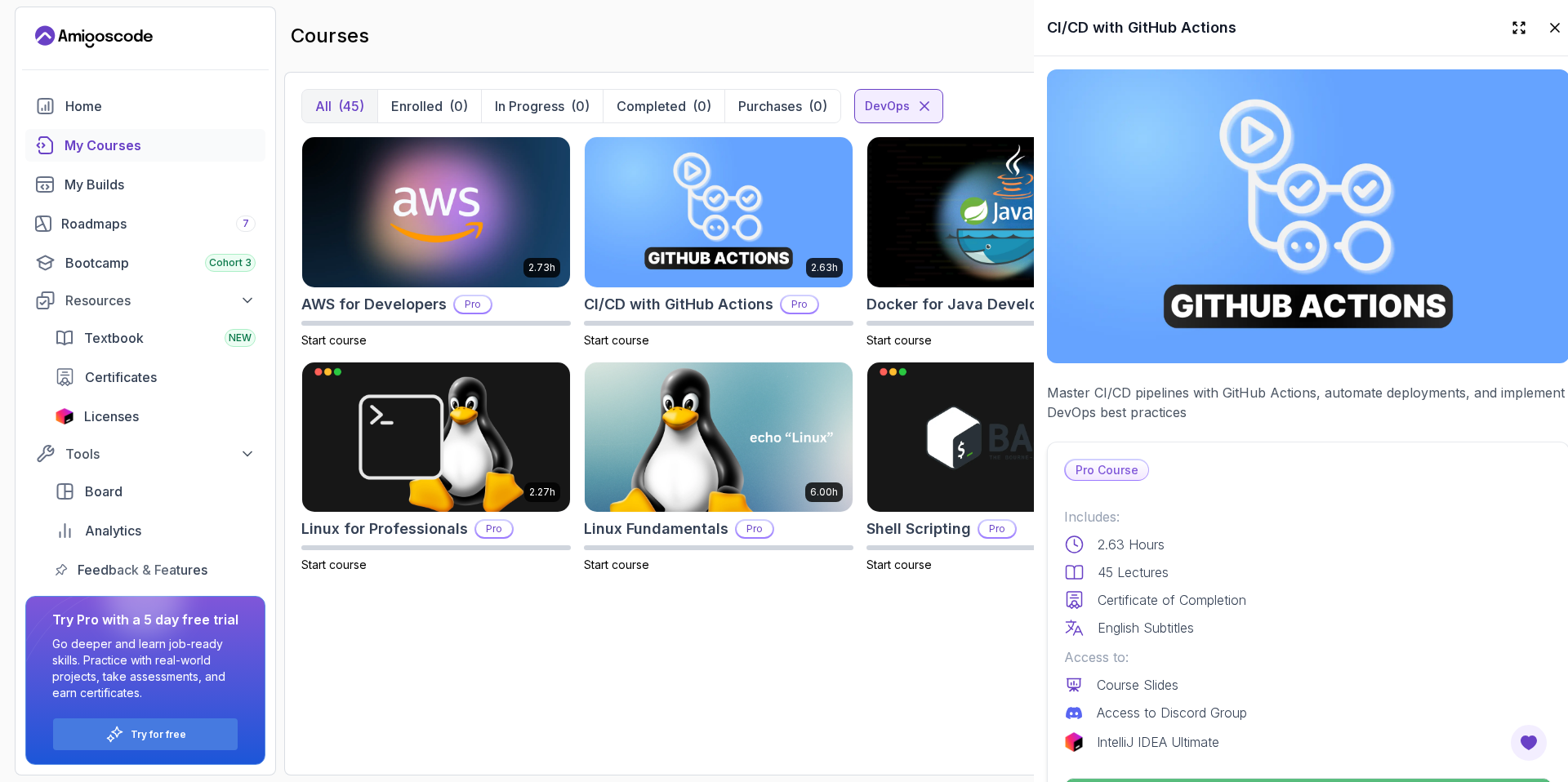
click at [683, 199] on div at bounding box center [784, 391] width 1568 height 782
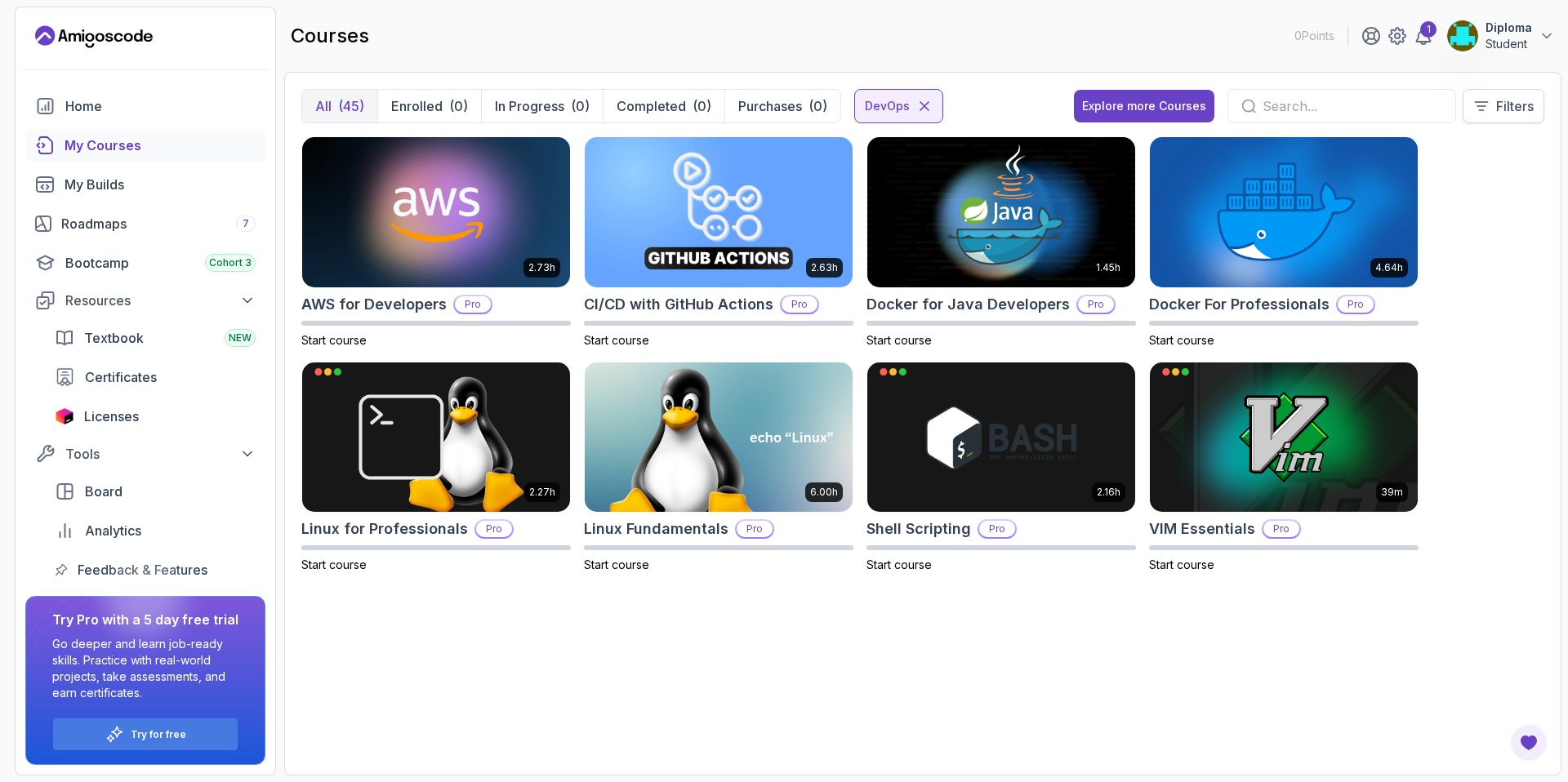
click at [1497, 98] on p "Filters" at bounding box center [1514, 106] width 38 height 20
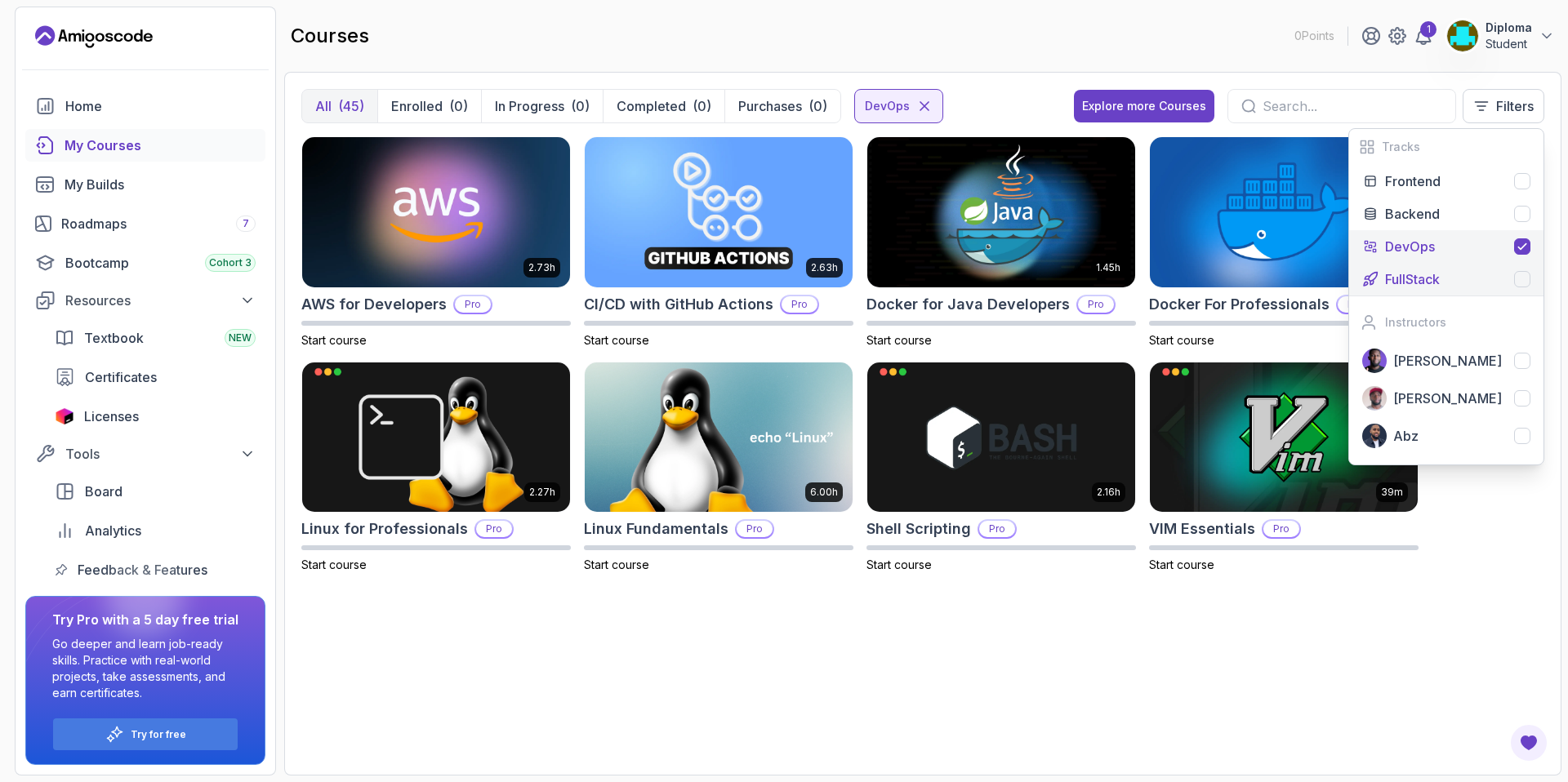
click at [1426, 286] on p "FullStack" at bounding box center [1412, 278] width 55 height 20
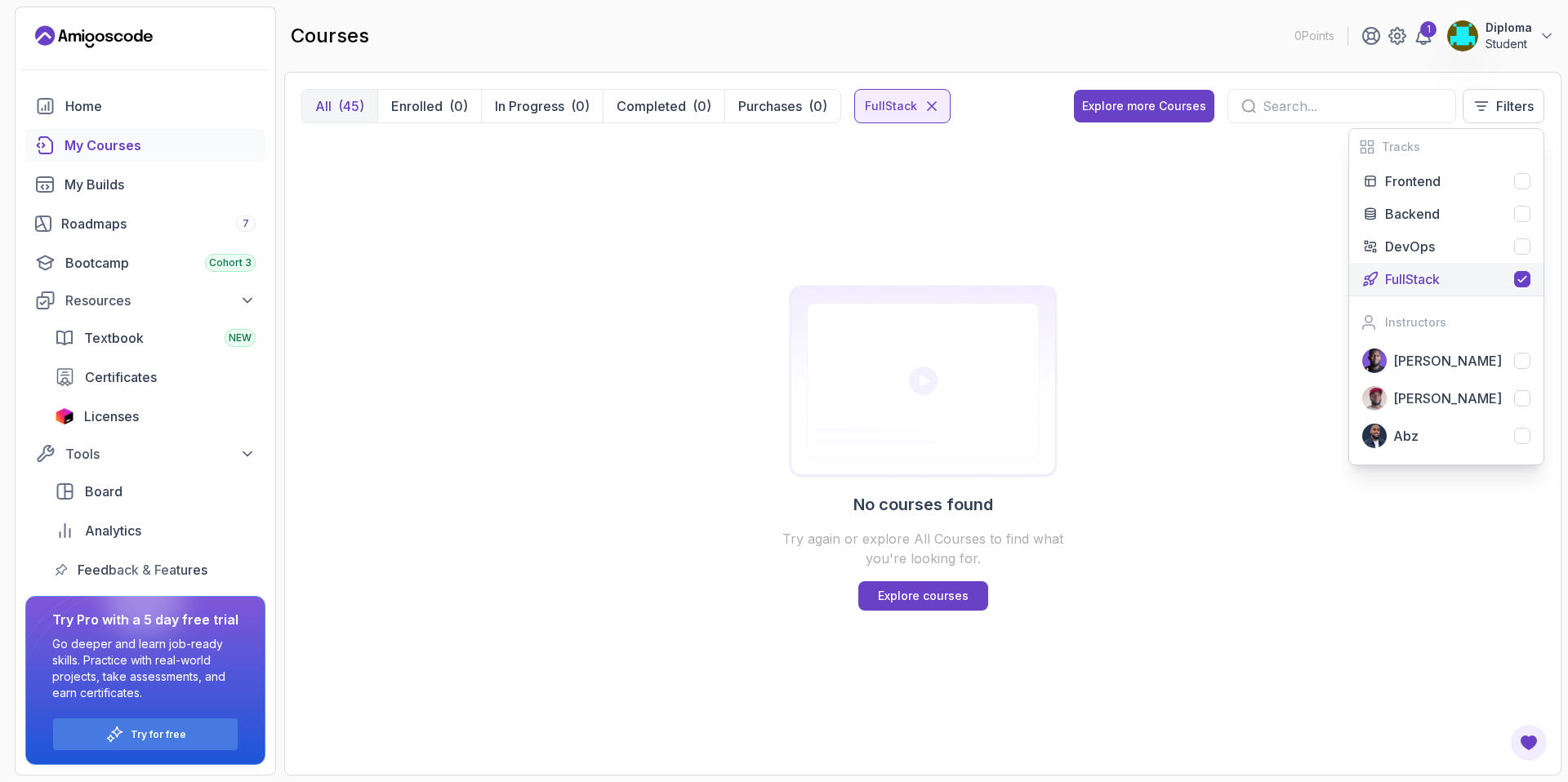
click at [535, 391] on div "No courses found Try again or explore All Courses to find what you're looking f…" at bounding box center [922, 447] width 1243 height 622
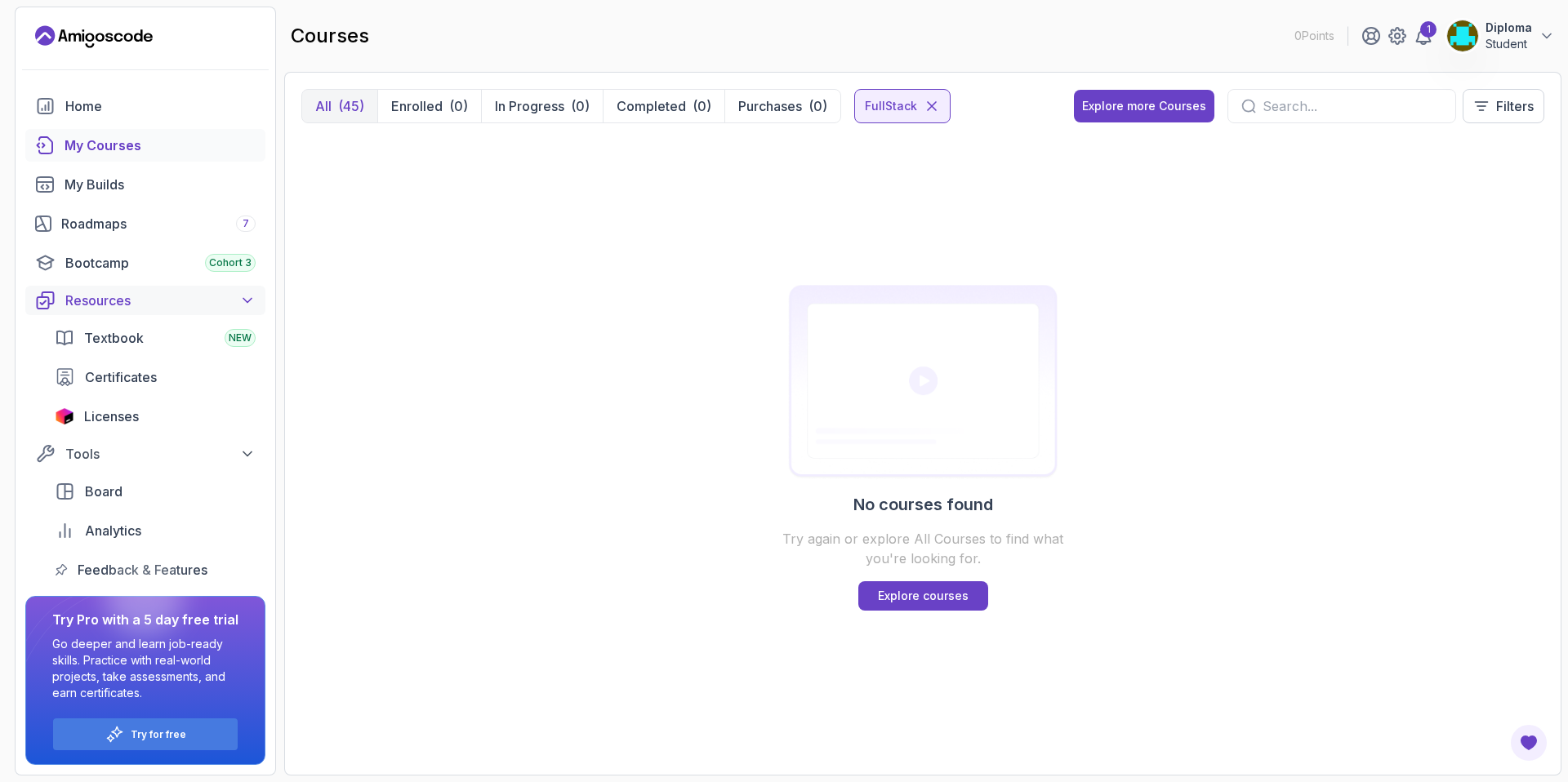
click at [212, 288] on button "Resources" at bounding box center [145, 301] width 240 height 29
click at [225, 461] on div "Tools" at bounding box center [160, 453] width 190 height 20
click at [145, 101] on div "Home" at bounding box center [160, 106] width 190 height 20
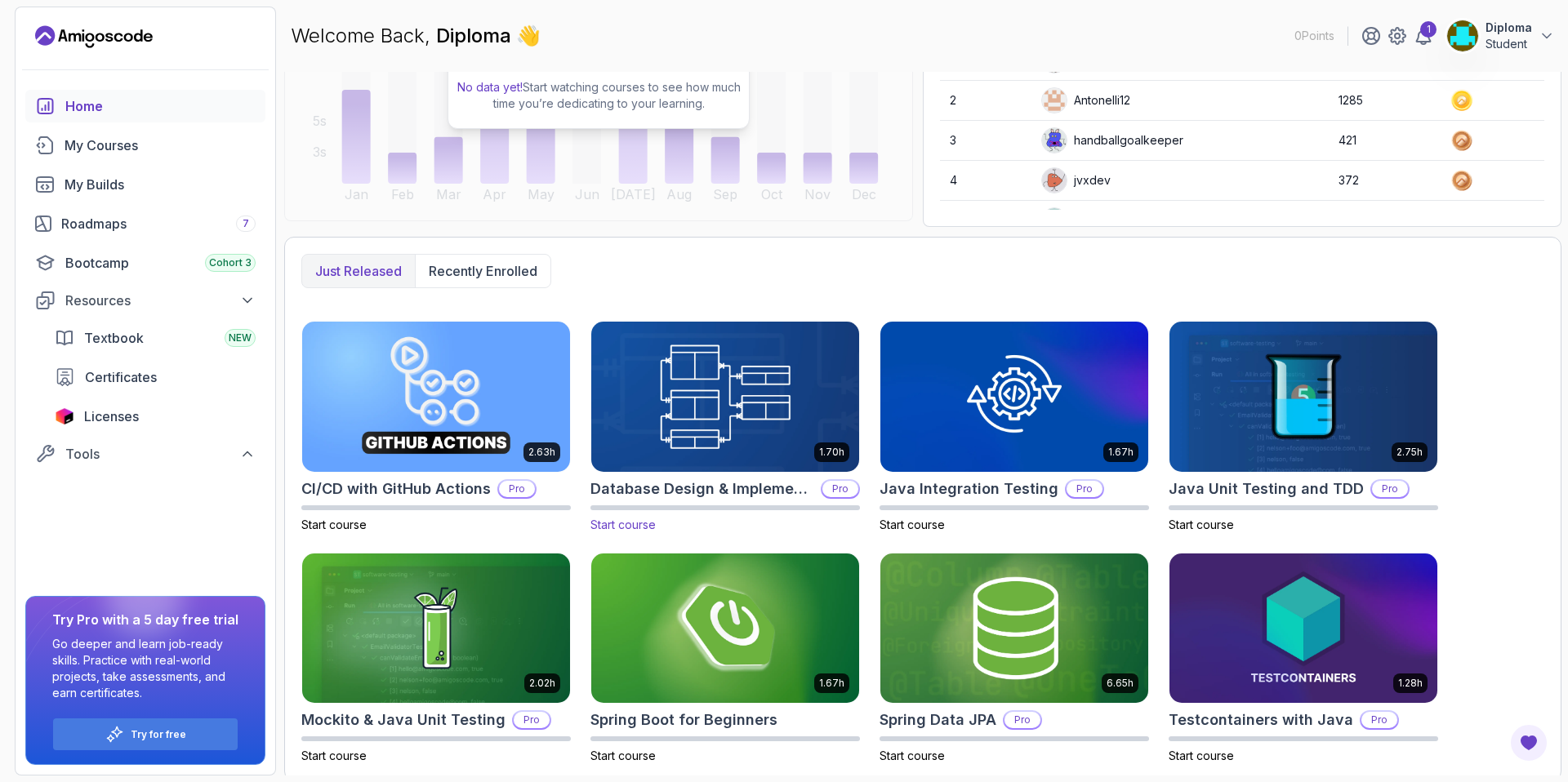
scroll to position [265, 0]
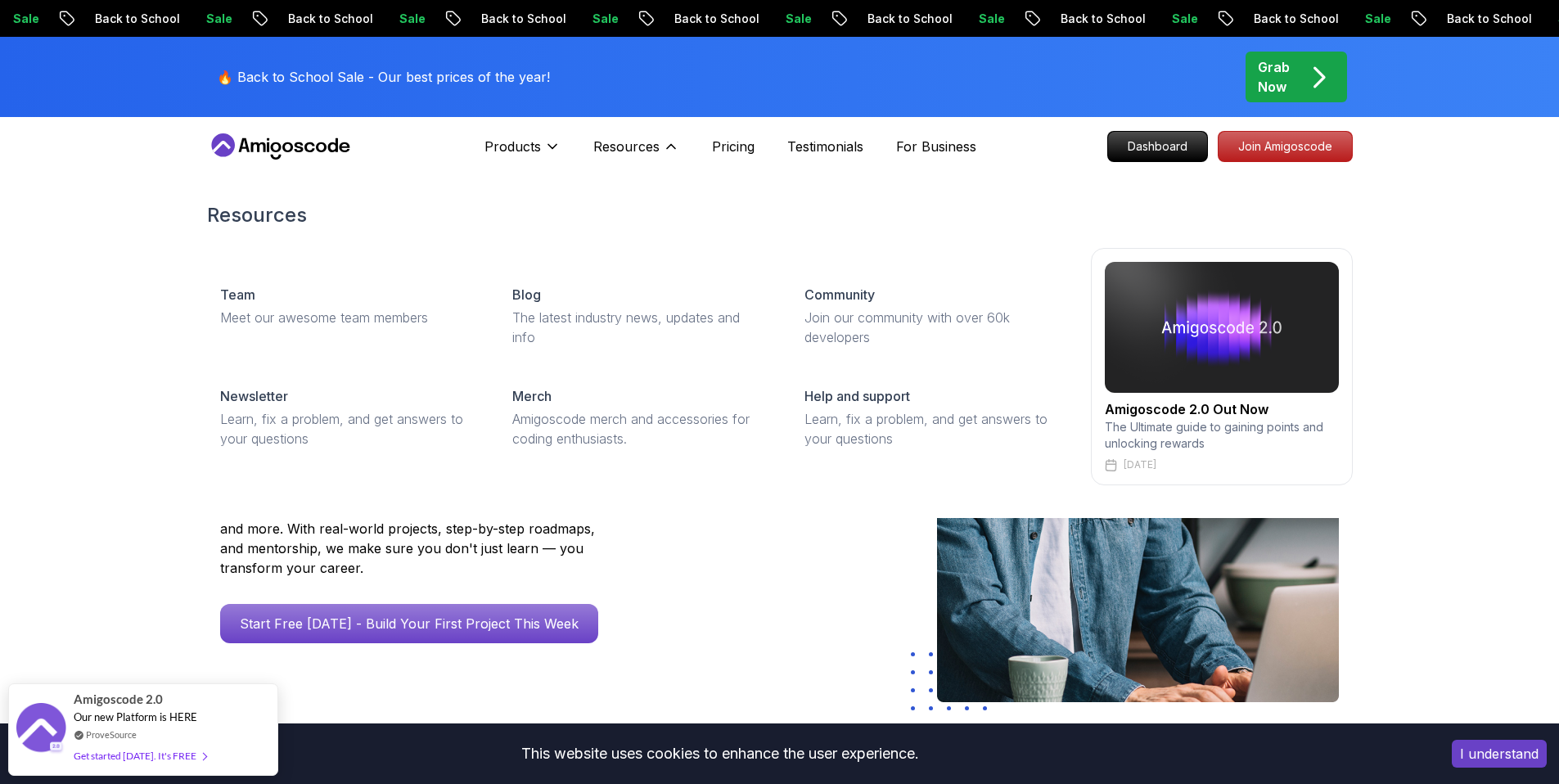
click at [564, 137] on div "Products Resources Resources Team Meet our awesome team members Blog The latest…" at bounding box center [582, 146] width 195 height 33
click at [521, 134] on div "Products Products Portfolly The one-click portfolio builder for developers Cour…" at bounding box center [522, 146] width 76 height 33
click at [522, 143] on p "Products" at bounding box center [513, 146] width 57 height 20
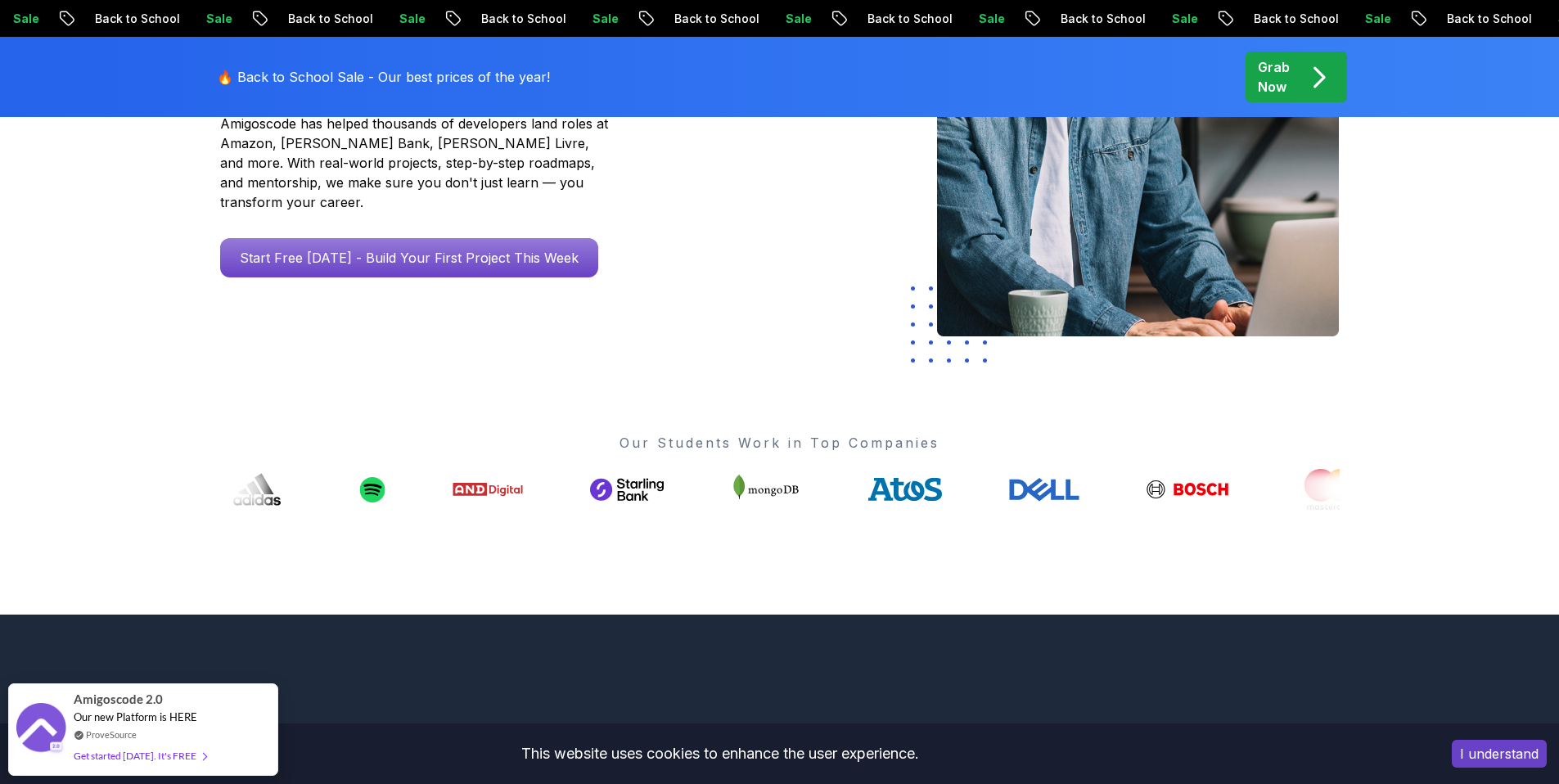
scroll to position [361, 0]
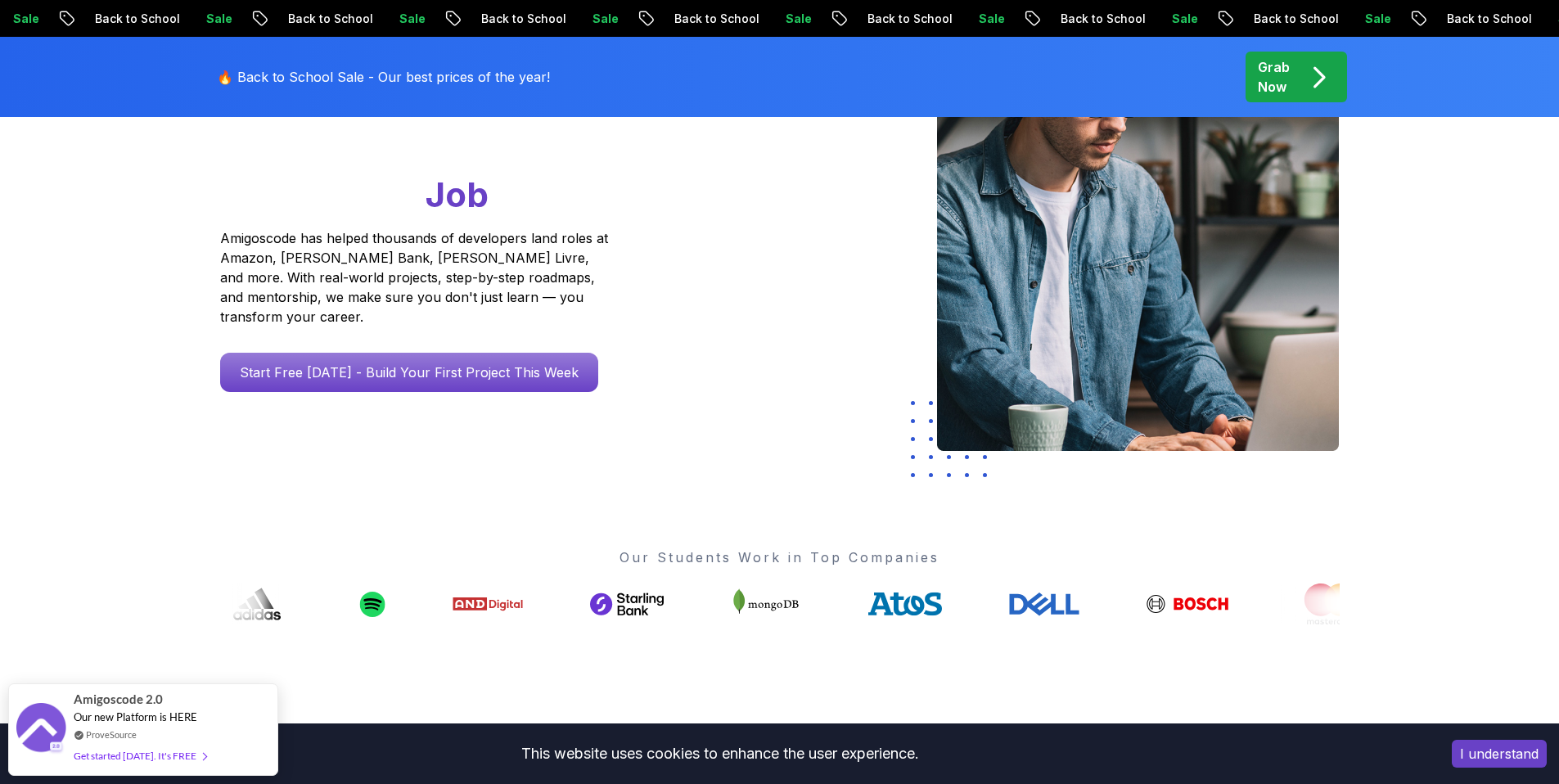
drag, startPoint x: 620, startPoint y: 207, endPoint x: 681, endPoint y: 255, distance: 77.6
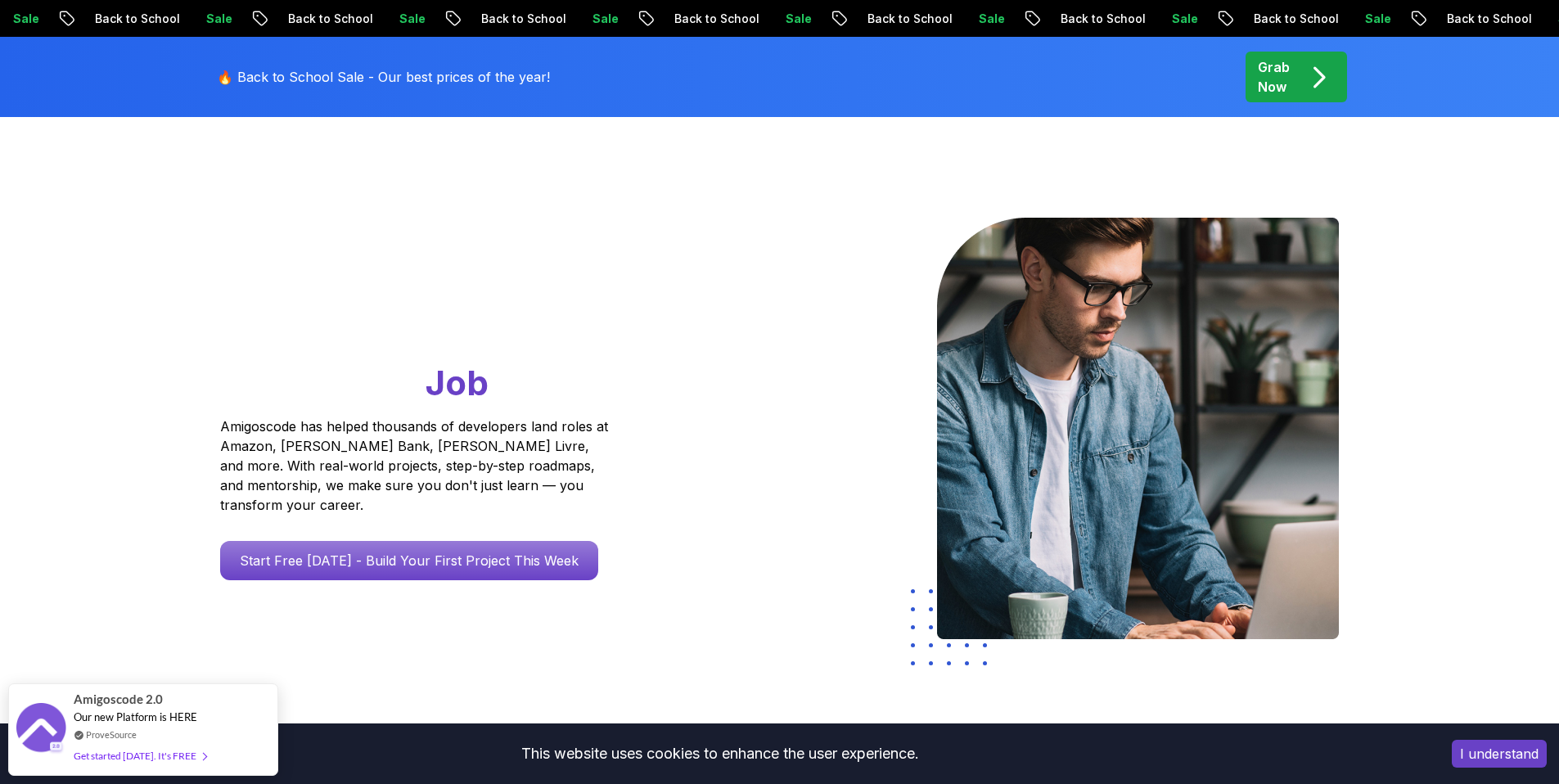
scroll to position [0, 0]
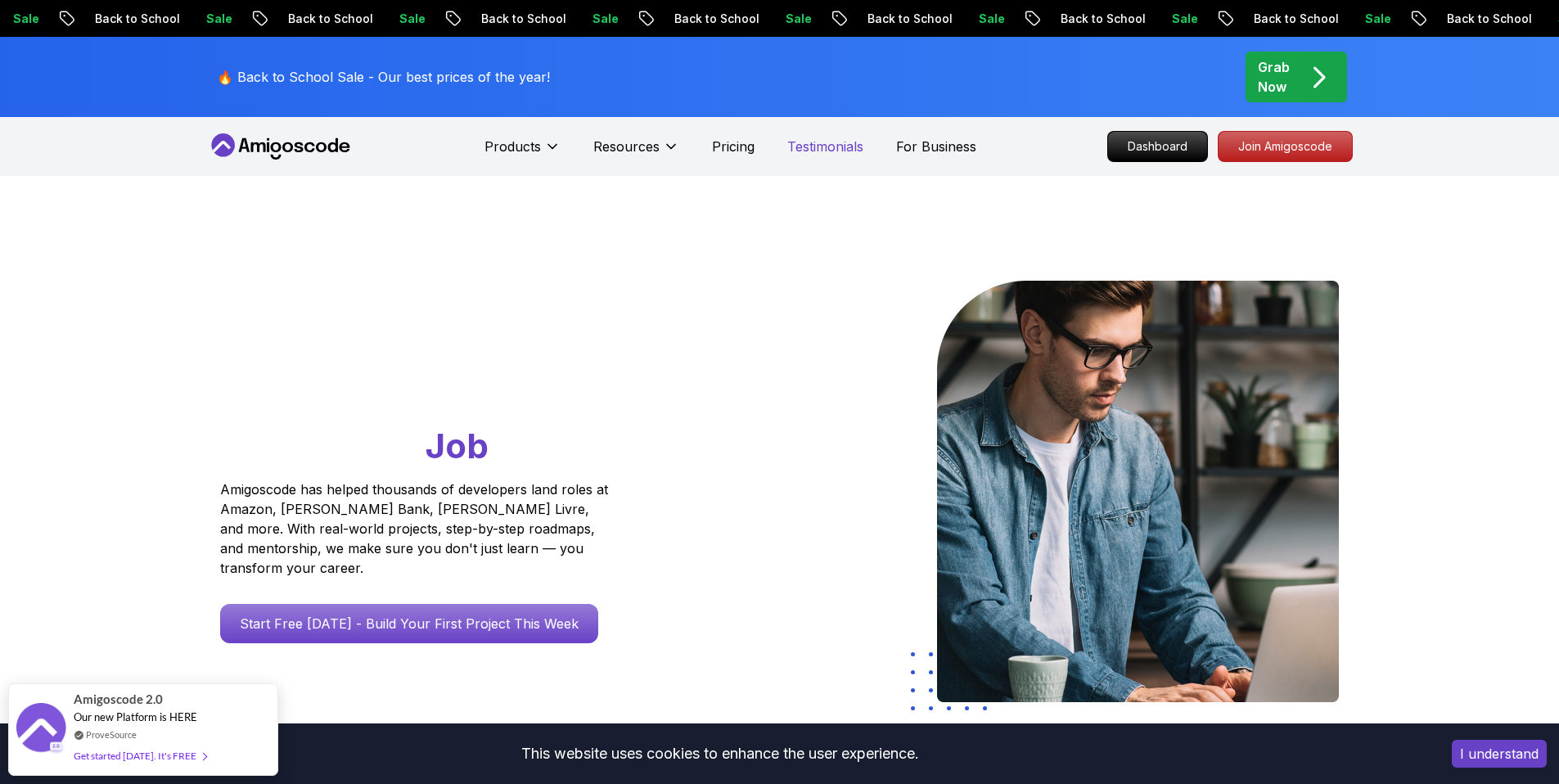
click at [824, 150] on p "Testimonials" at bounding box center [825, 146] width 76 height 20
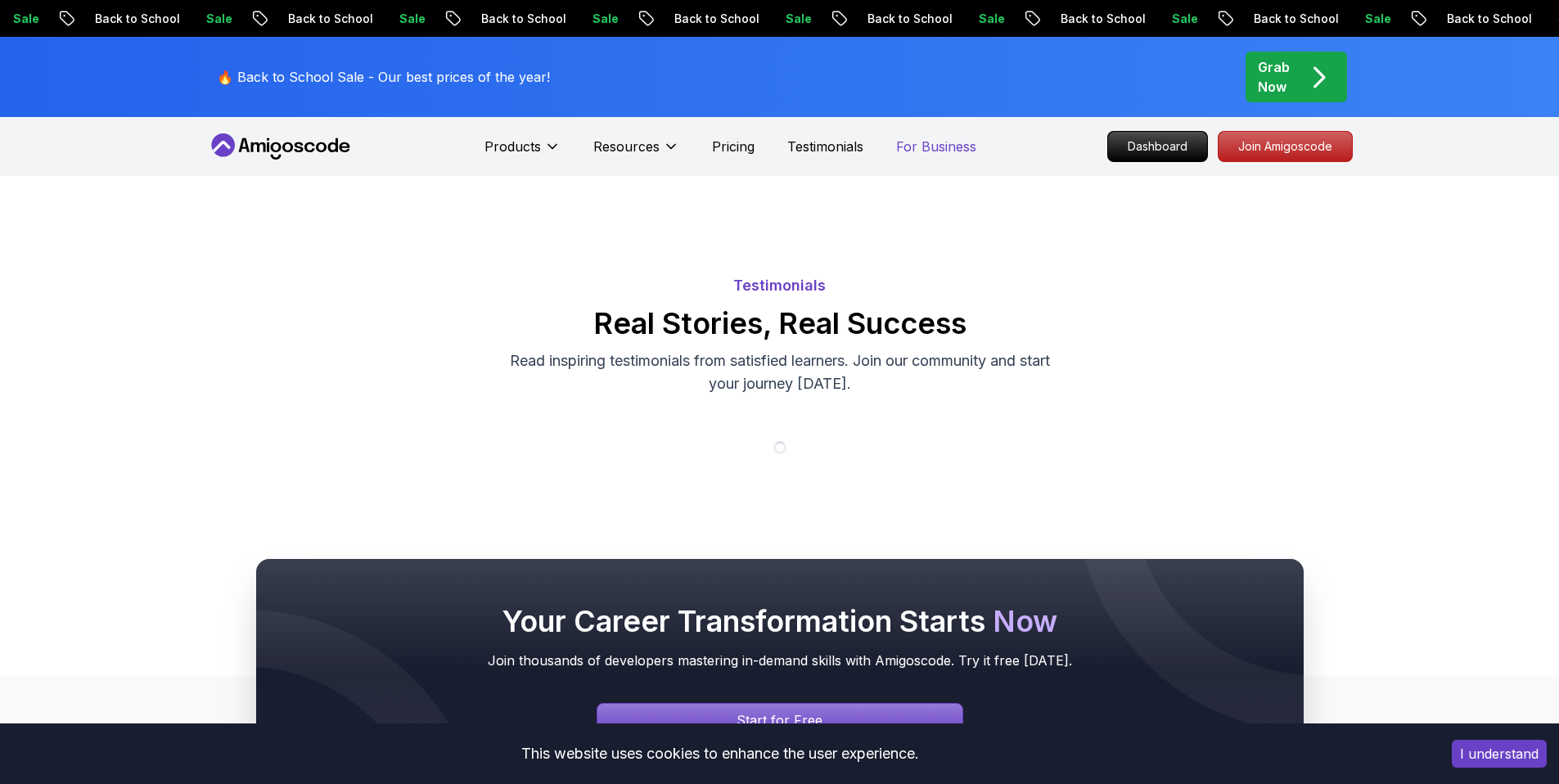
click at [931, 155] on p "For Business" at bounding box center [937, 146] width 80 height 20
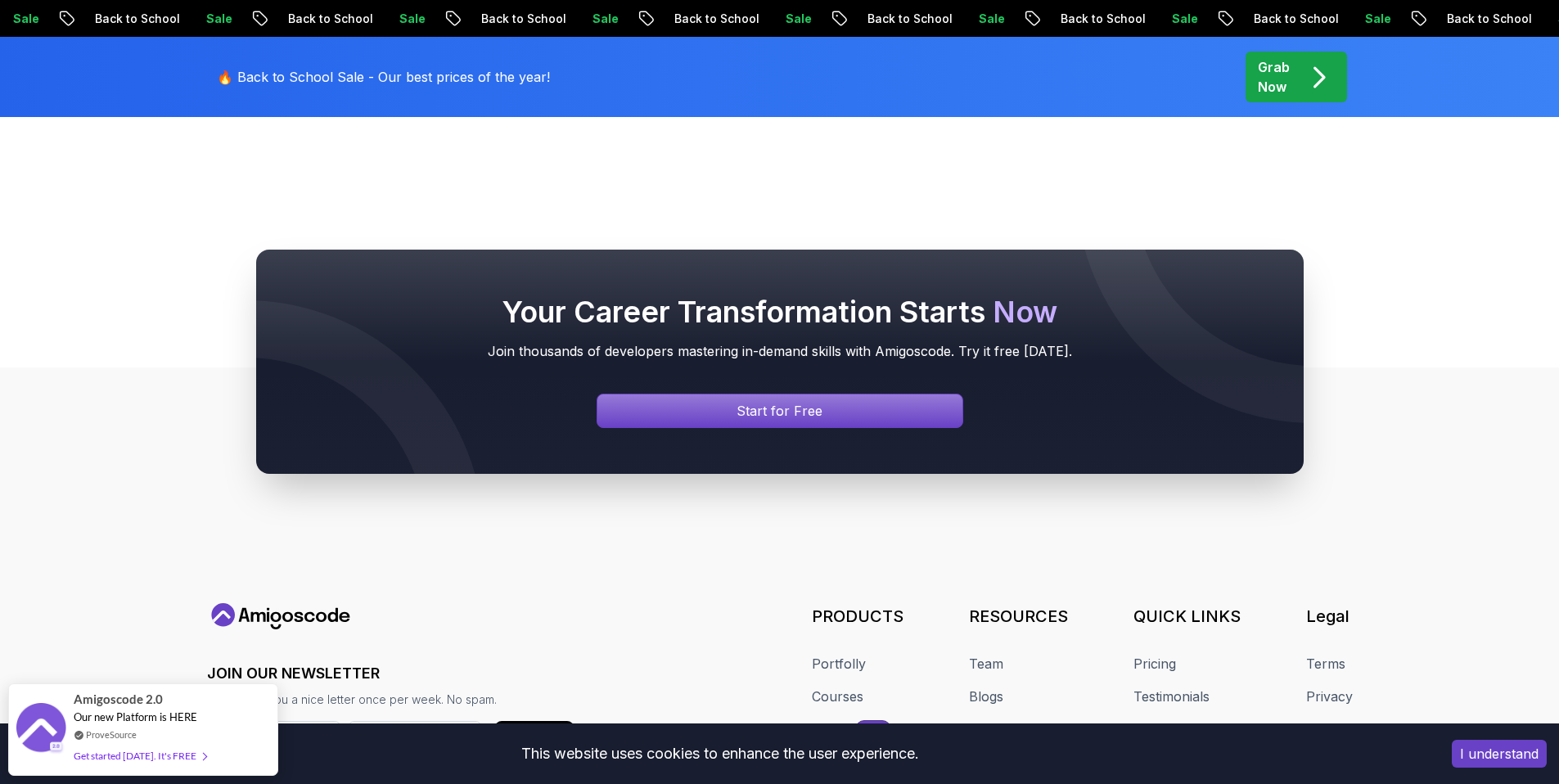
drag, startPoint x: 610, startPoint y: 319, endPoint x: 604, endPoint y: 385, distance: 66.3
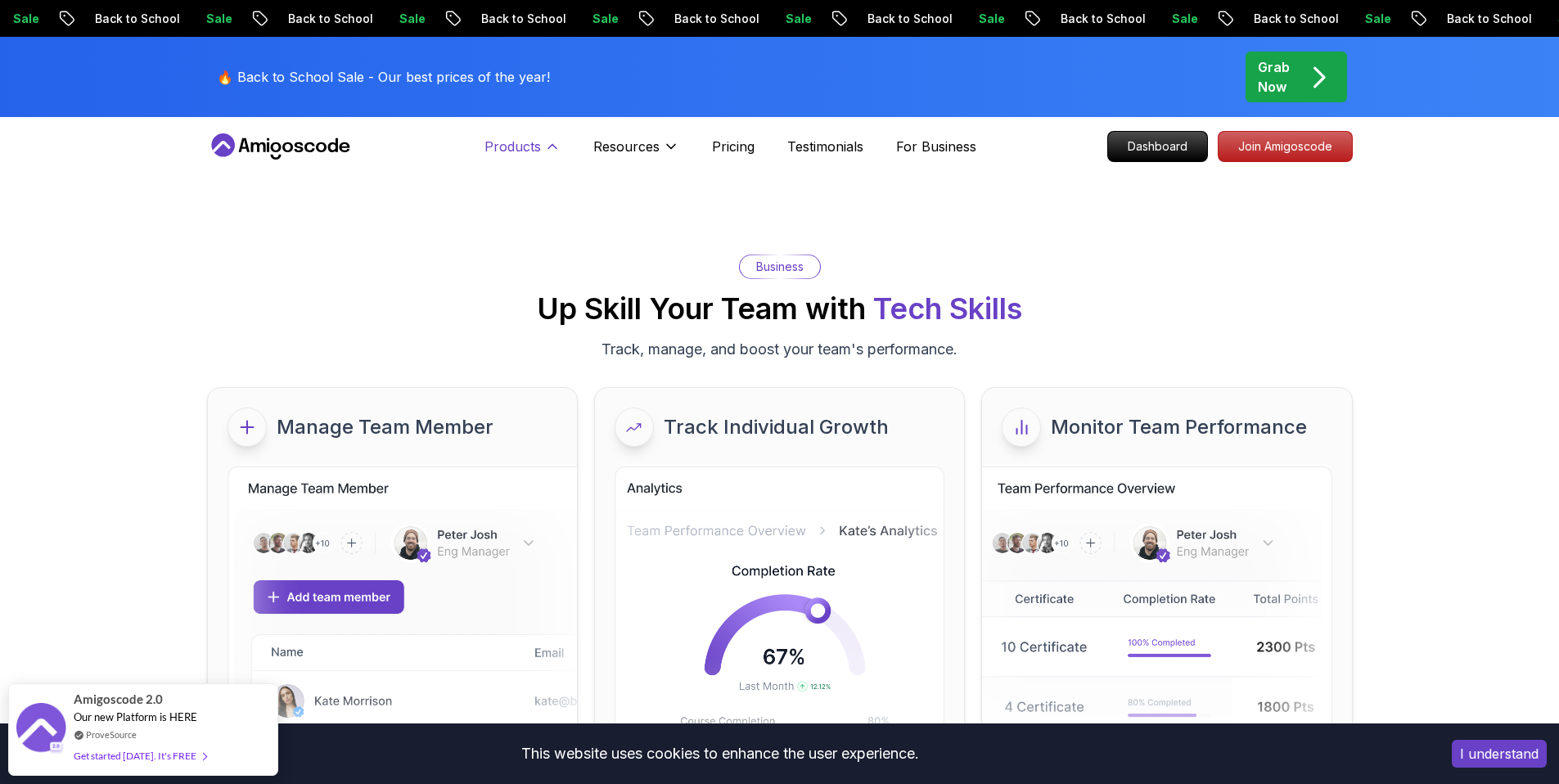
click at [527, 149] on p "Products" at bounding box center [513, 146] width 57 height 20
click at [540, 160] on button "Products" at bounding box center [522, 153] width 76 height 33
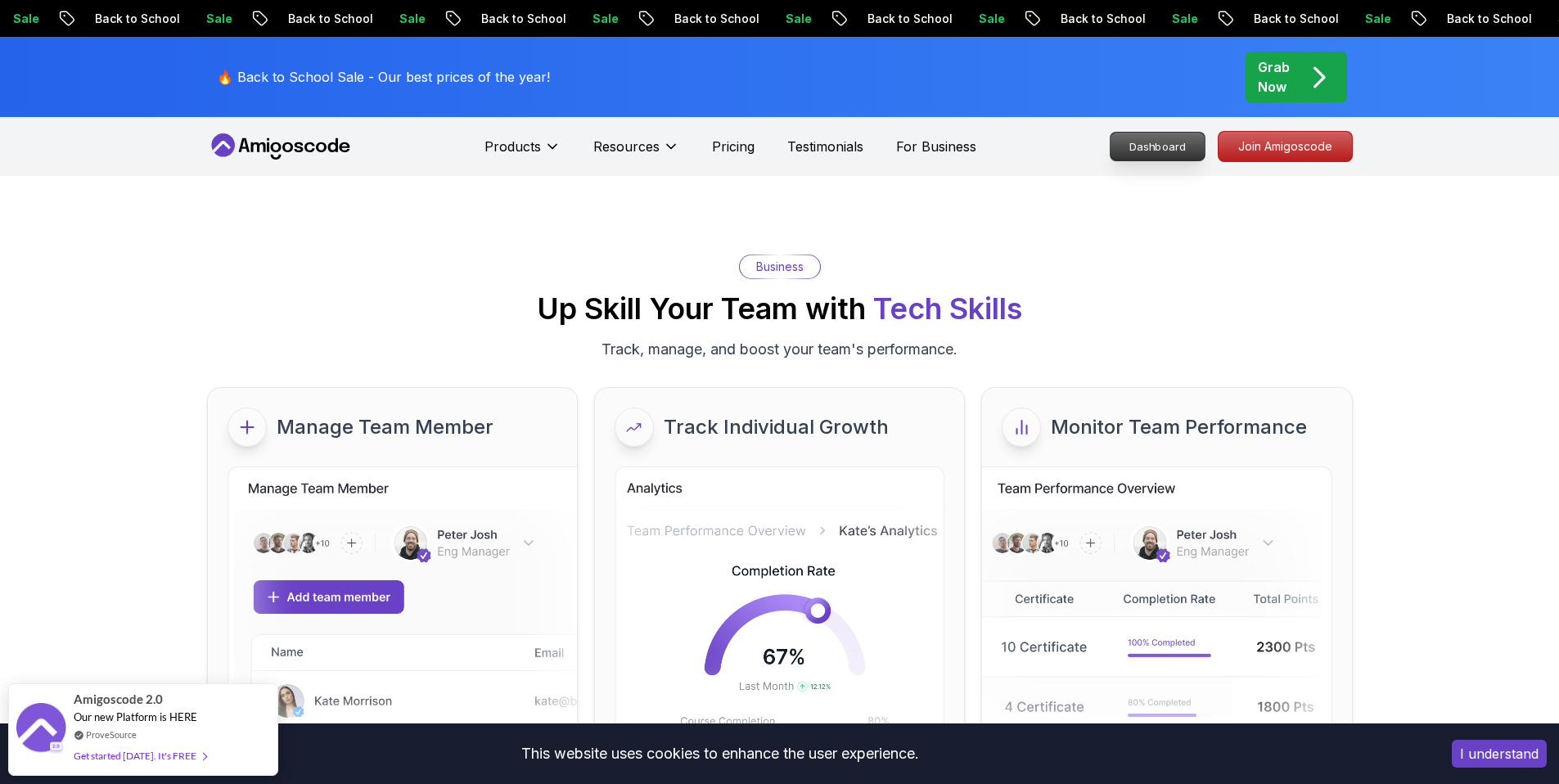
click at [1152, 144] on p "Dashboard" at bounding box center [1157, 146] width 94 height 28
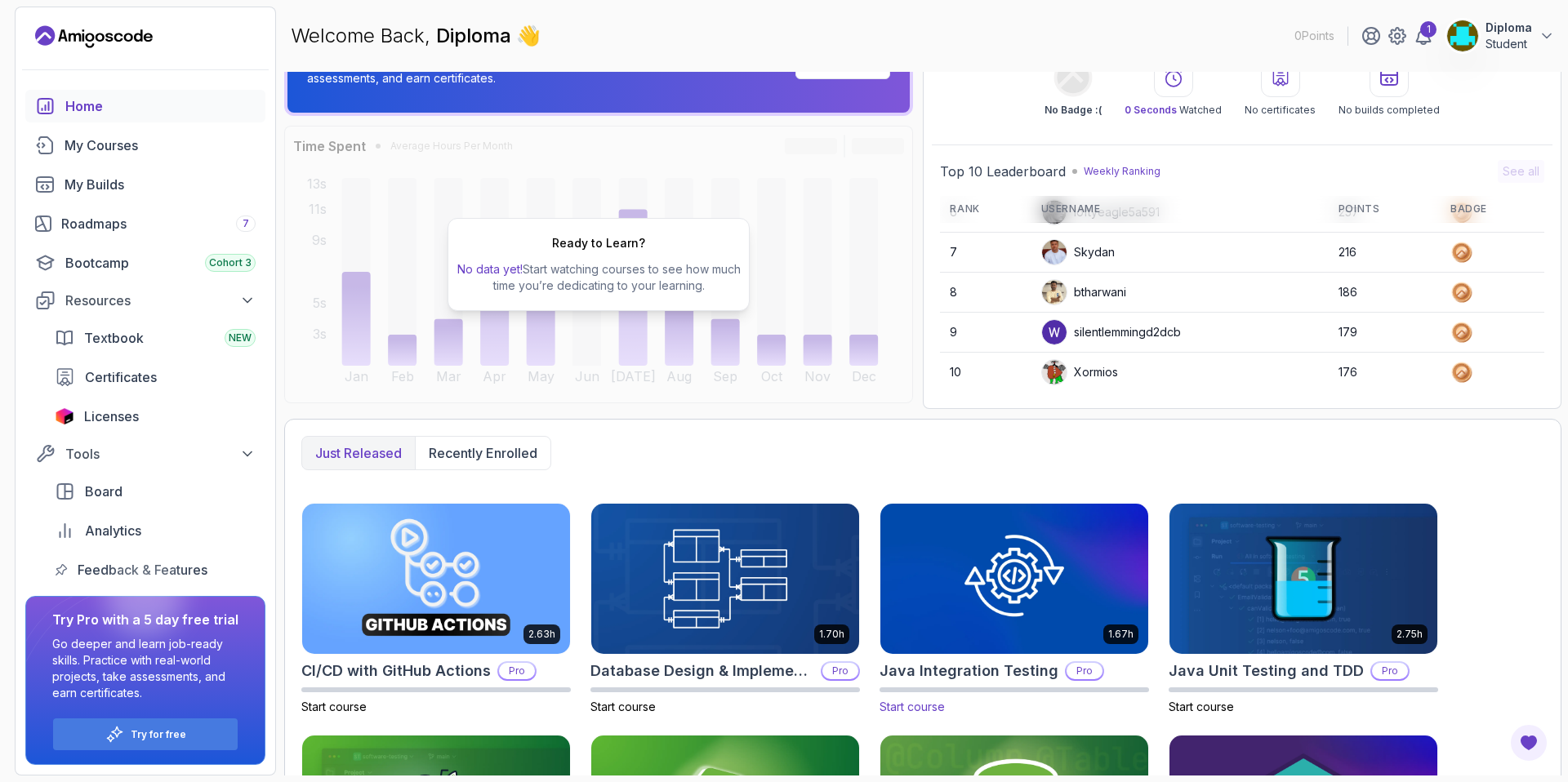
scroll to position [265, 0]
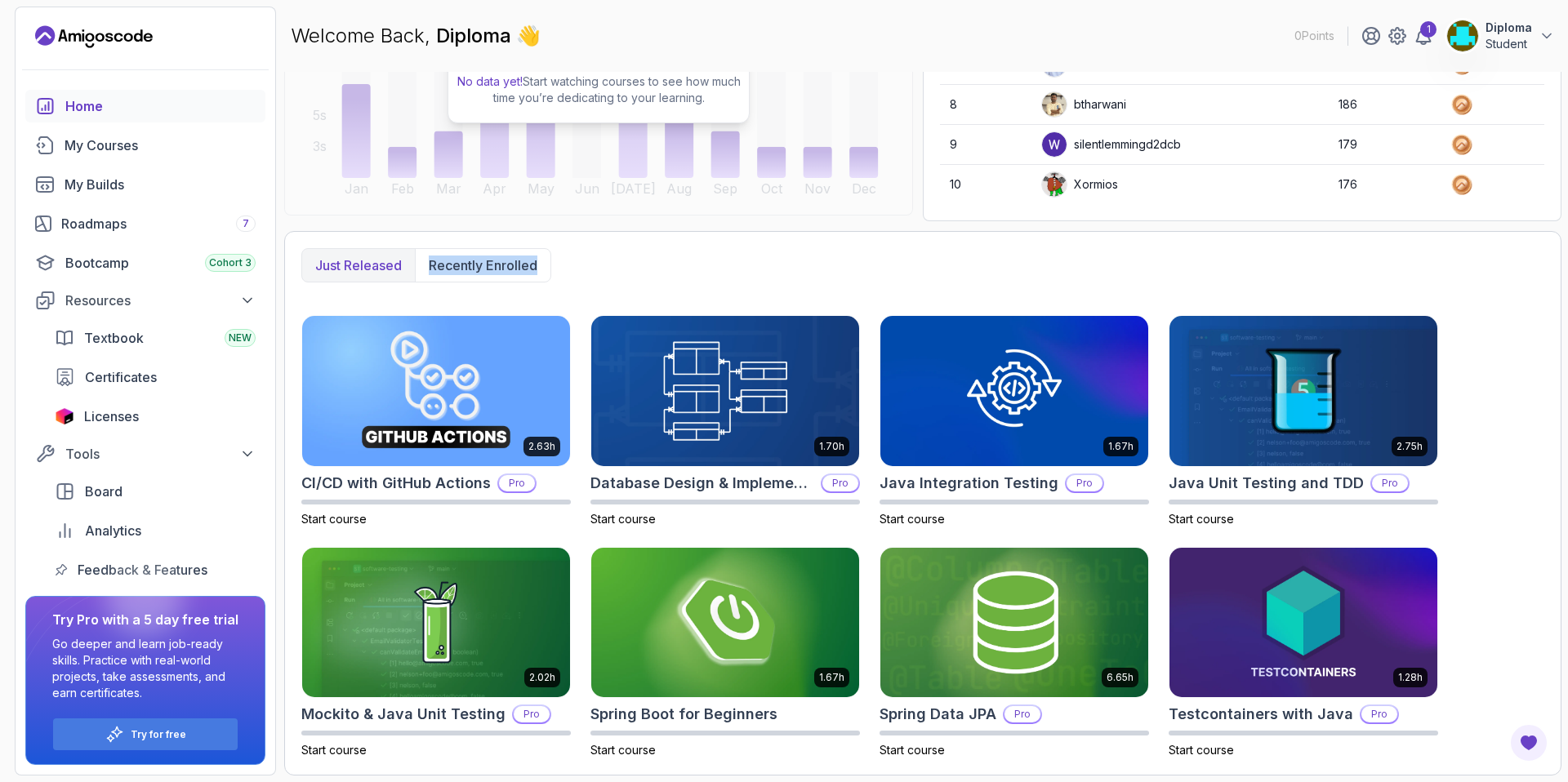
drag, startPoint x: 641, startPoint y: 273, endPoint x: 290, endPoint y: 288, distance: 351.3
click at [290, 288] on div "Just released Recently enrolled 2.63h CI/CD with GitHub Actions Pro Start cours…" at bounding box center [922, 504] width 1277 height 545
drag, startPoint x: 310, startPoint y: 263, endPoint x: 653, endPoint y: 218, distance: 345.9
click at [561, 254] on div "Just released Recently enrolled" at bounding box center [922, 266] width 1243 height 34
click at [553, 260] on div "Just released Recently enrolled" at bounding box center [922, 266] width 1243 height 34
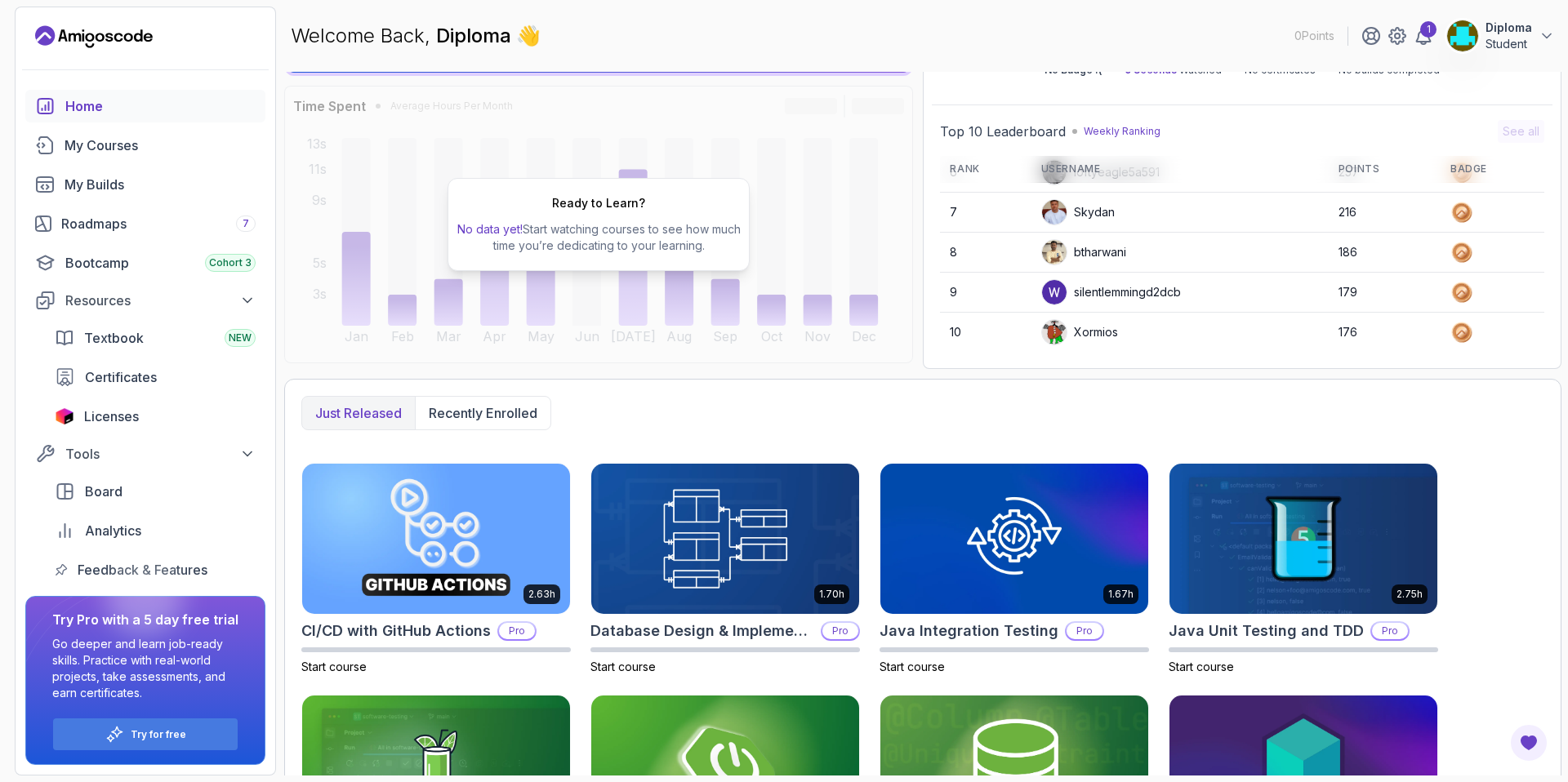
scroll to position [0, 0]
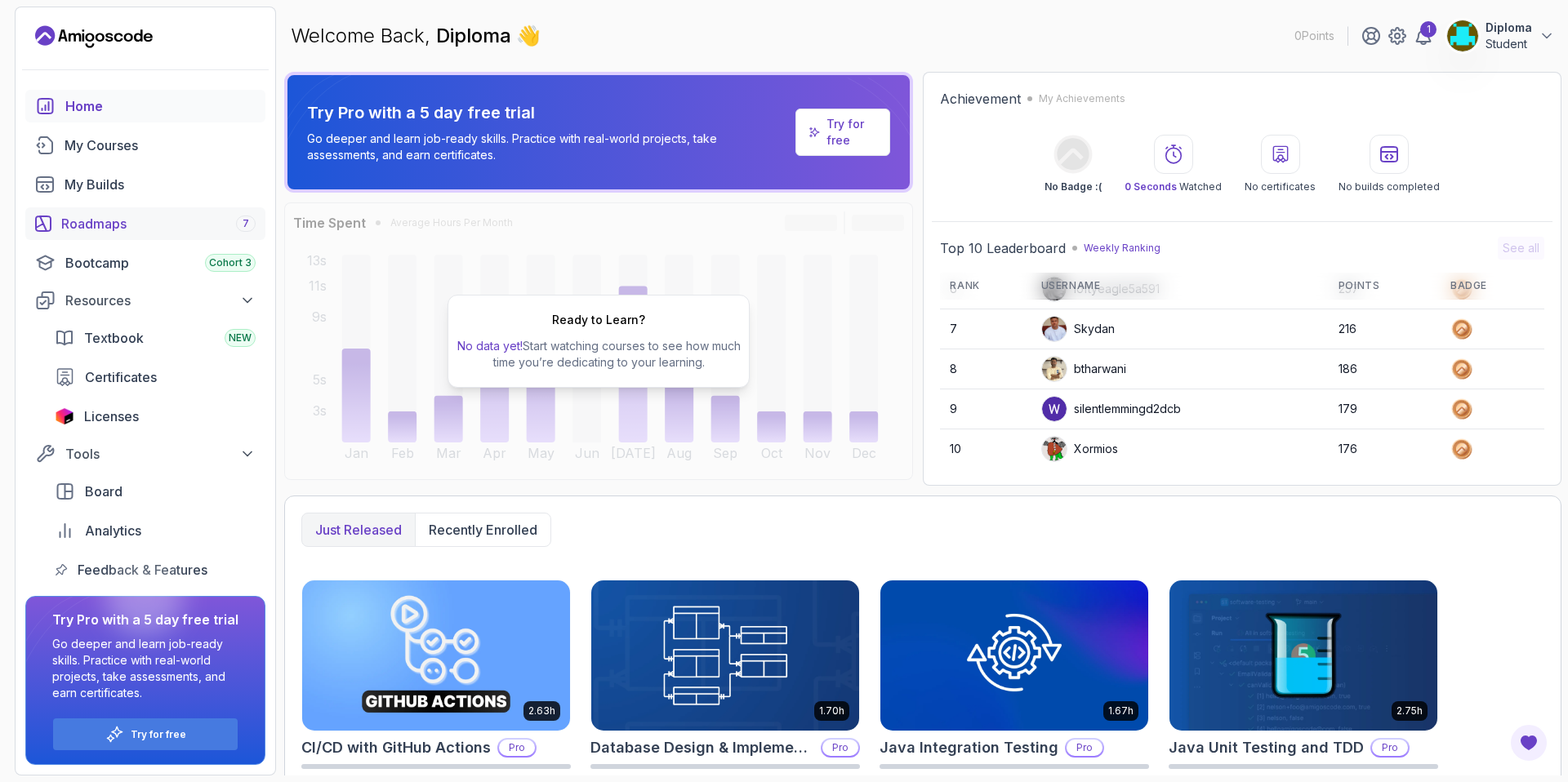
click at [158, 232] on div "Roadmaps 7" at bounding box center [159, 223] width 195 height 20
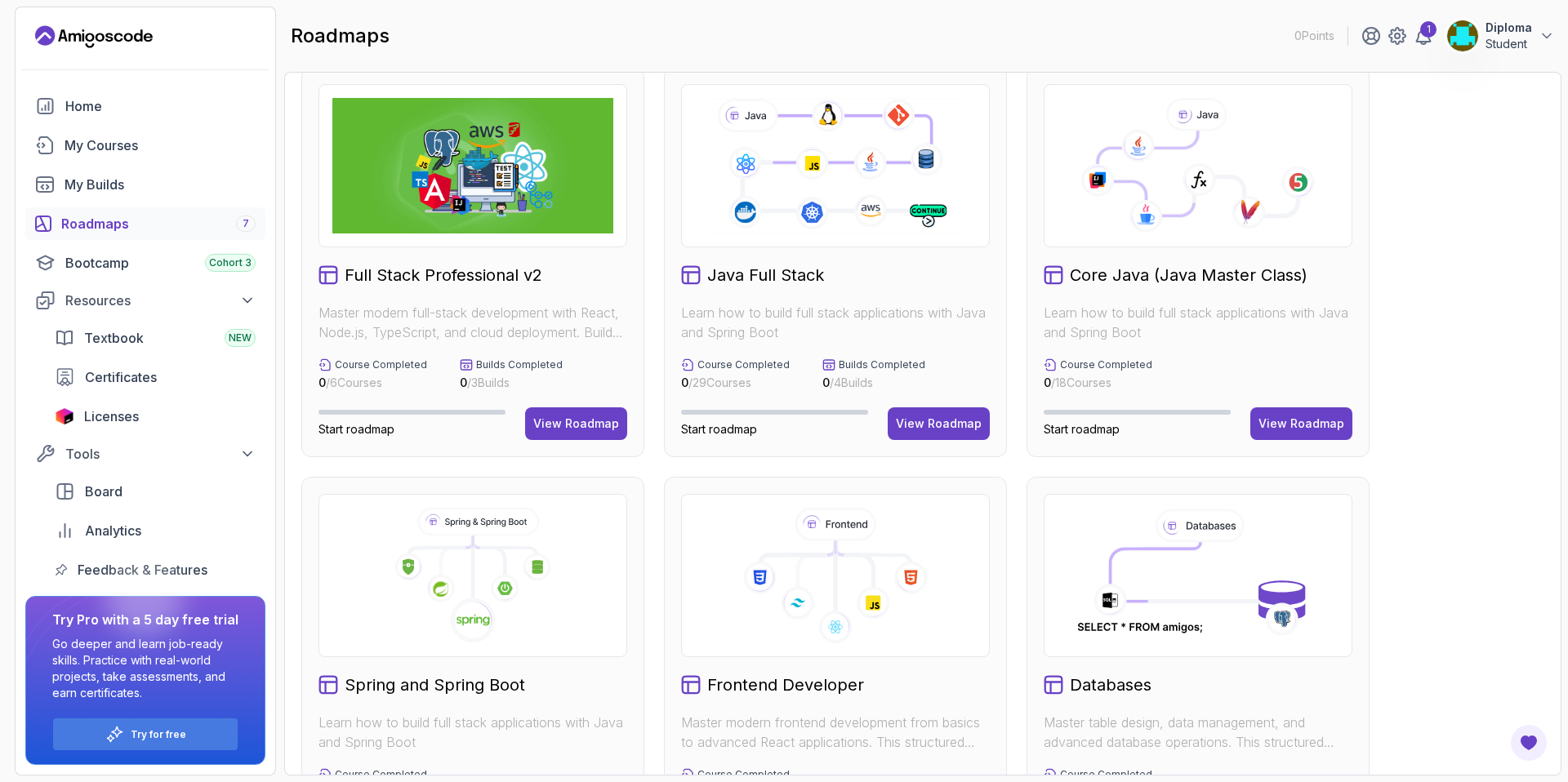
scroll to position [26, 0]
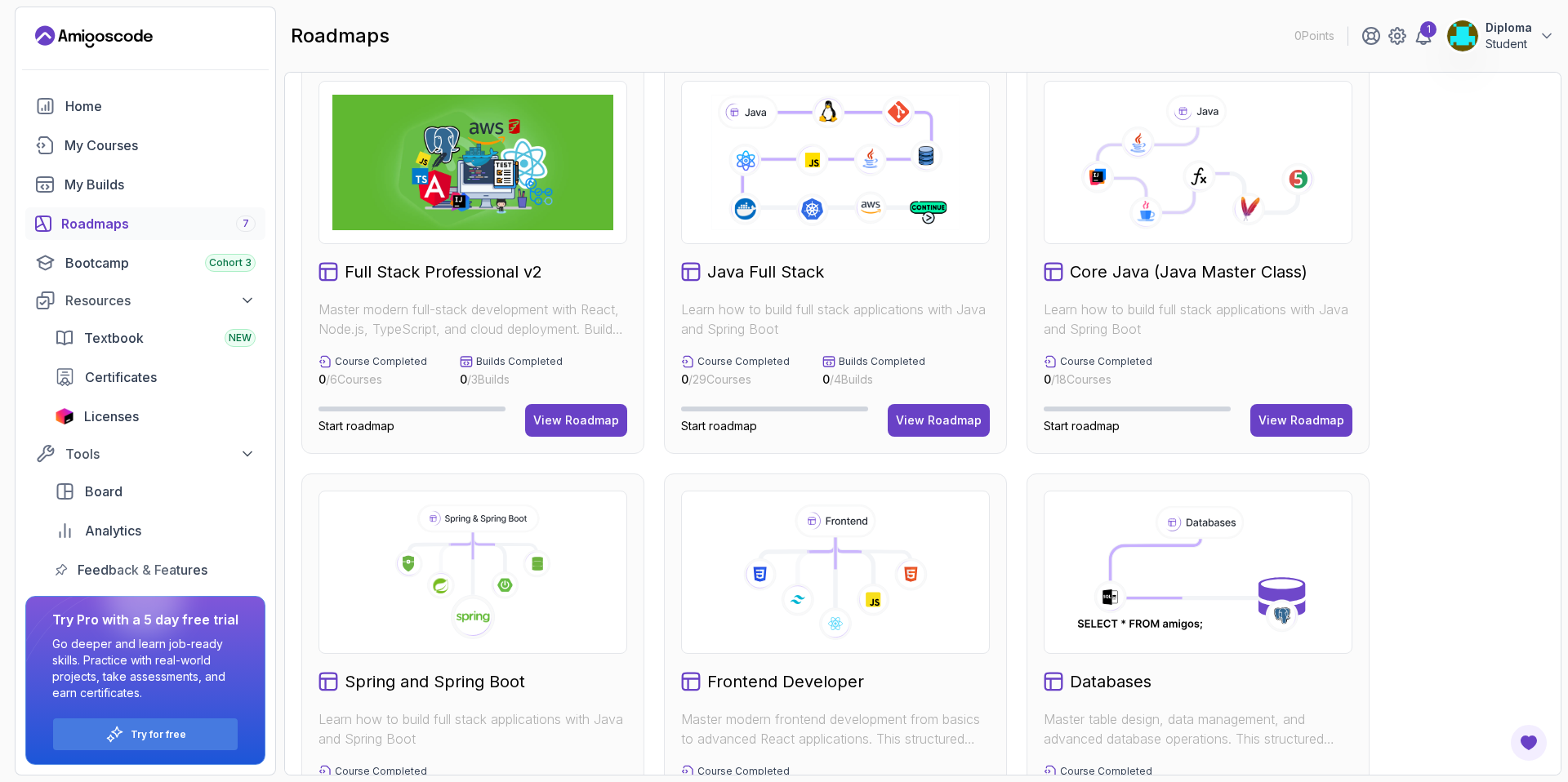
click at [1198, 515] on icon at bounding box center [1200, 522] width 89 height 33
click at [1248, 586] on icon at bounding box center [1197, 572] width 252 height 136
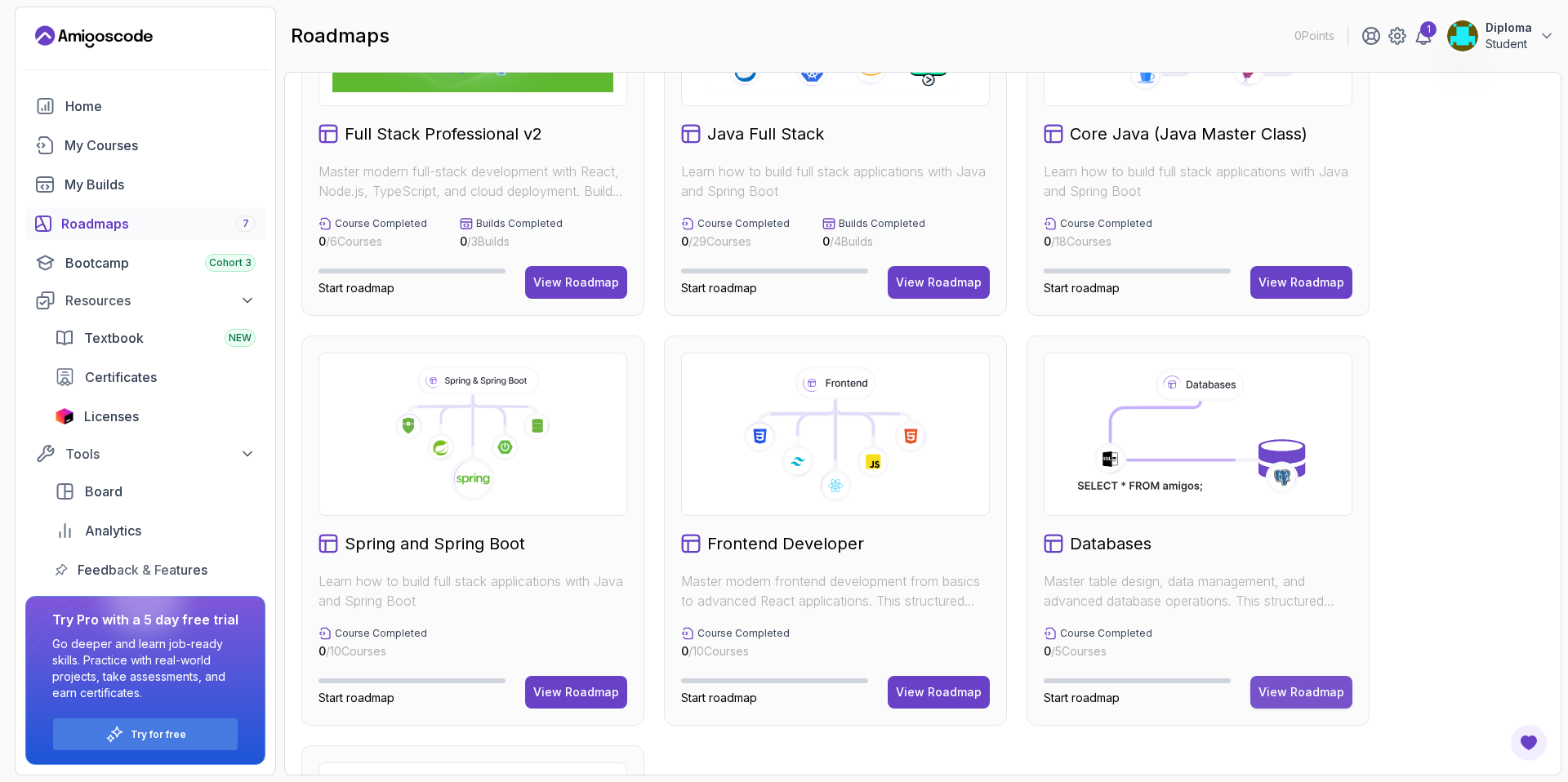
click at [1307, 696] on div "View Roadmap" at bounding box center [1301, 692] width 85 height 16
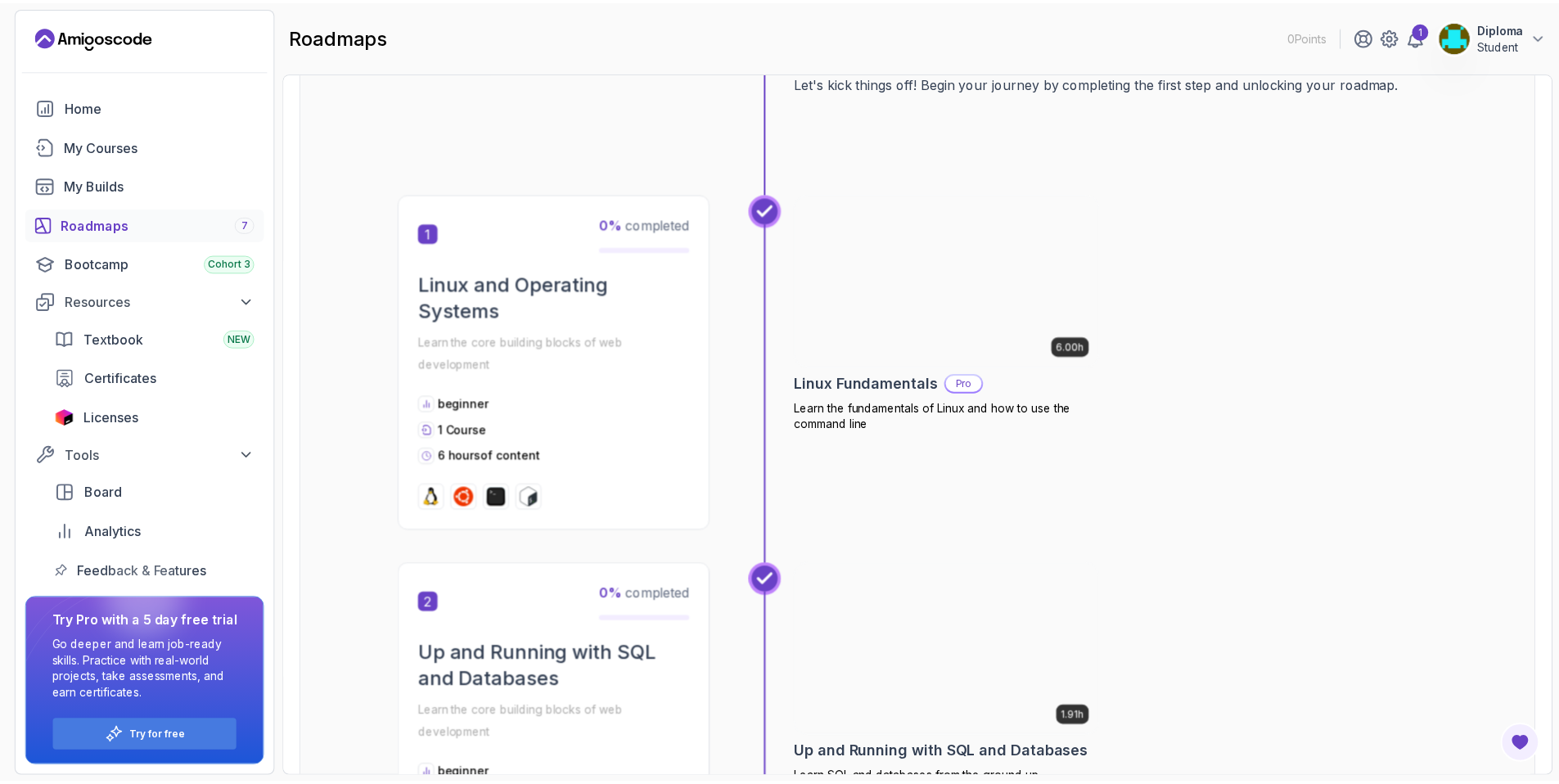
scroll to position [235, 0]
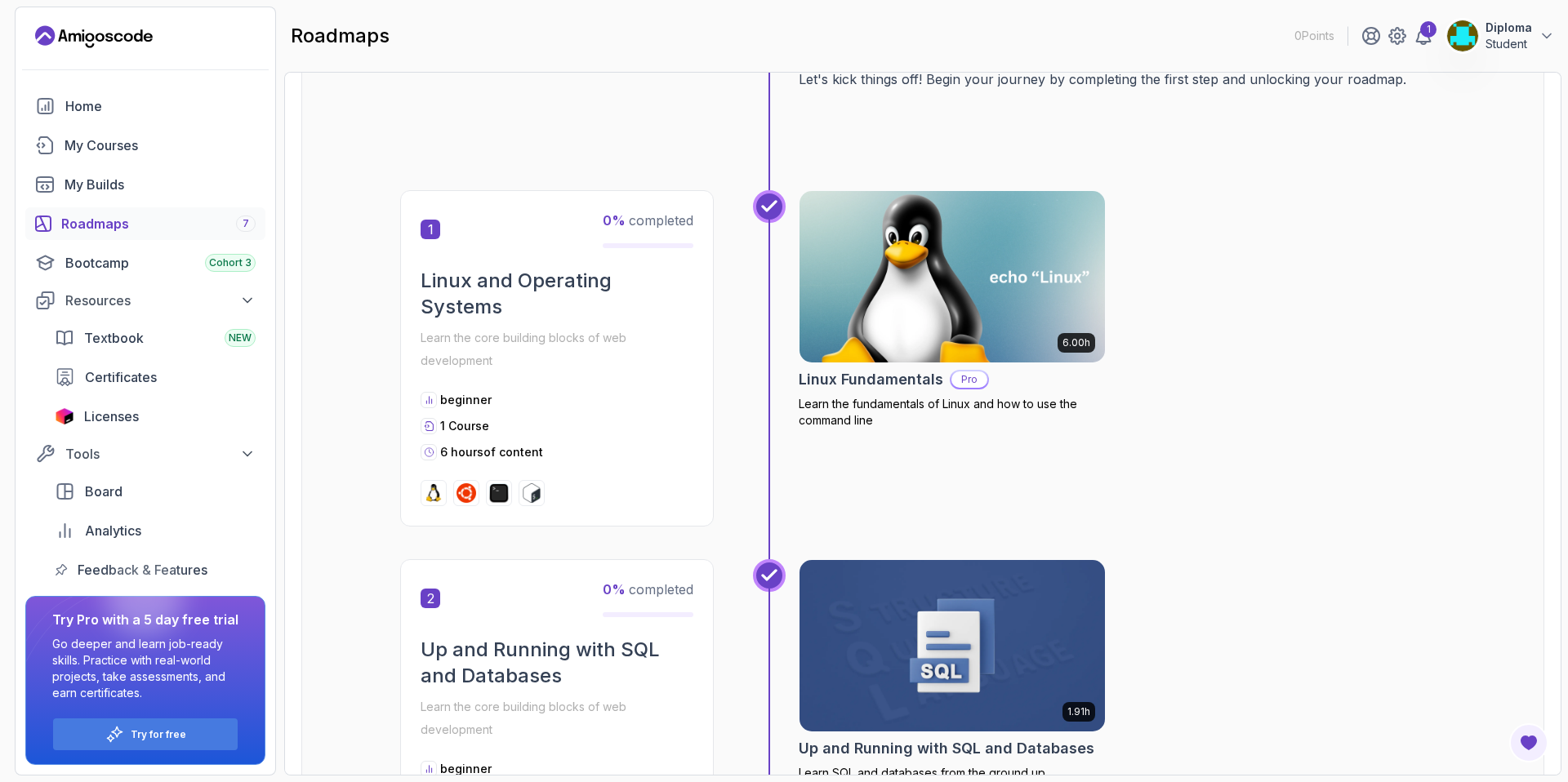
click at [950, 224] on img at bounding box center [952, 277] width 321 height 179
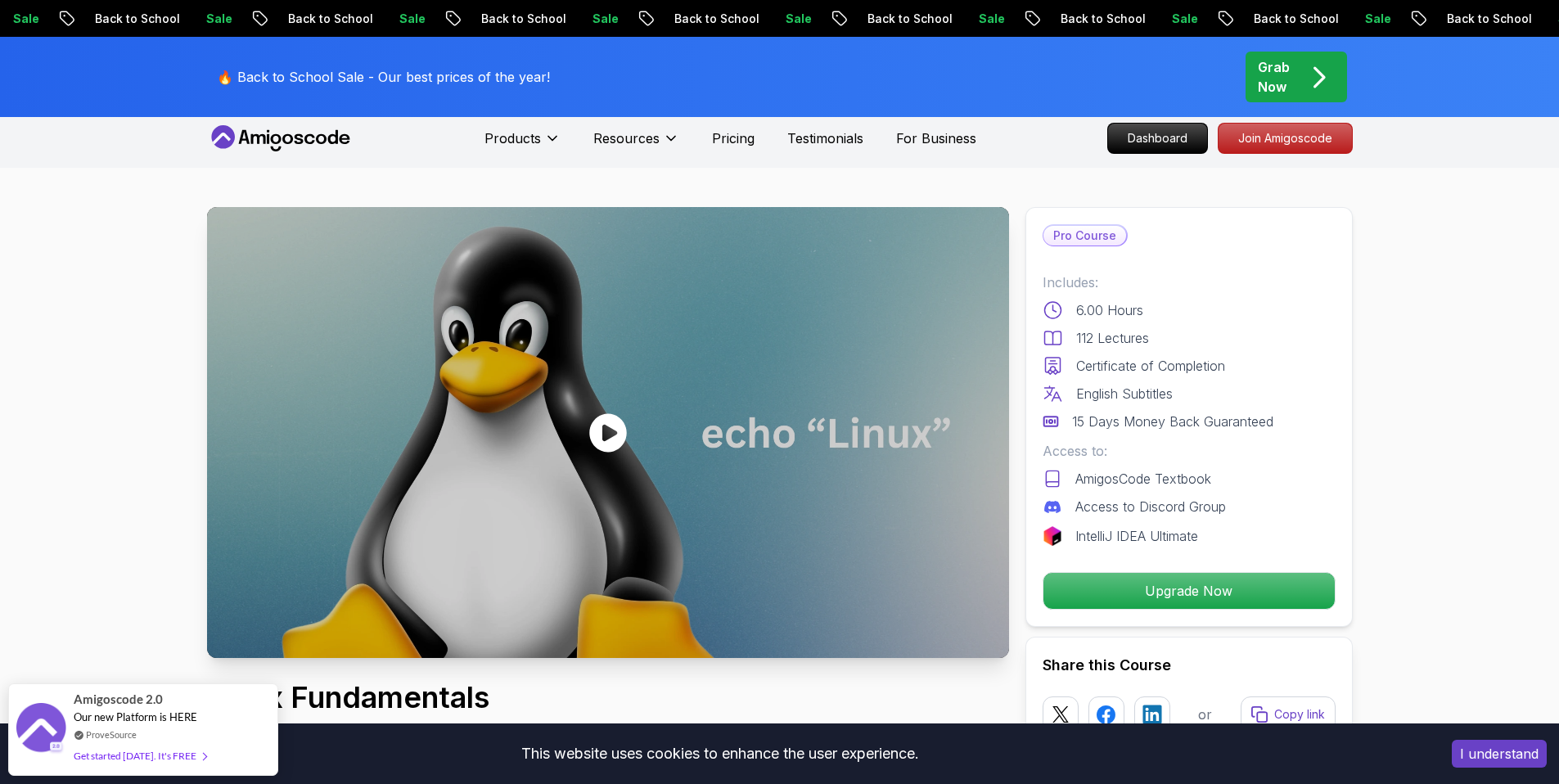
scroll to position [13, 0]
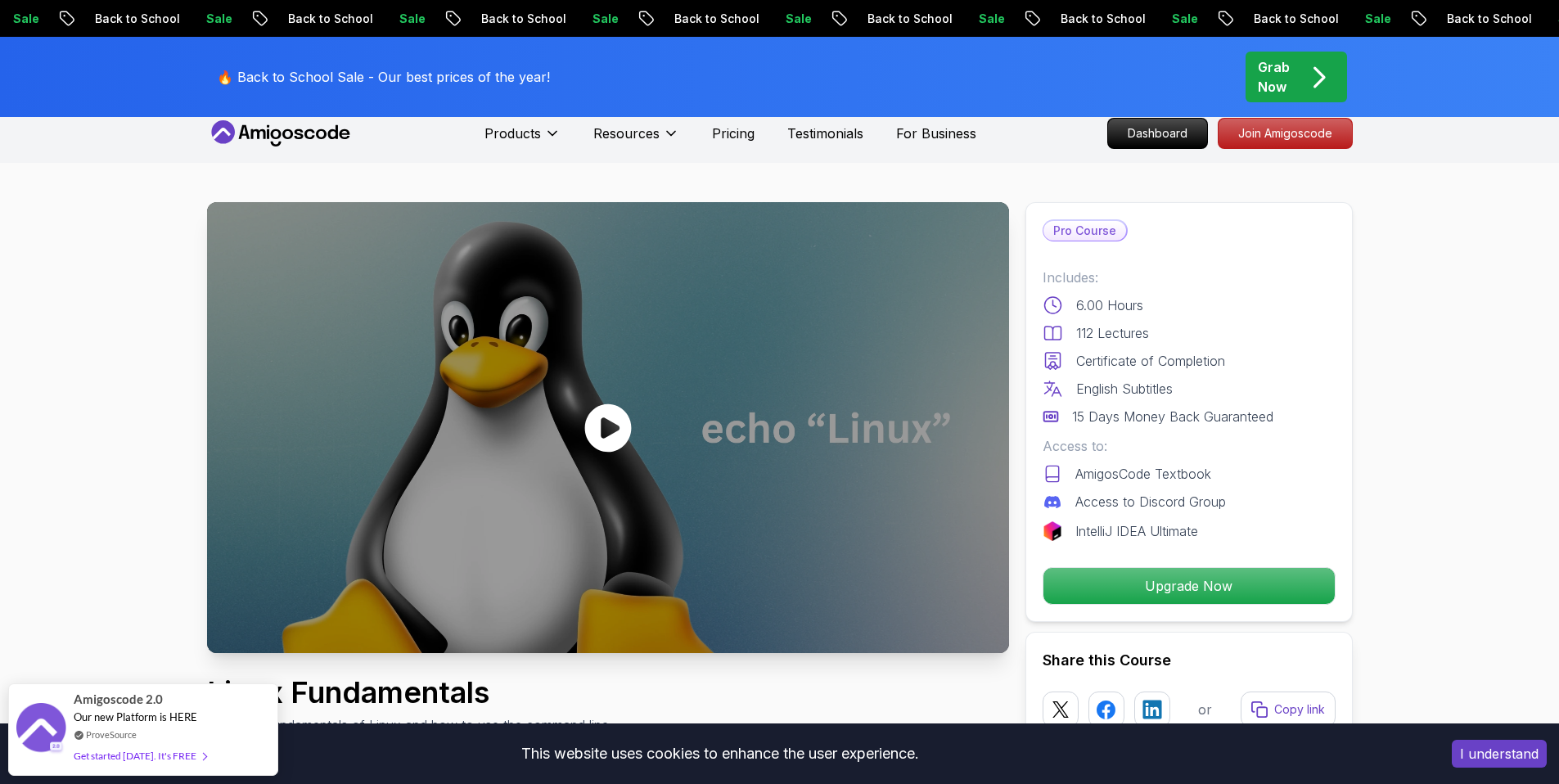
click at [607, 418] on icon at bounding box center [608, 427] width 46 height 48
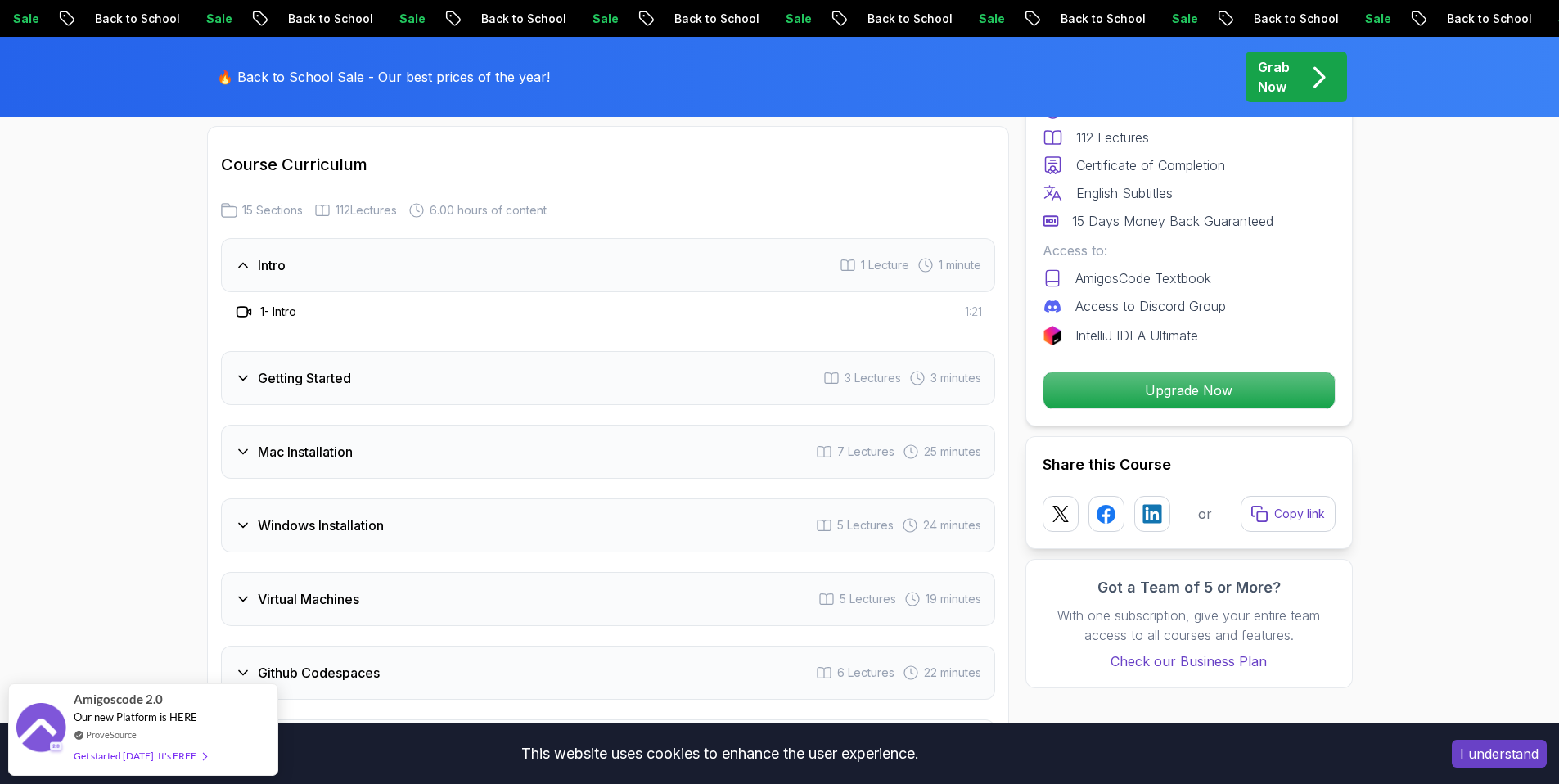
scroll to position [2159, 0]
click at [255, 365] on div "Getting Started" at bounding box center [293, 374] width 116 height 20
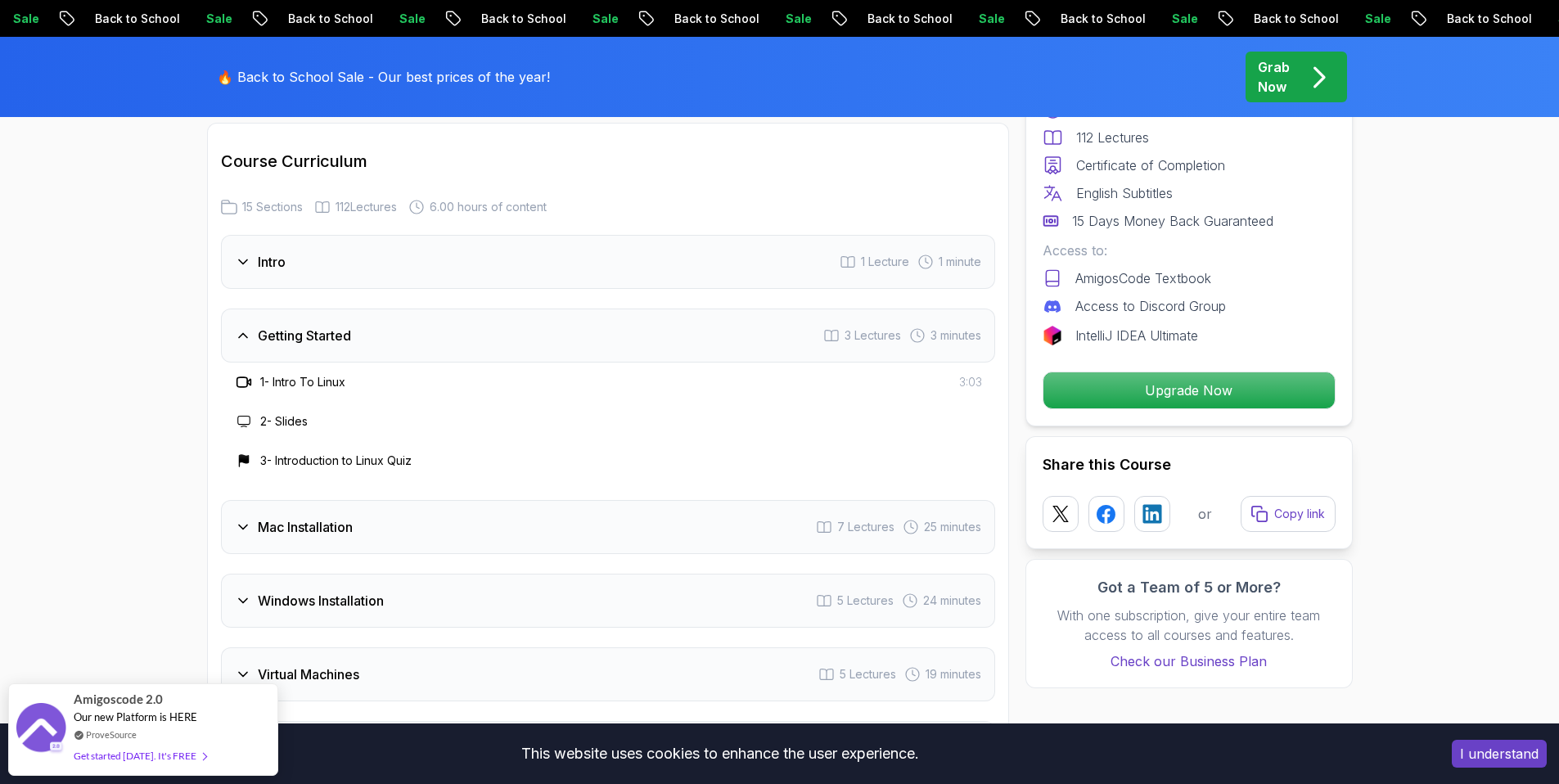
click at [237, 519] on icon at bounding box center [242, 526] width 16 height 16
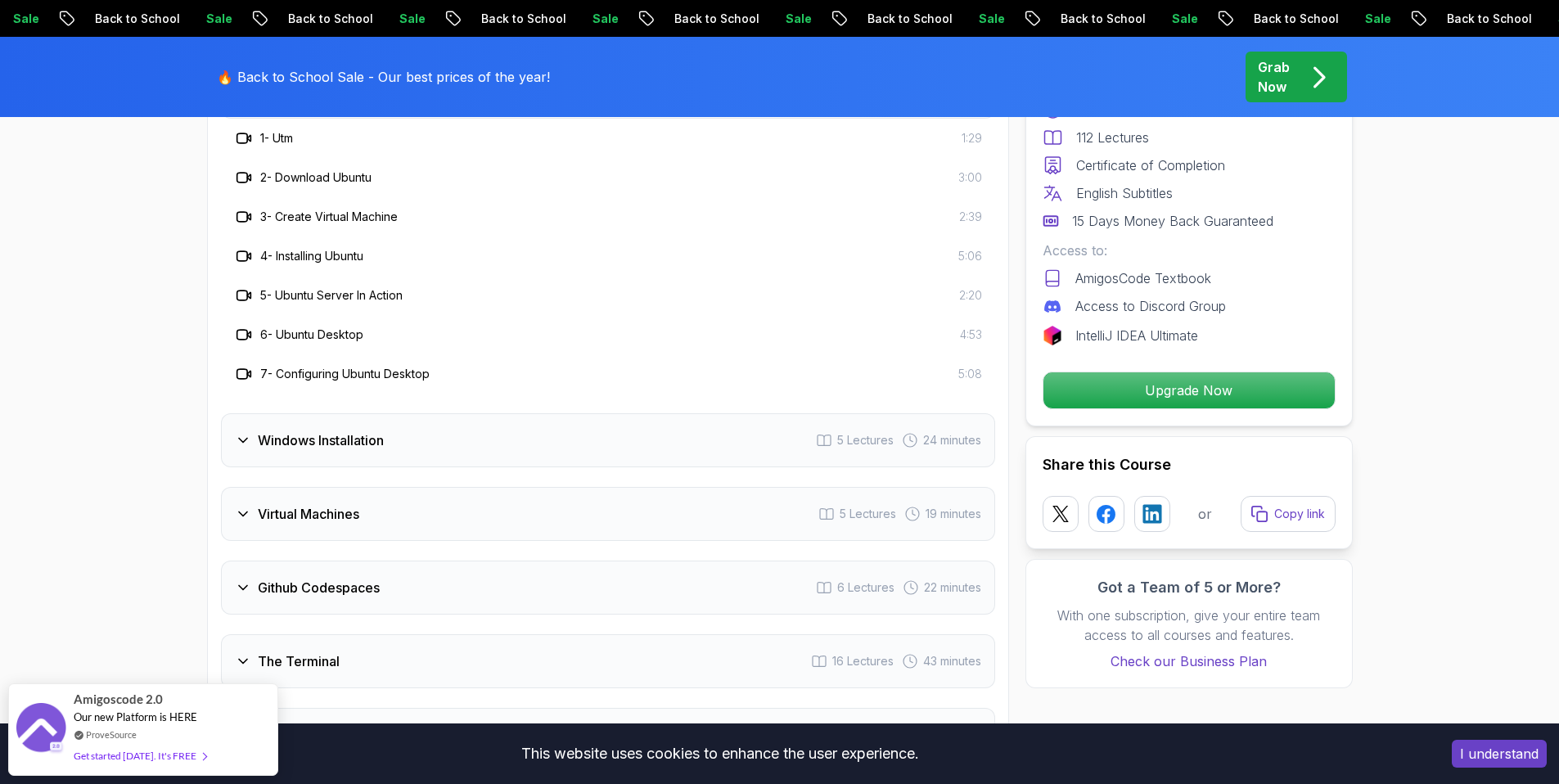
scroll to position [2505, 0]
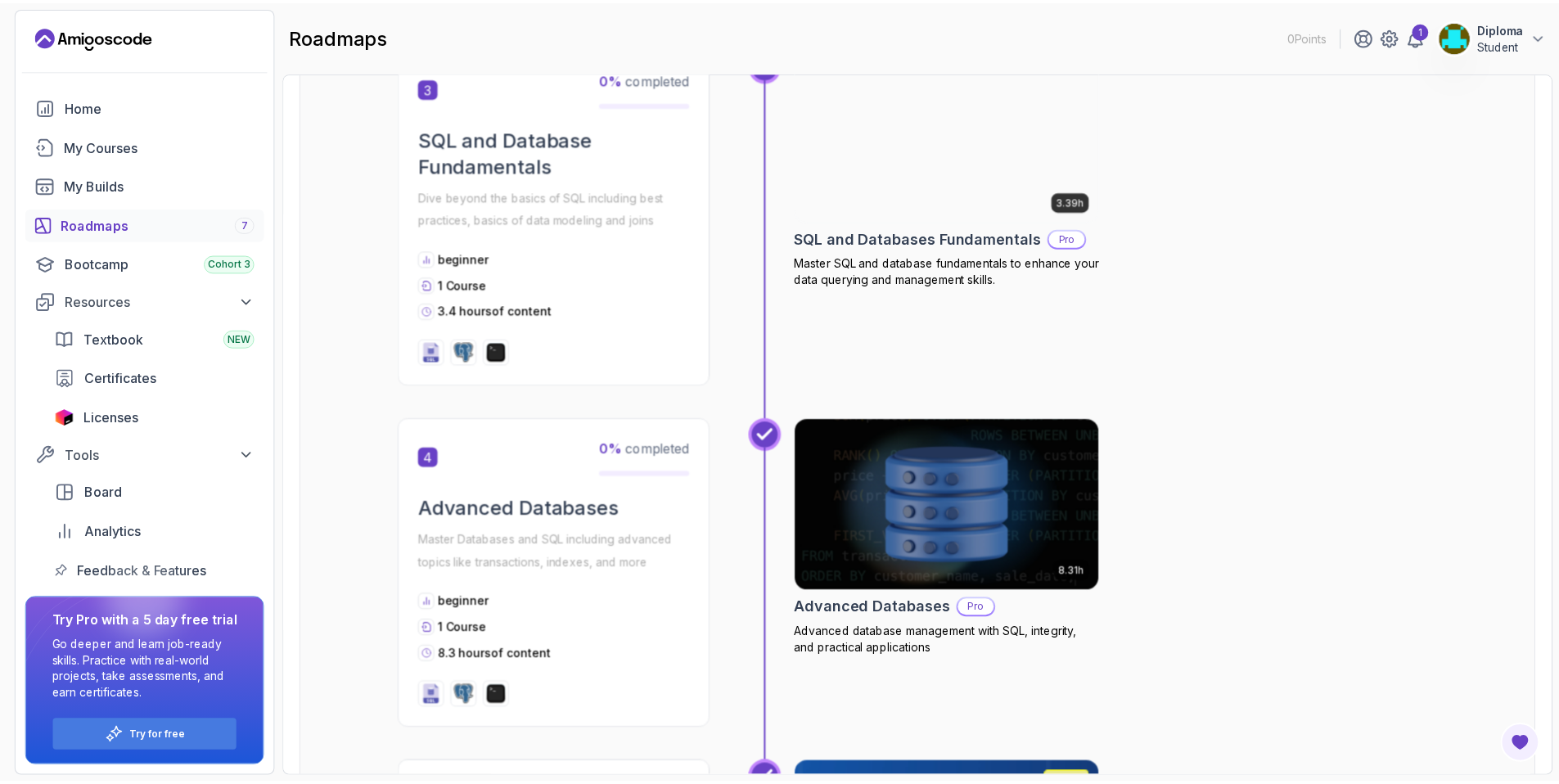
scroll to position [598, 0]
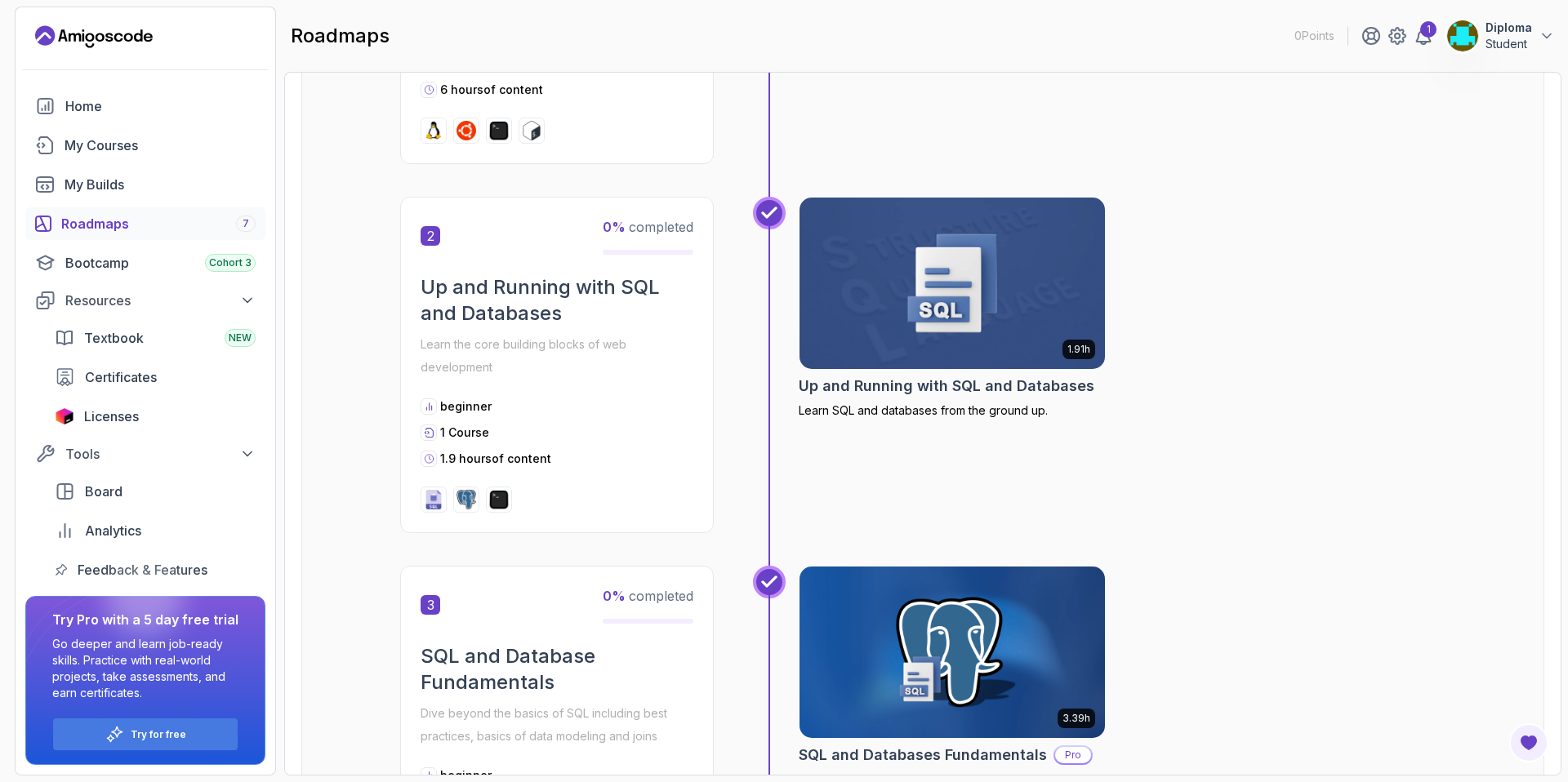
click at [942, 325] on img at bounding box center [952, 283] width 321 height 179
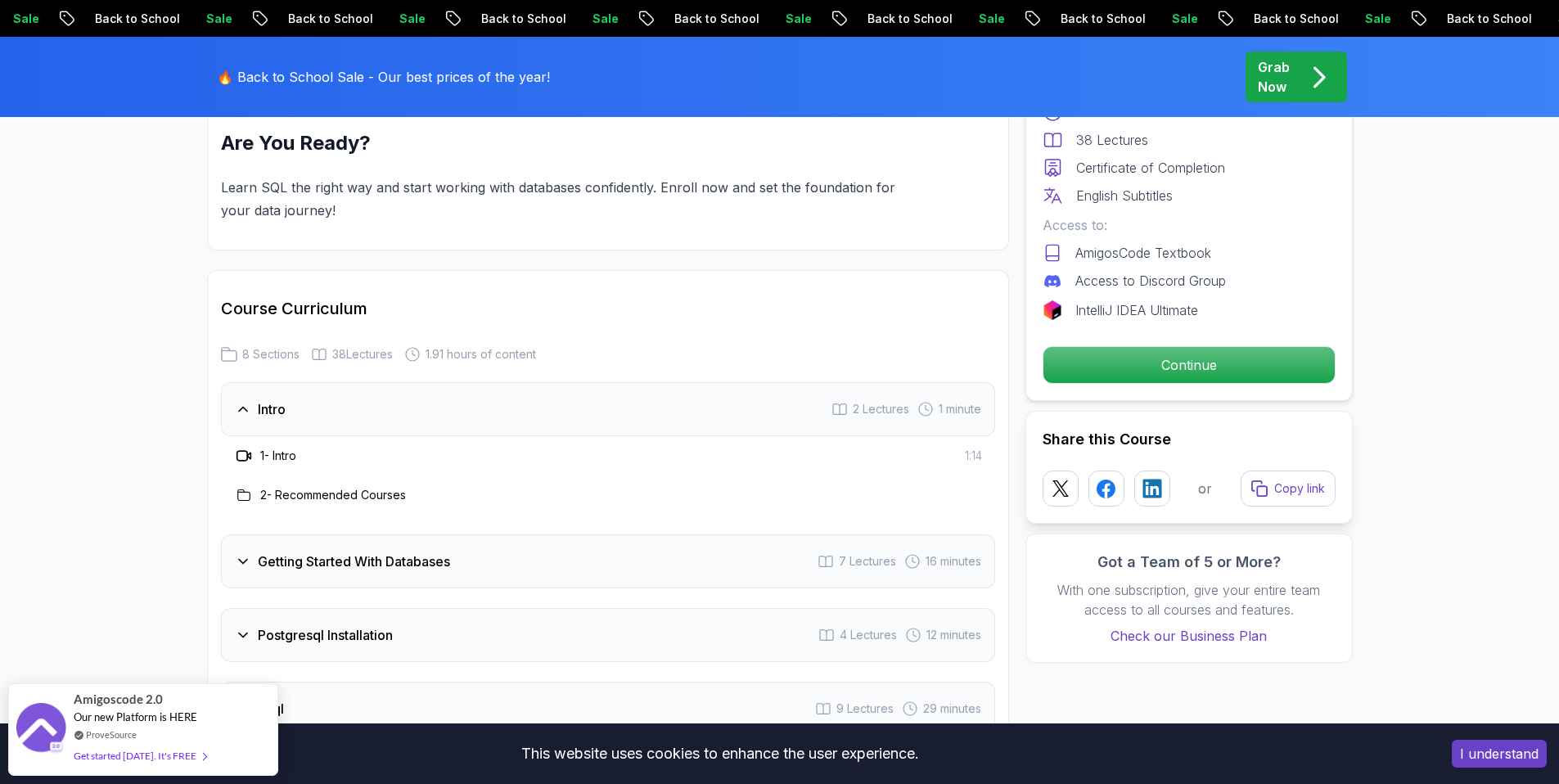
scroll to position [1860, 0]
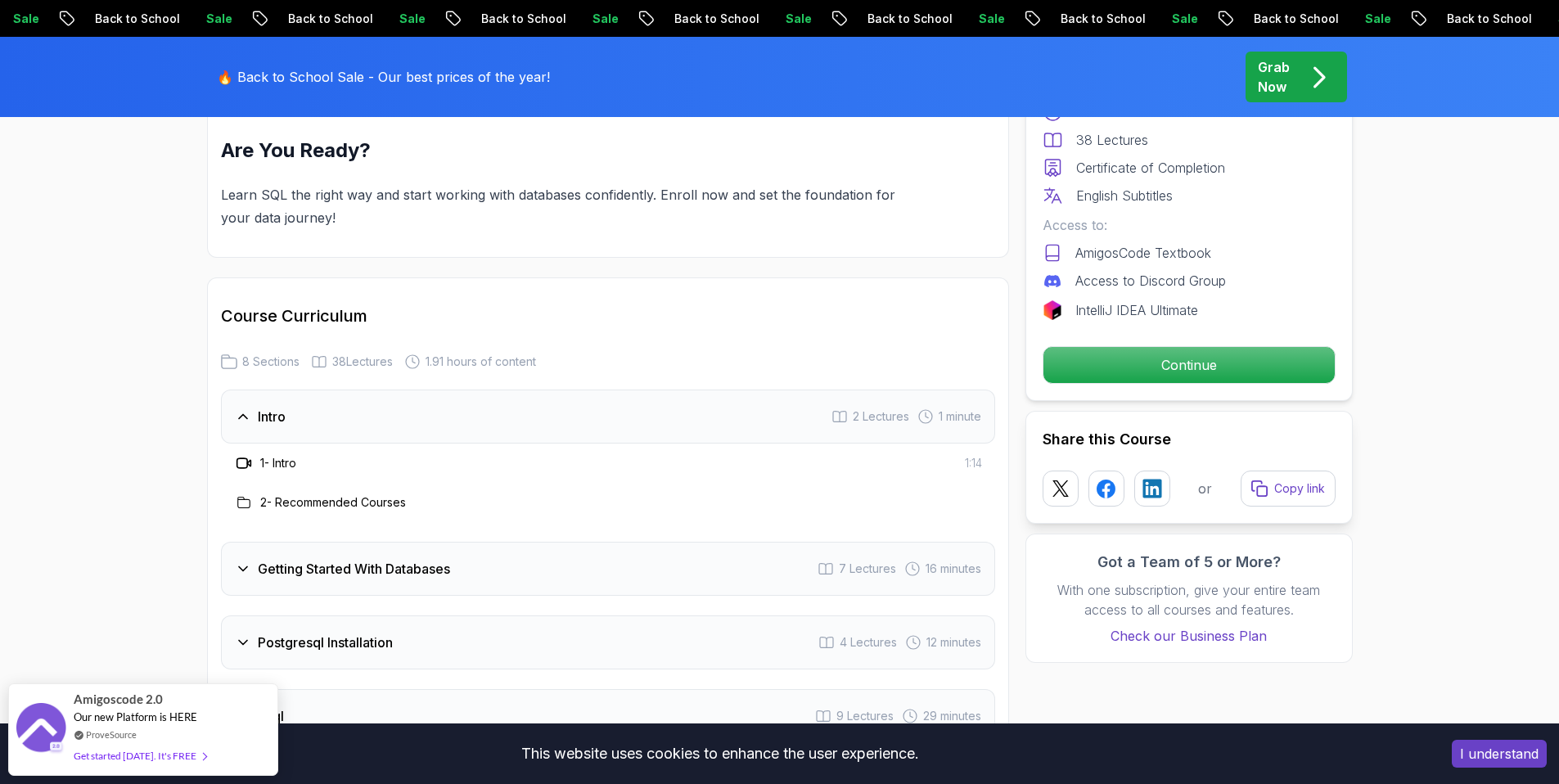
click at [236, 466] on icon at bounding box center [241, 462] width 10 height 9
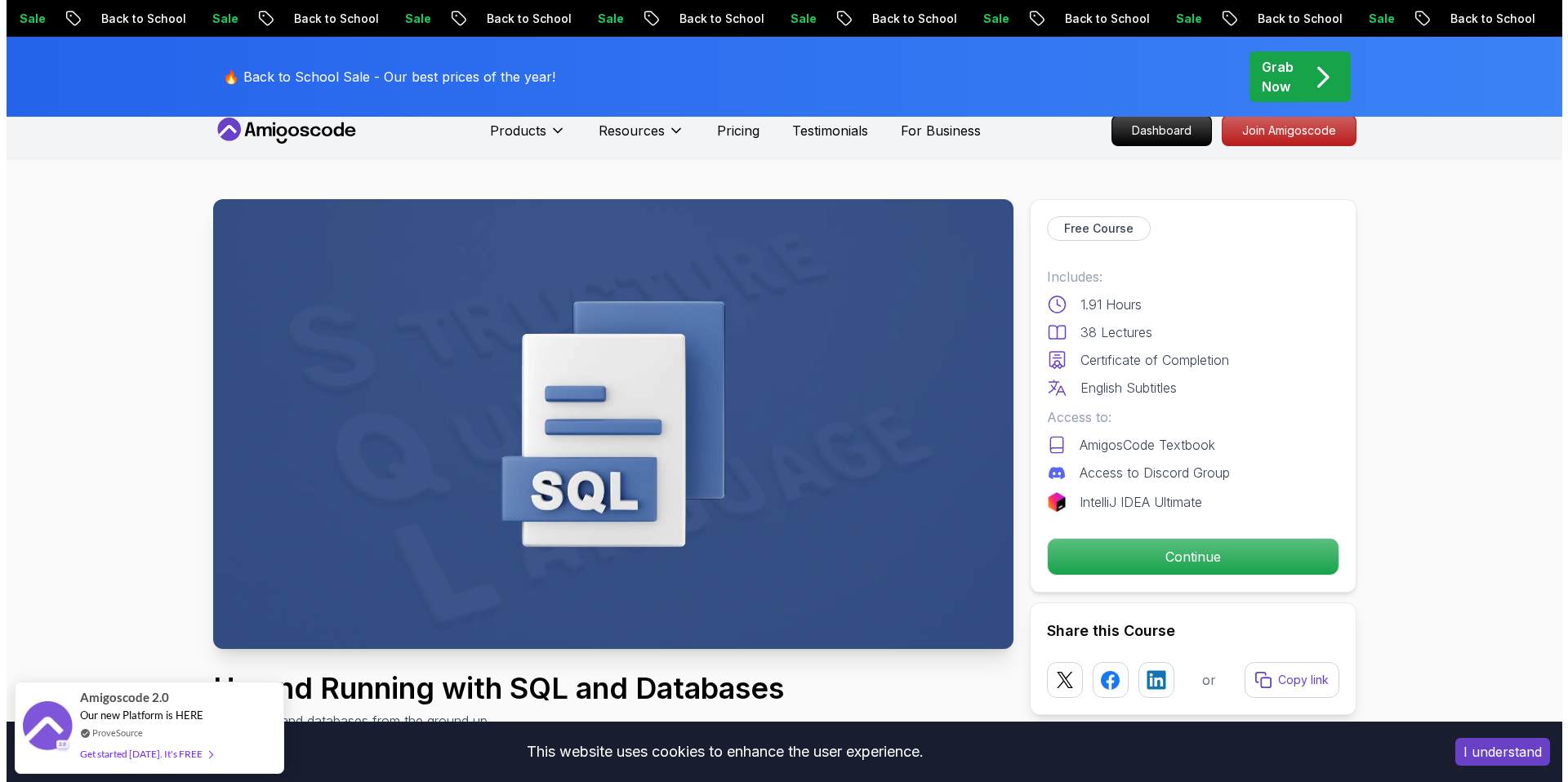
scroll to position [0, 0]
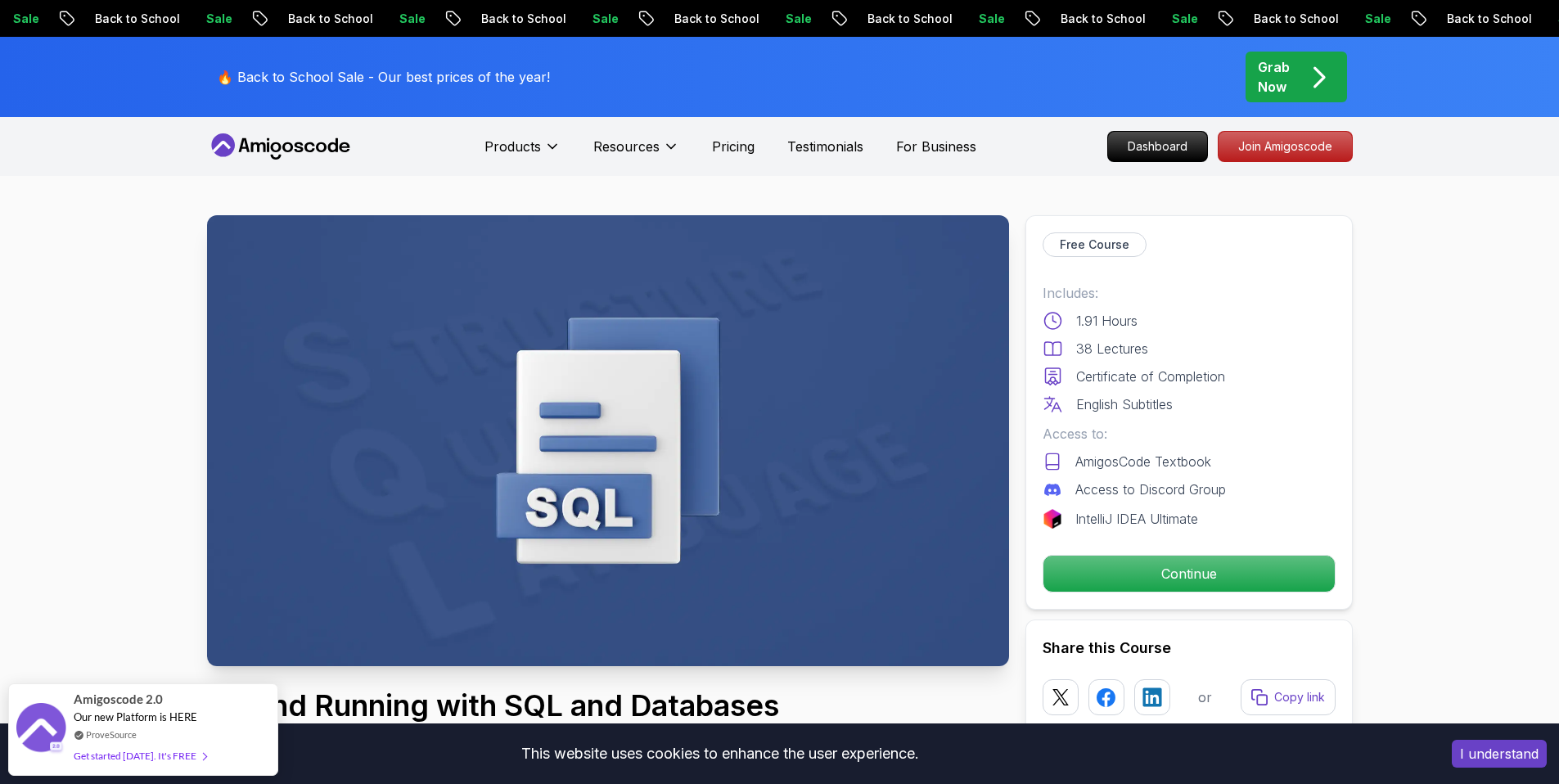
click at [586, 359] on img at bounding box center [608, 440] width 802 height 451
click at [1181, 567] on p "Continue" at bounding box center [1188, 573] width 277 height 34
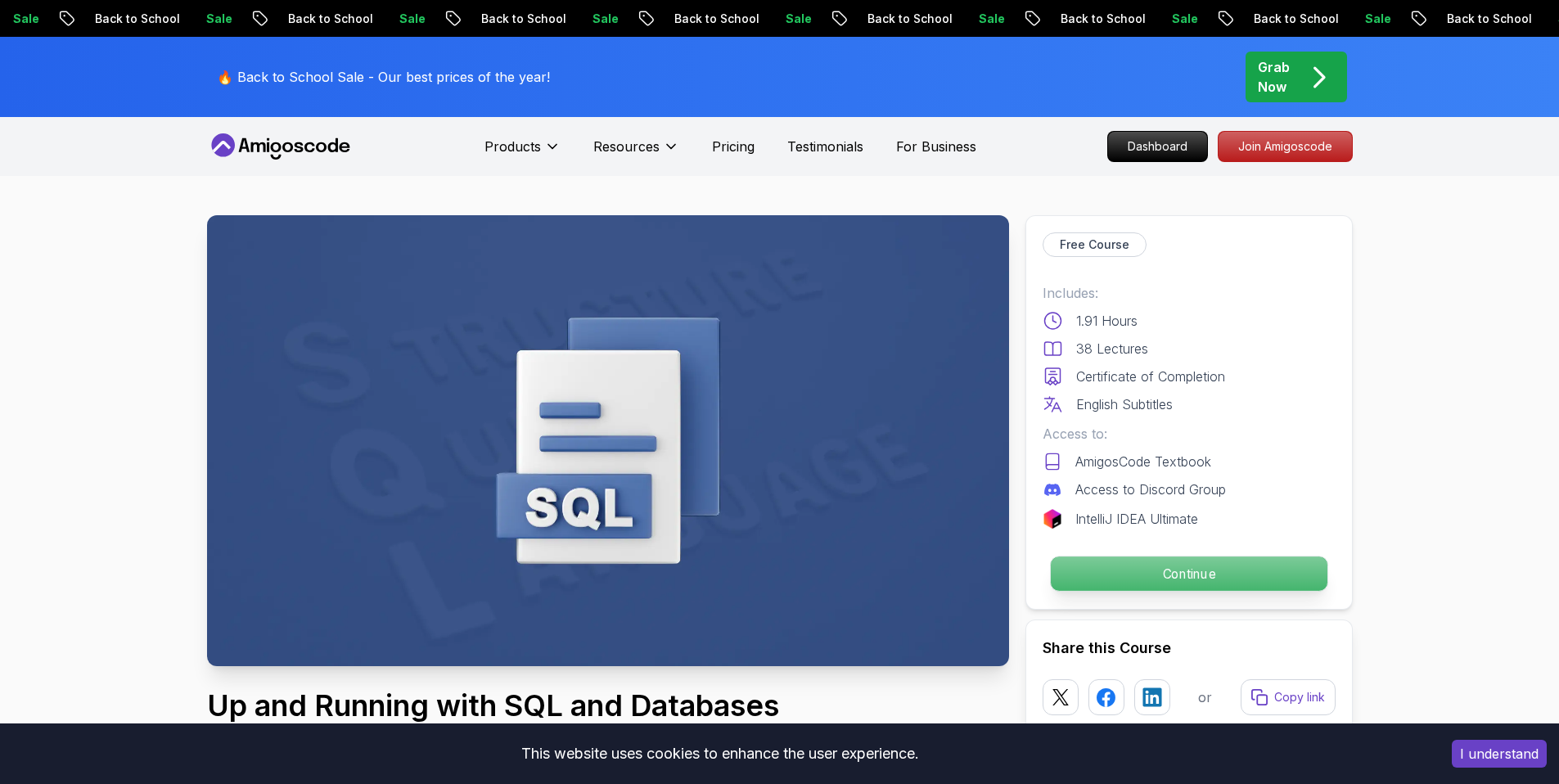
click at [1169, 575] on p "Continue" at bounding box center [1188, 573] width 277 height 34
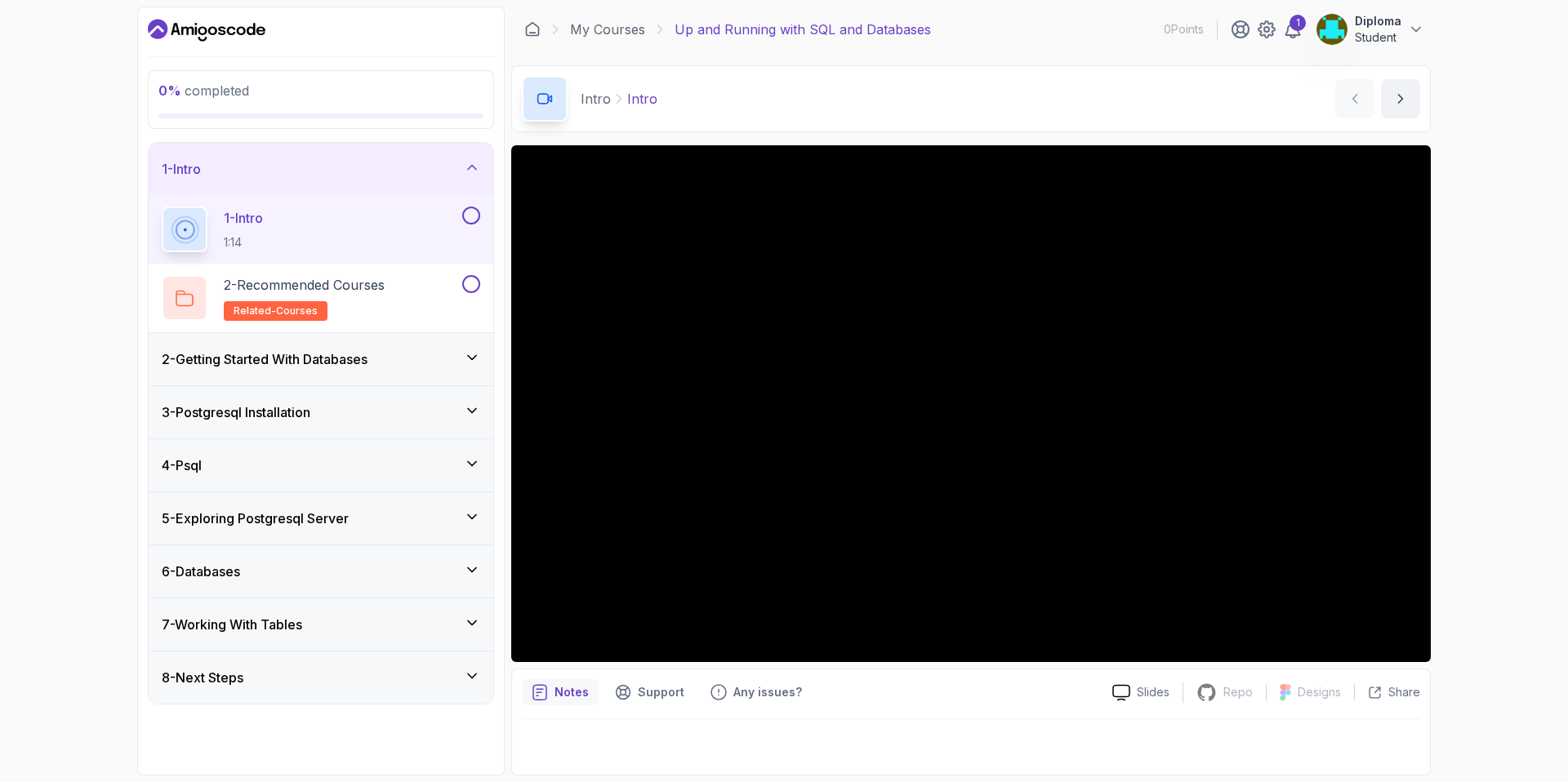
click at [476, 219] on button at bounding box center [471, 215] width 18 height 18
click at [459, 460] on div "4 - Psql" at bounding box center [320, 464] width 319 height 20
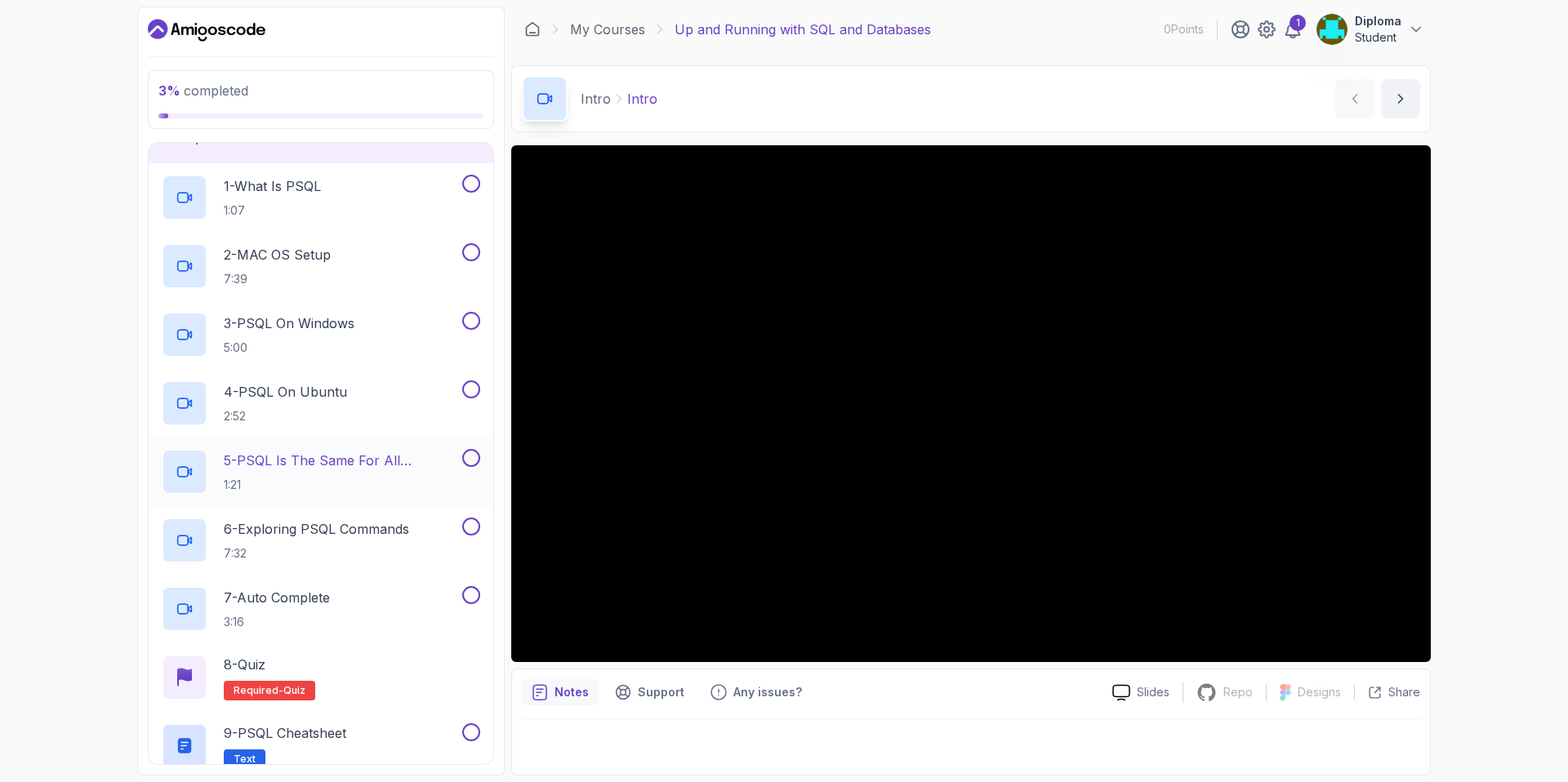
scroll to position [418, 0]
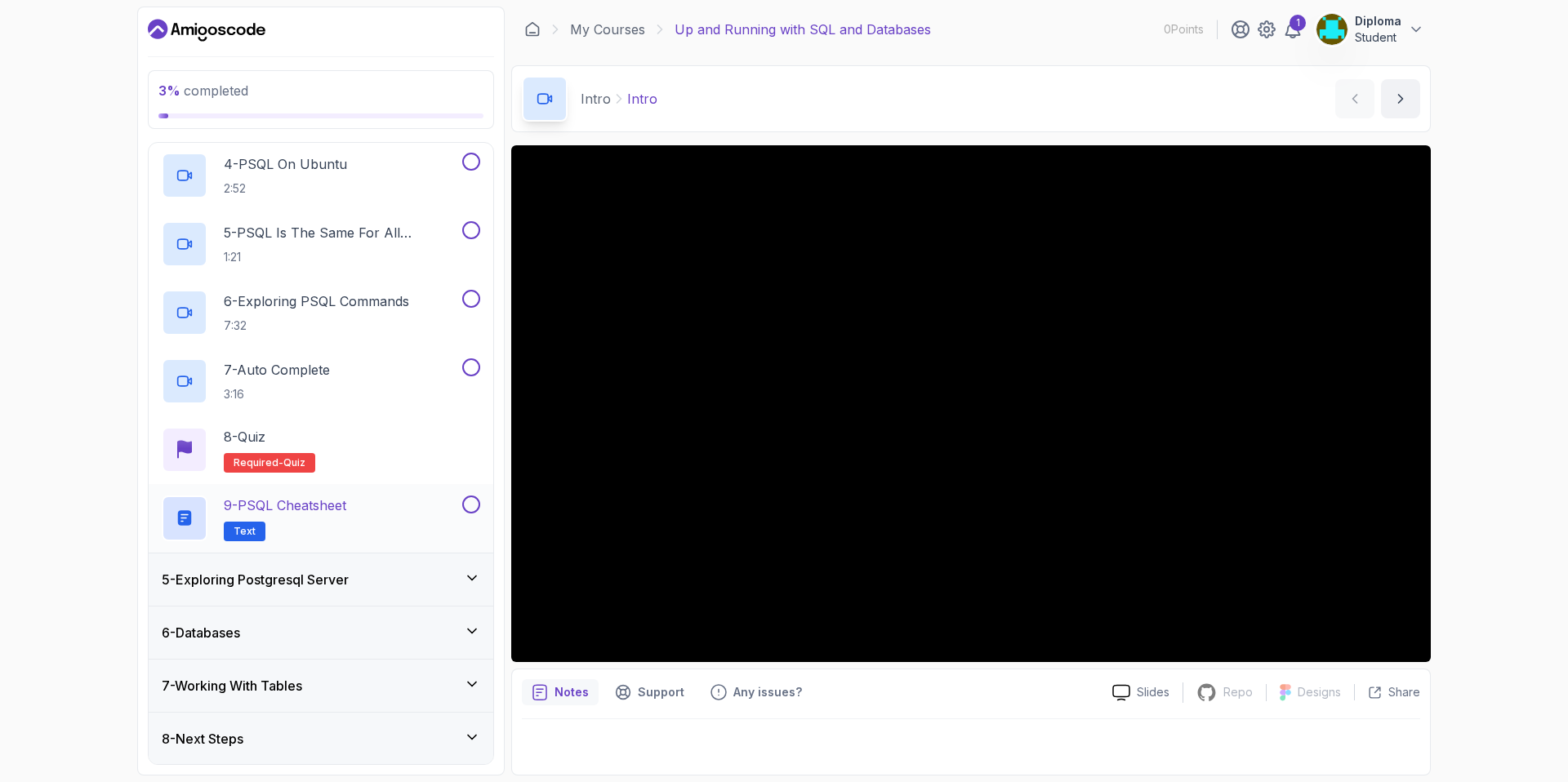
click at [479, 499] on div at bounding box center [469, 504] width 21 height 18
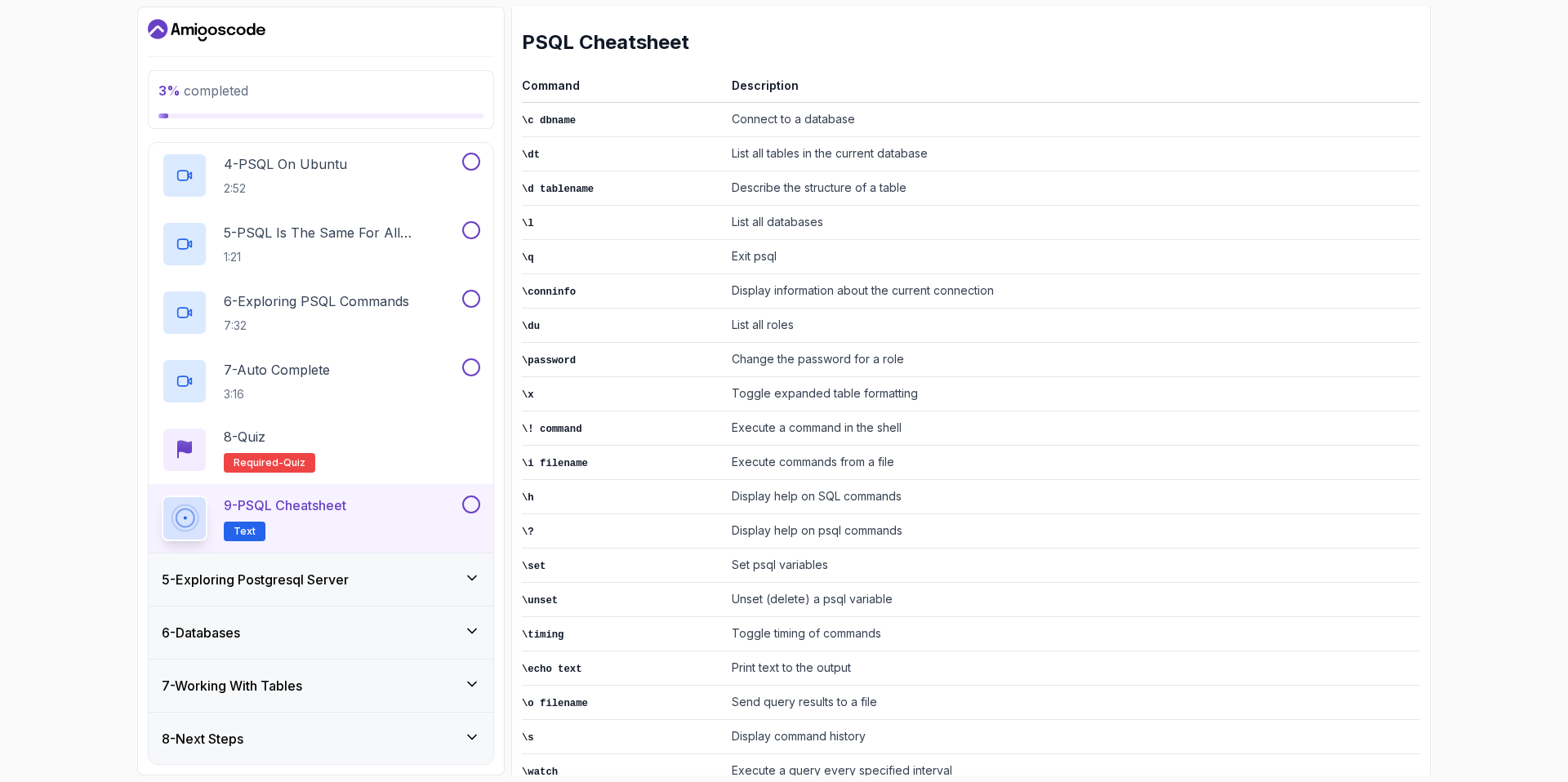
scroll to position [261, 0]
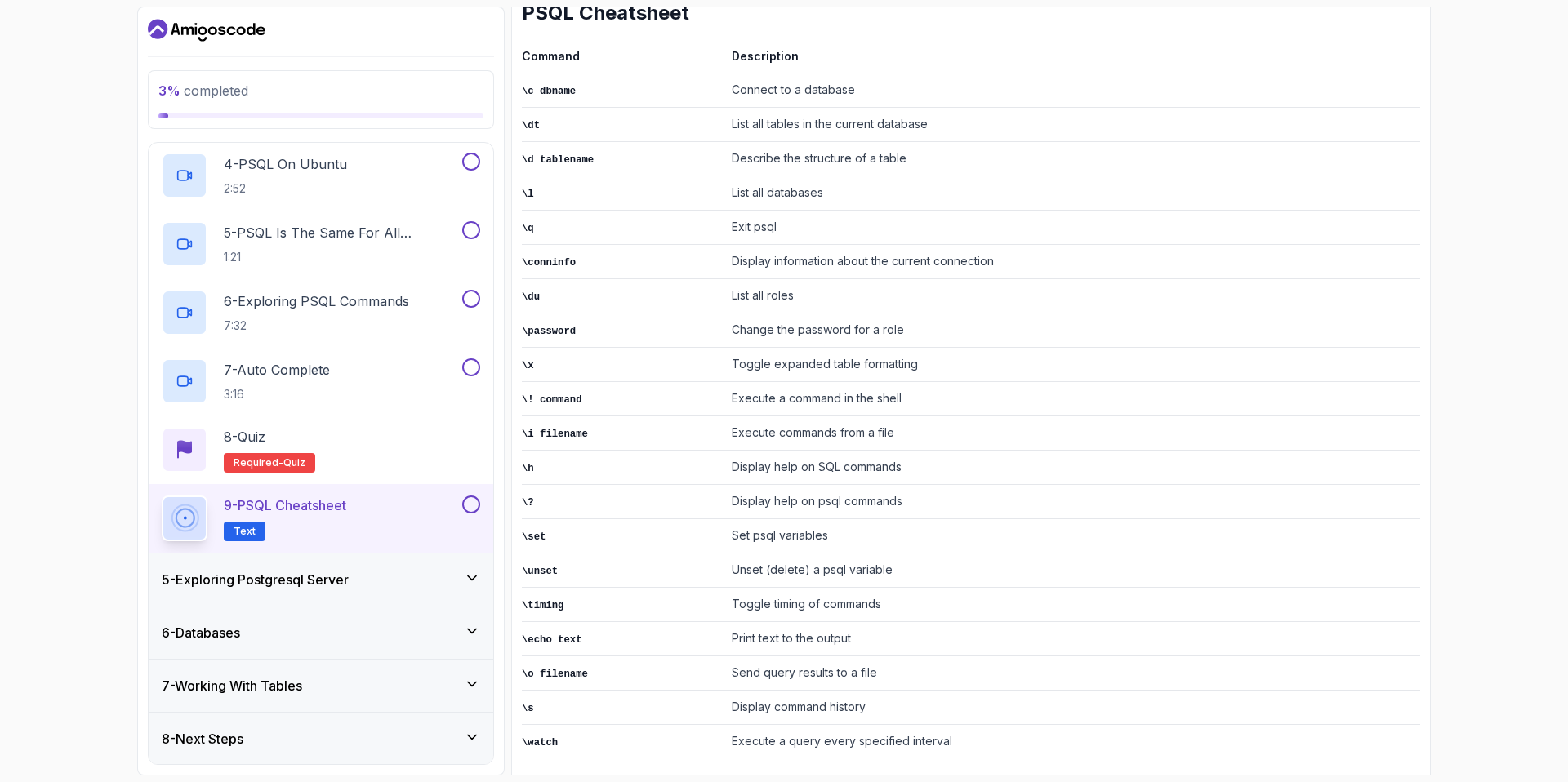
click at [383, 650] on div "6 - Databases" at bounding box center [320, 632] width 344 height 52
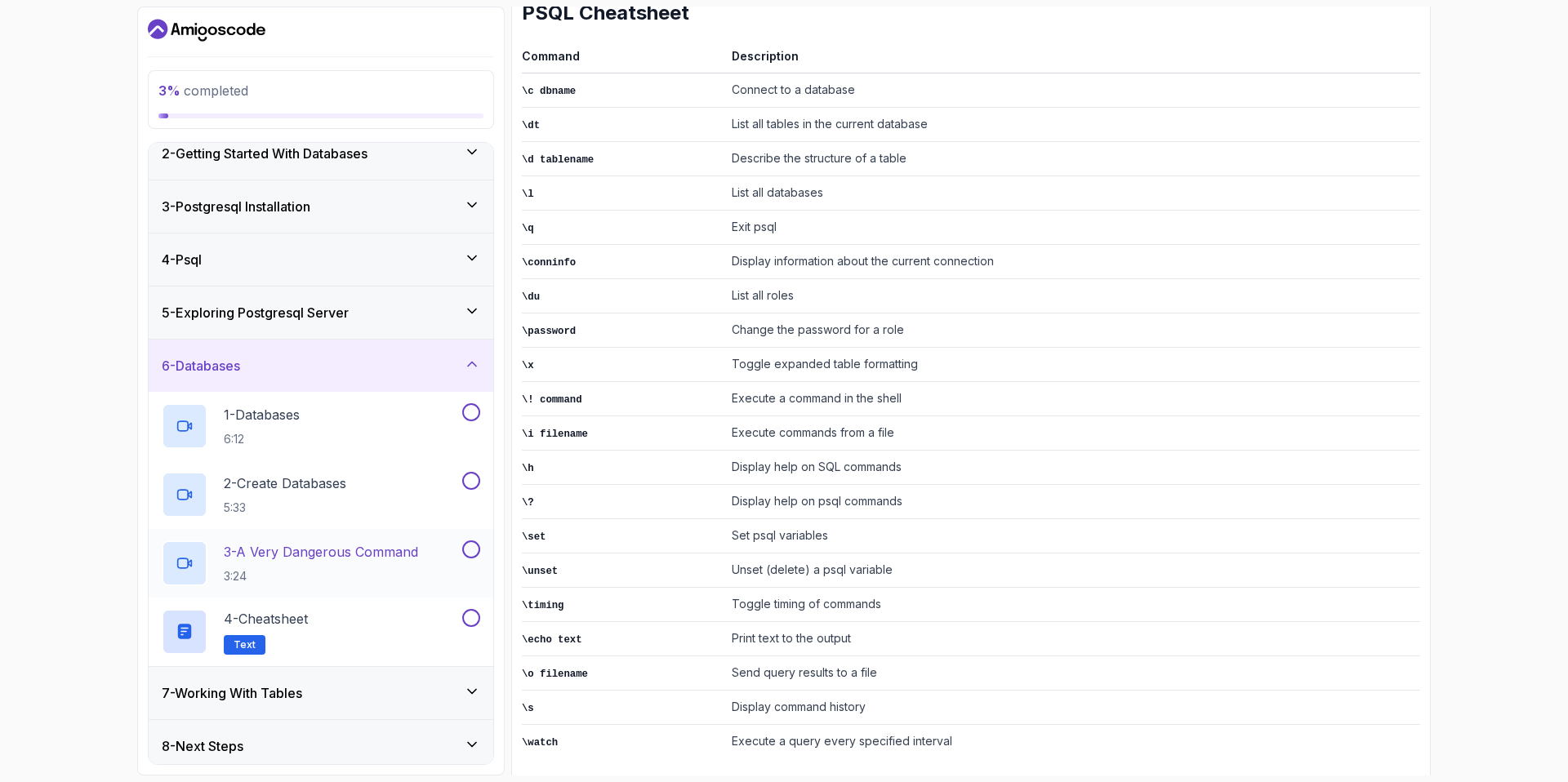
scroll to position [77, 0]
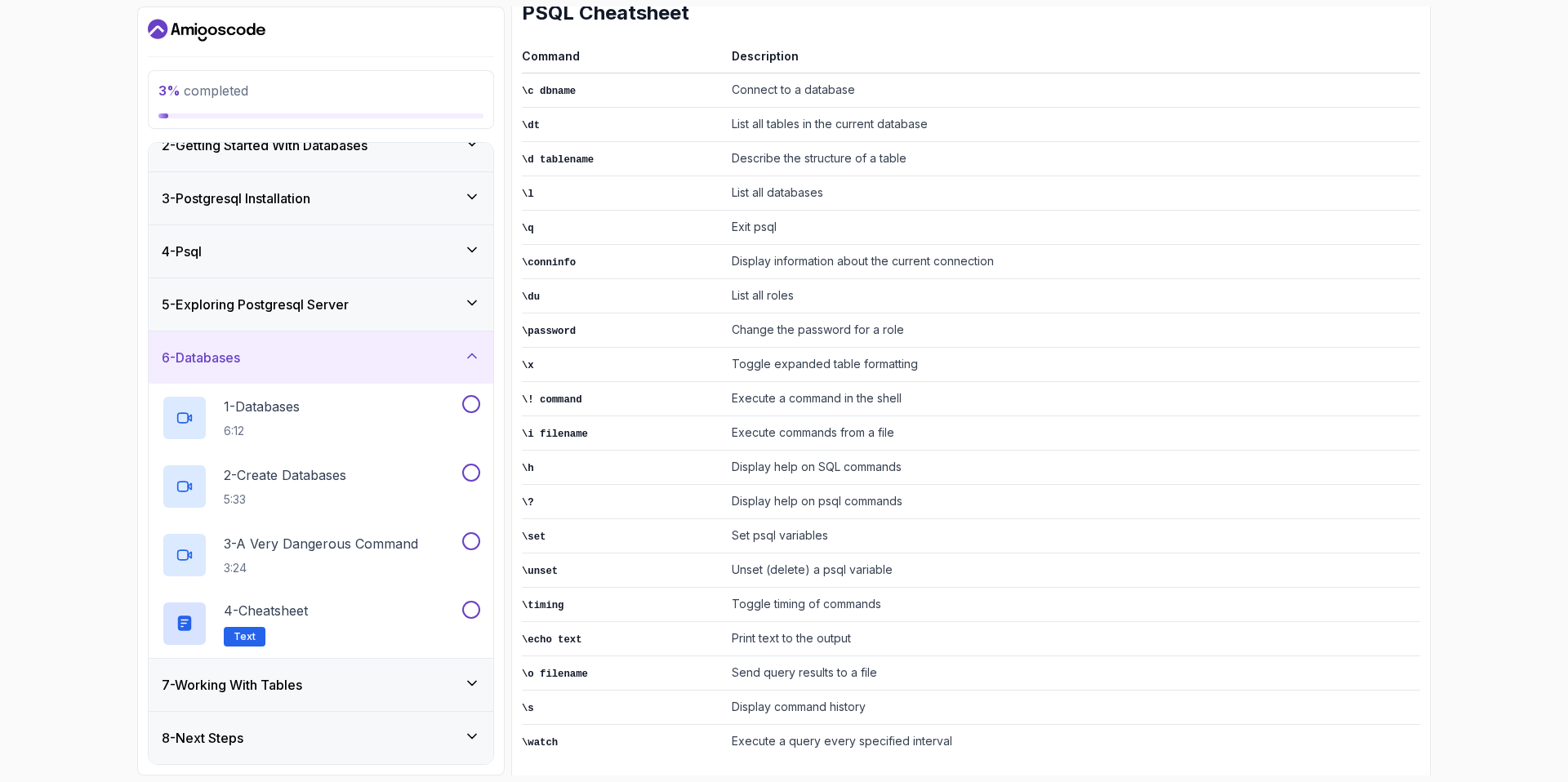
click at [463, 686] on div "7 - Working With Tables" at bounding box center [320, 685] width 319 height 20
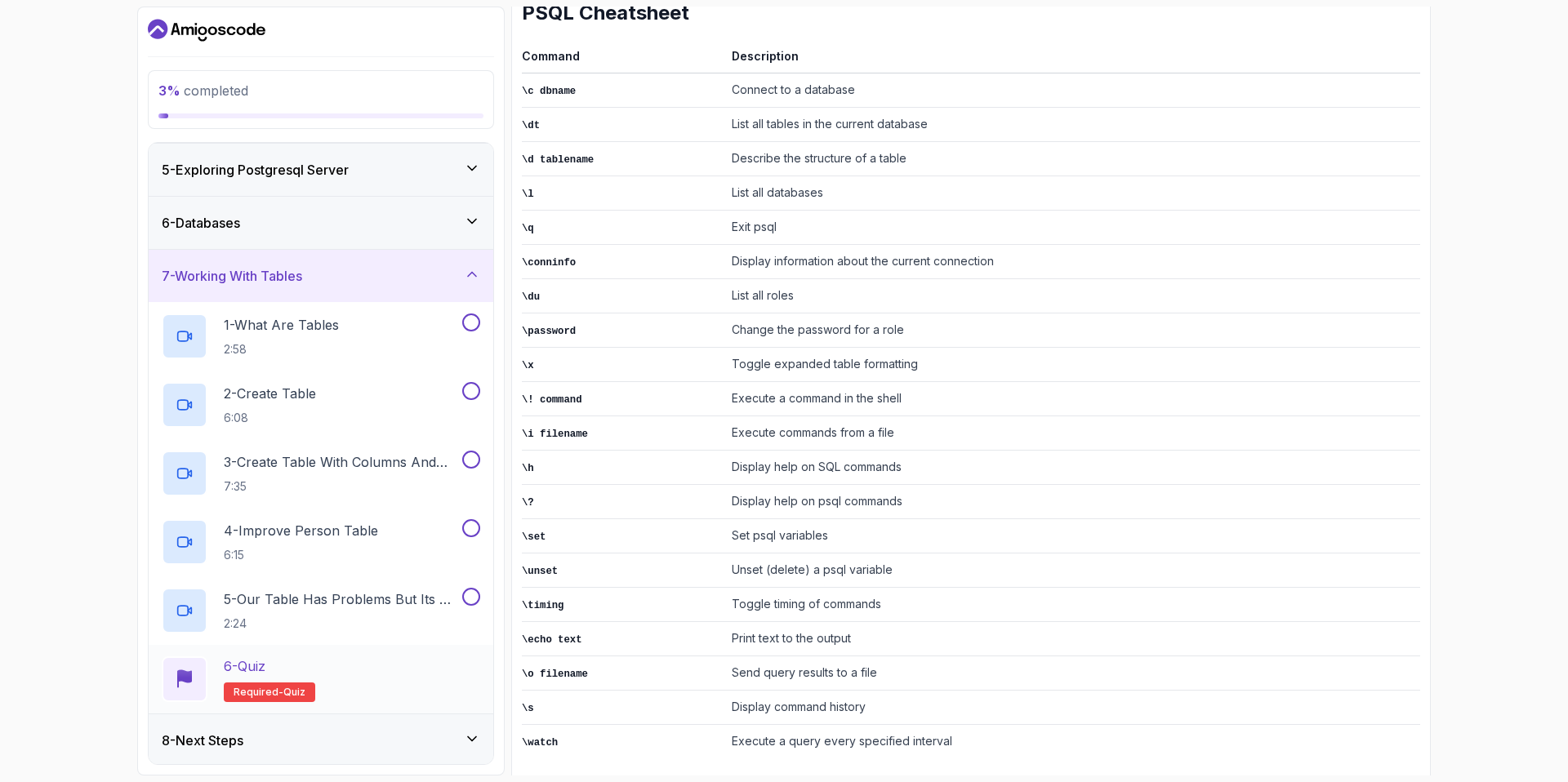
scroll to position [213, 0]
click at [441, 739] on div "8 - Next Steps" at bounding box center [320, 738] width 319 height 20
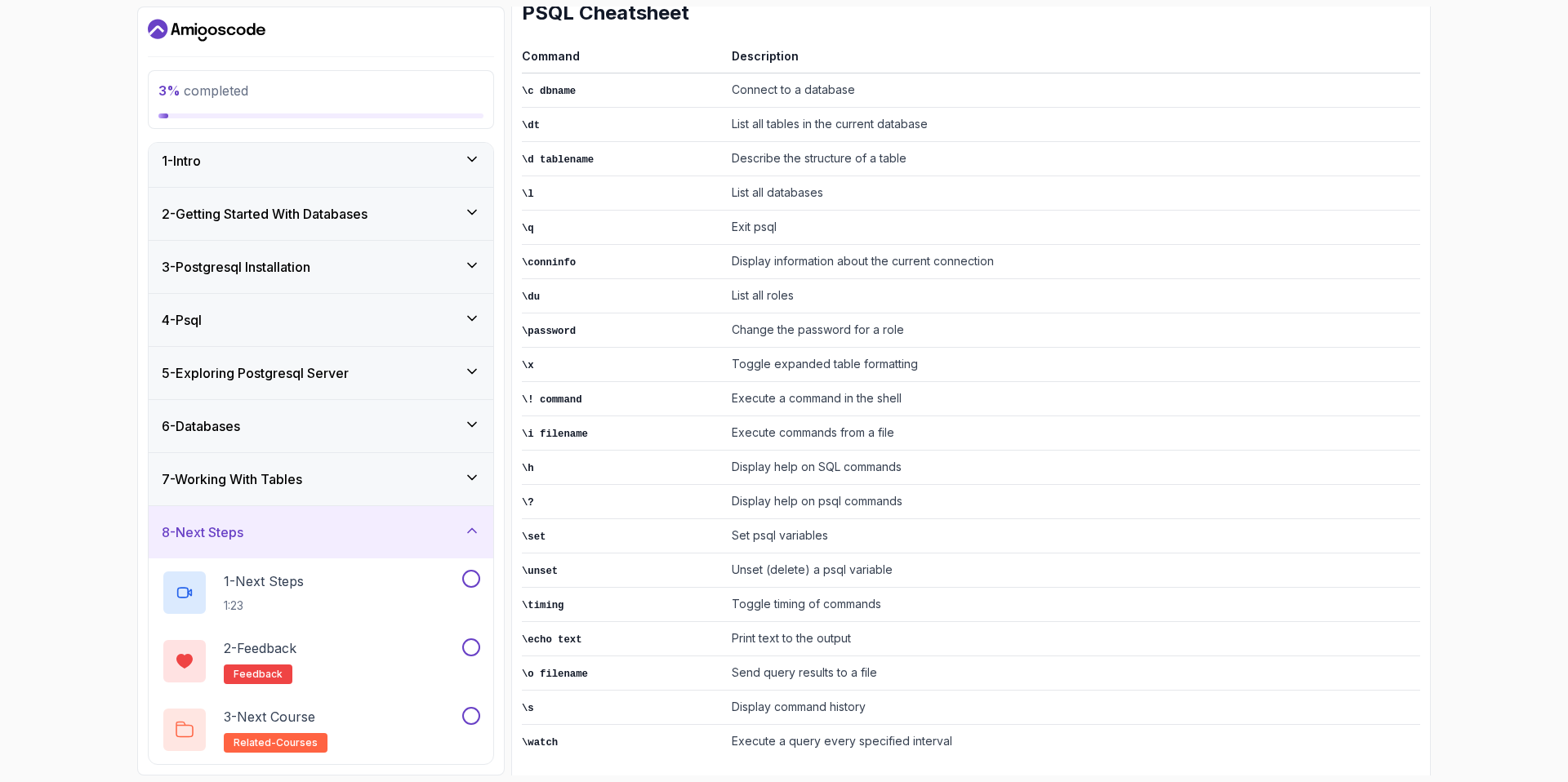
scroll to position [0, 0]
